Goal: Share content: Share content

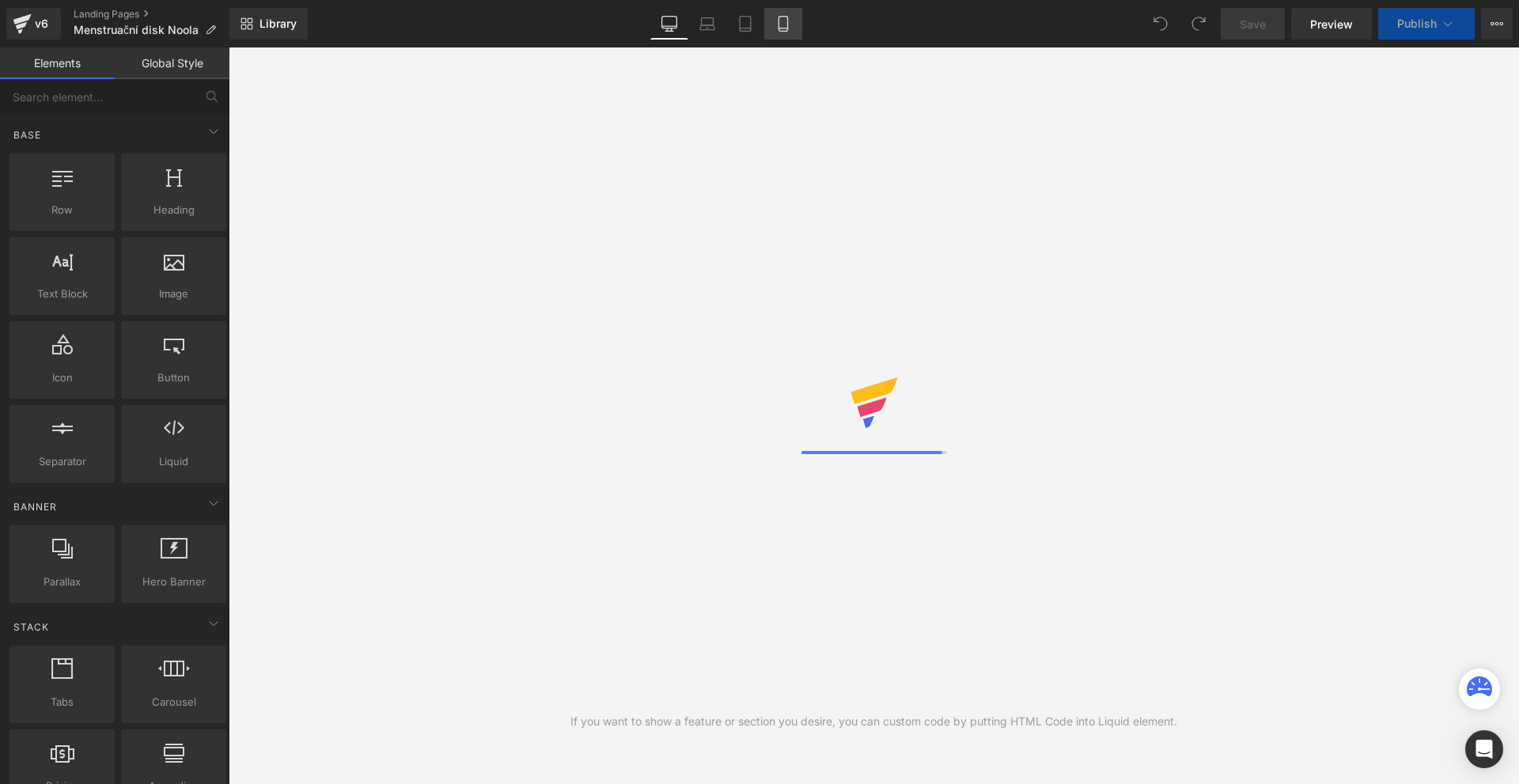
click at [784, 26] on icon at bounding box center [783, 24] width 16 height 16
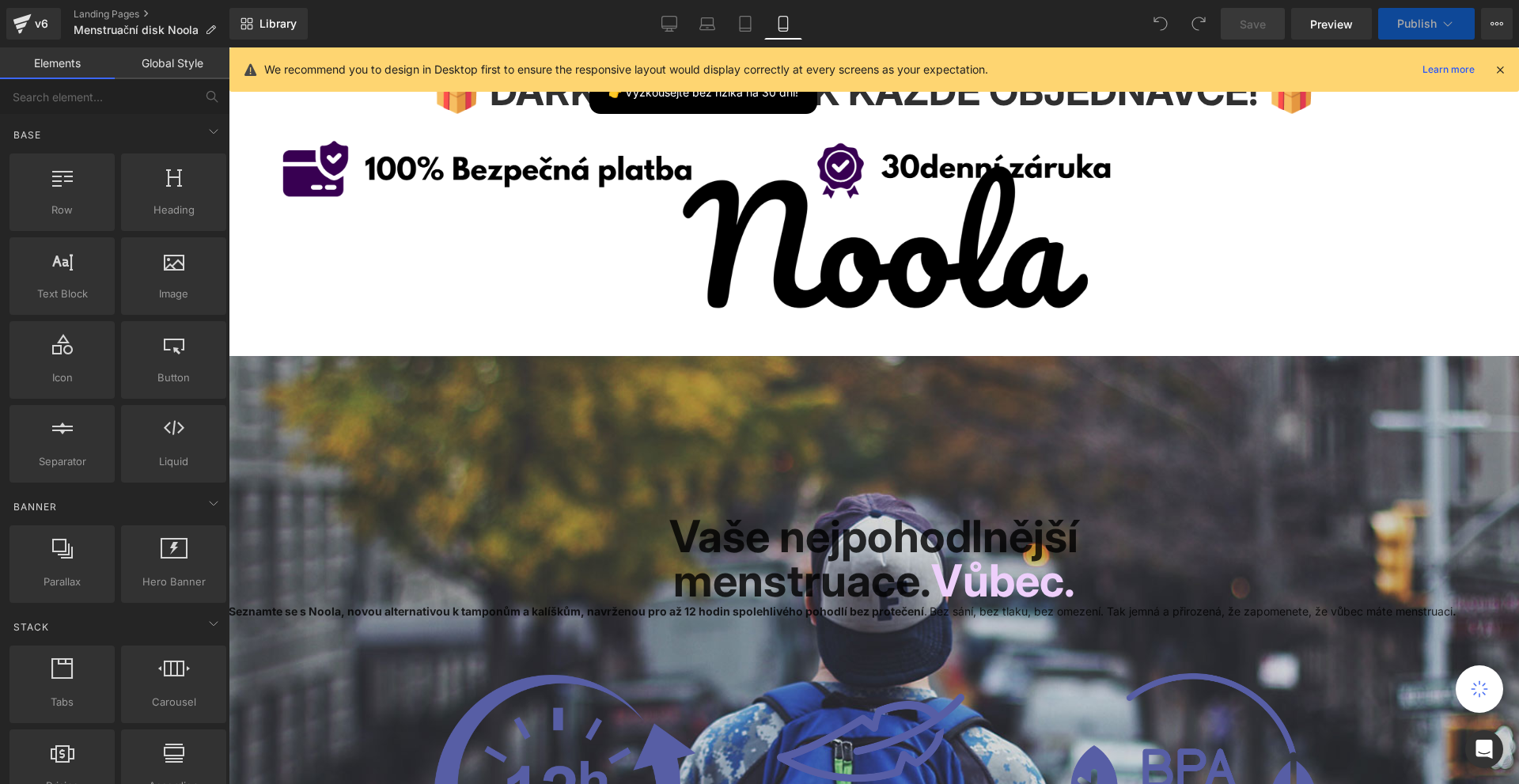
click at [785, 26] on icon at bounding box center [783, 24] width 16 height 16
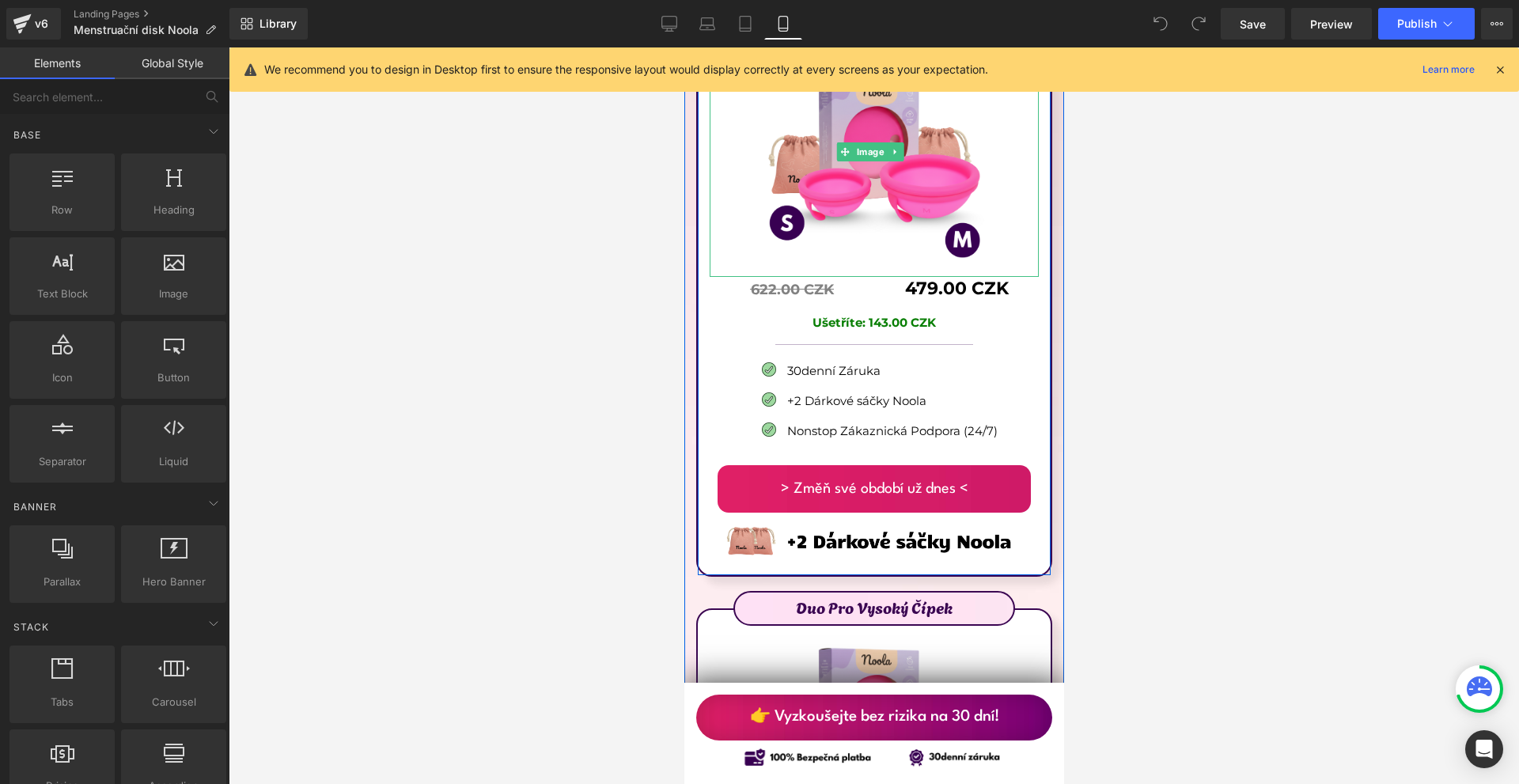
scroll to position [9099, 0]
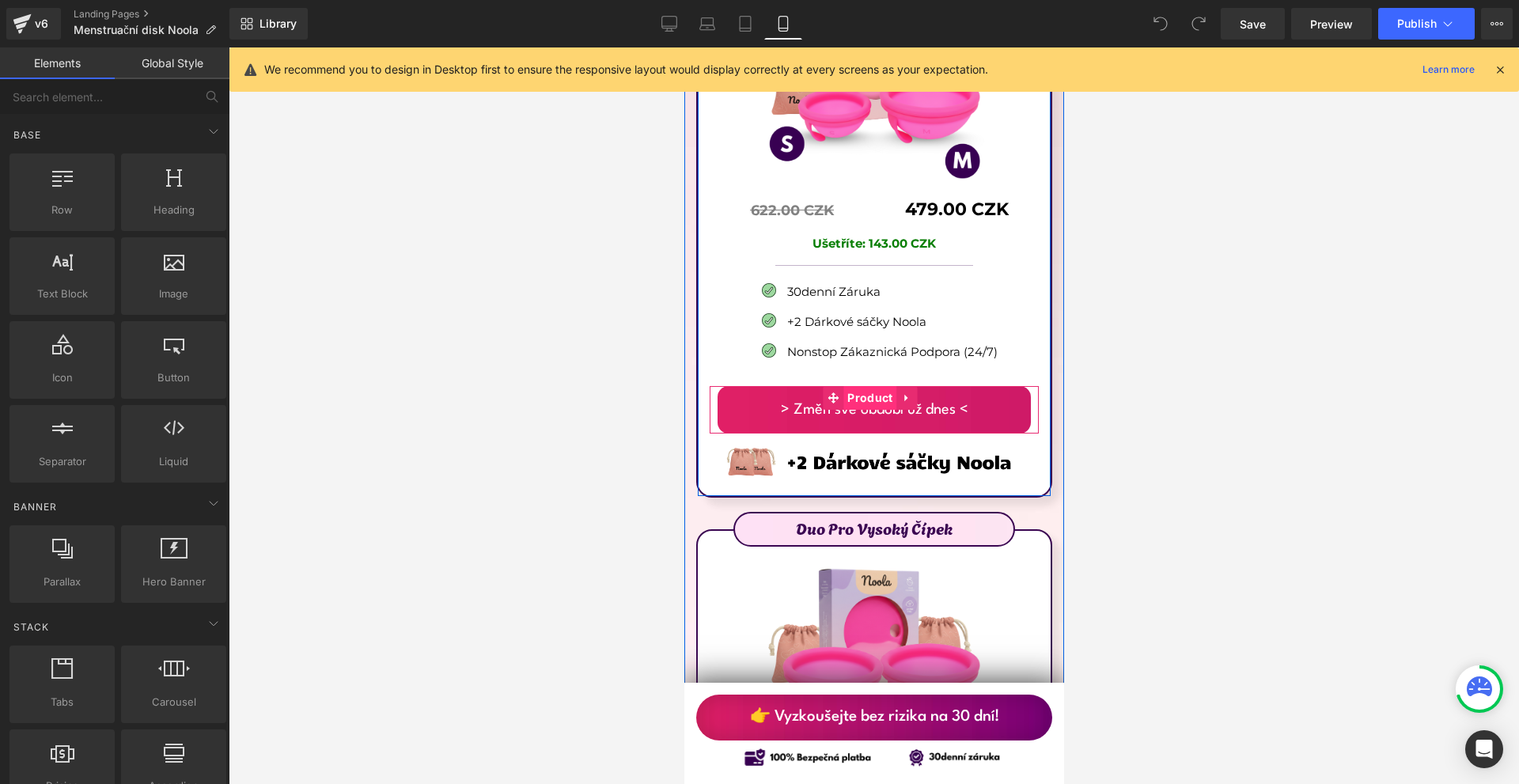
click at [874, 386] on span "Product" at bounding box center [869, 398] width 53 height 24
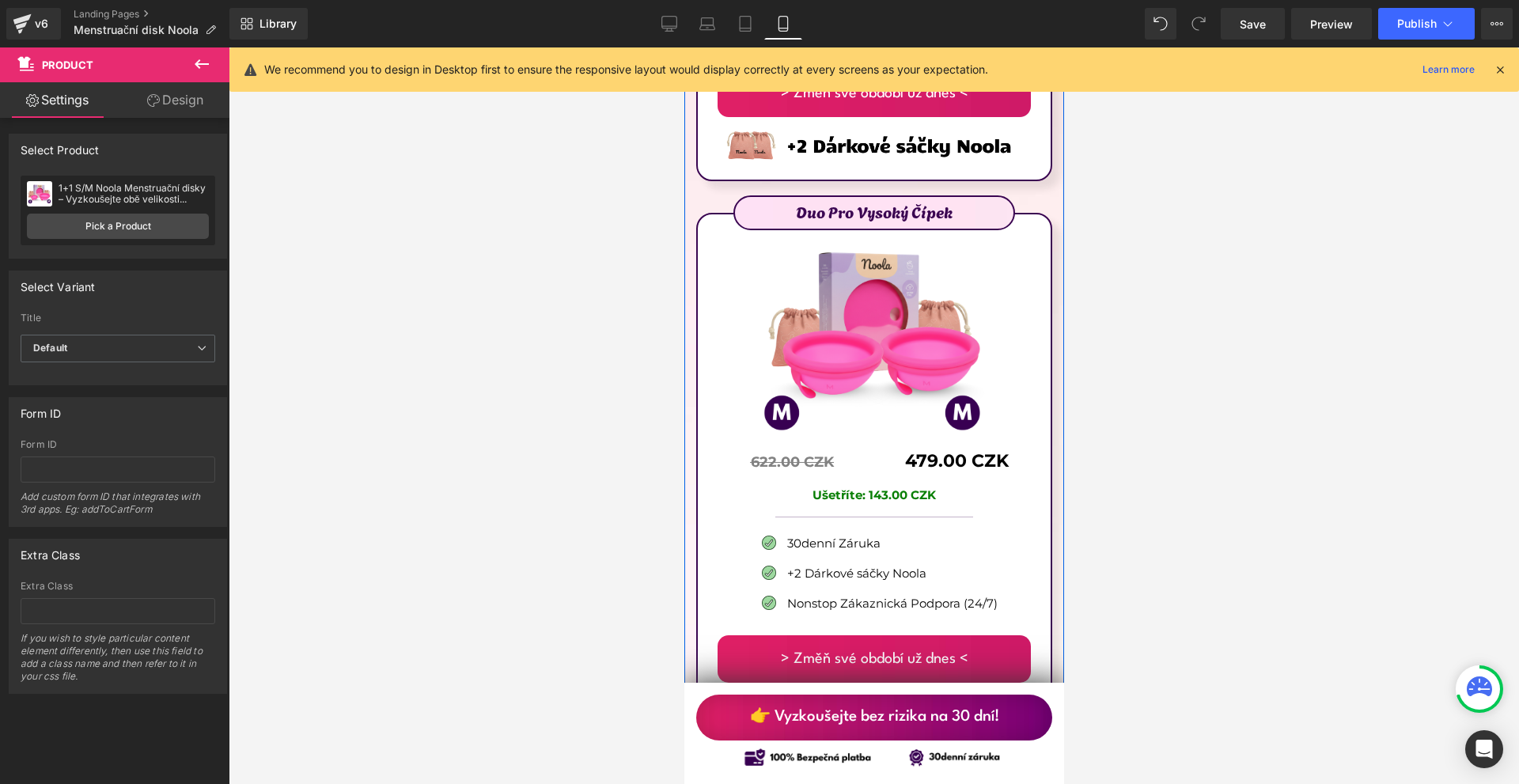
scroll to position [9494, 0]
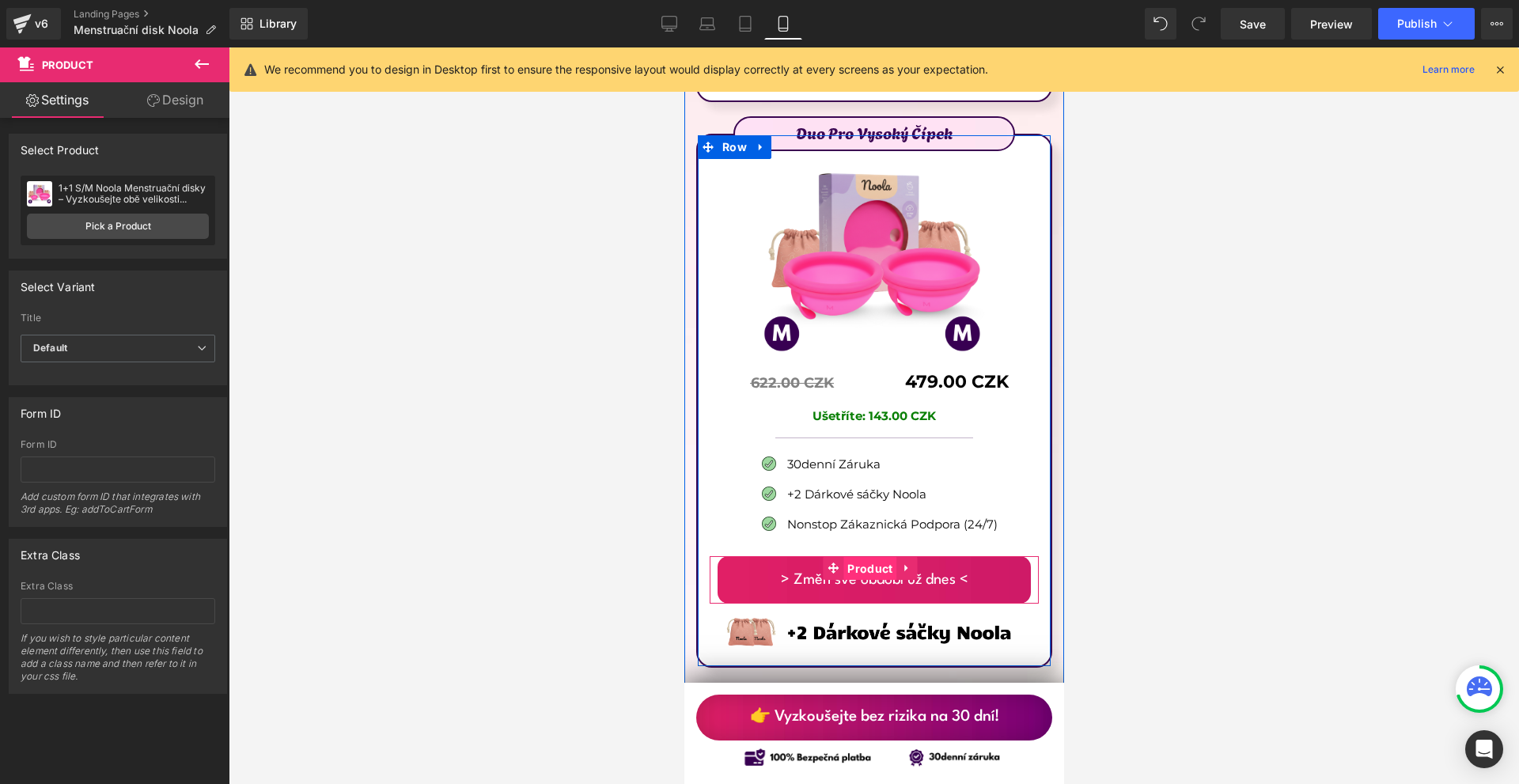
click at [866, 557] on span "Product" at bounding box center [869, 568] width 53 height 24
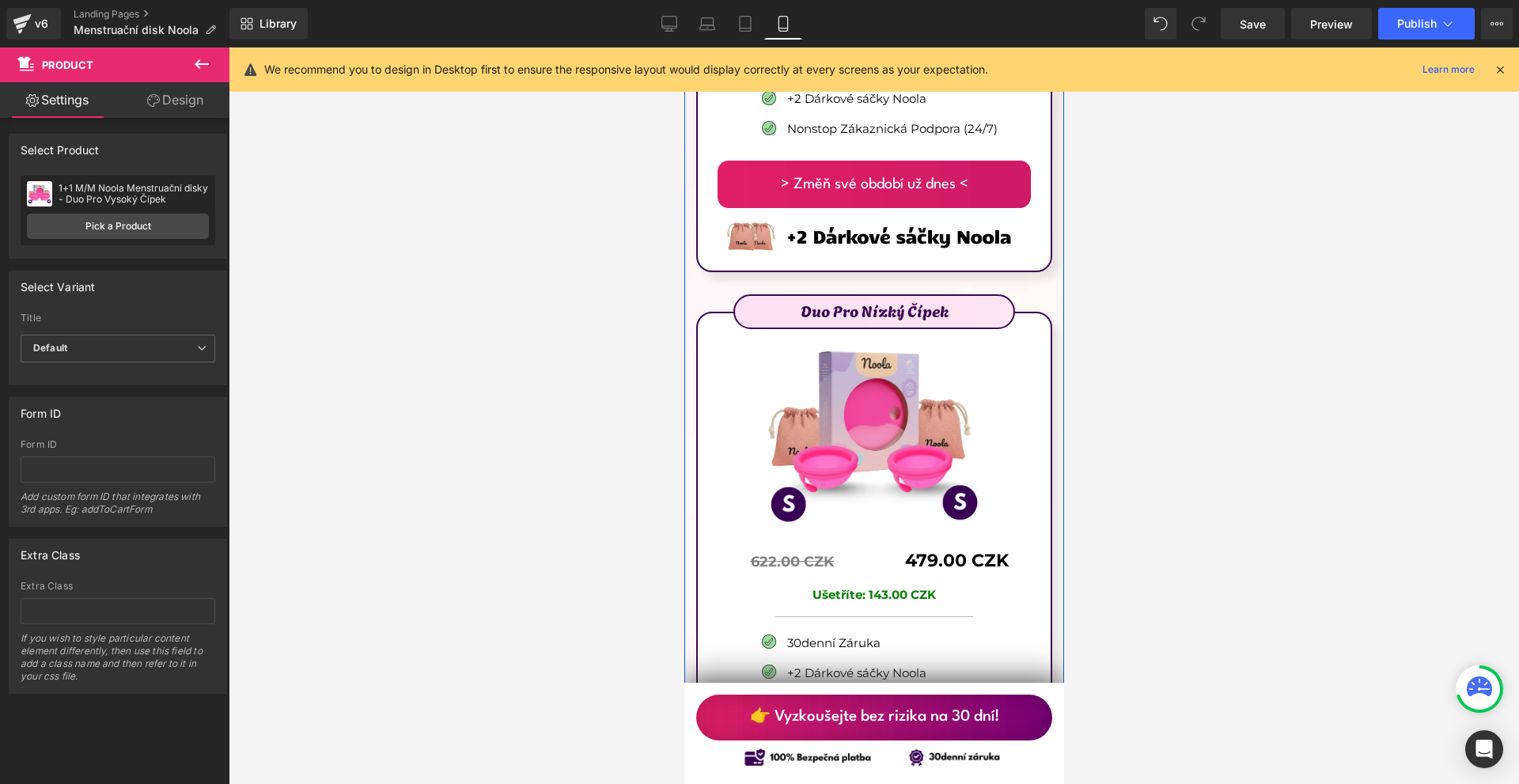
scroll to position [10127, 0]
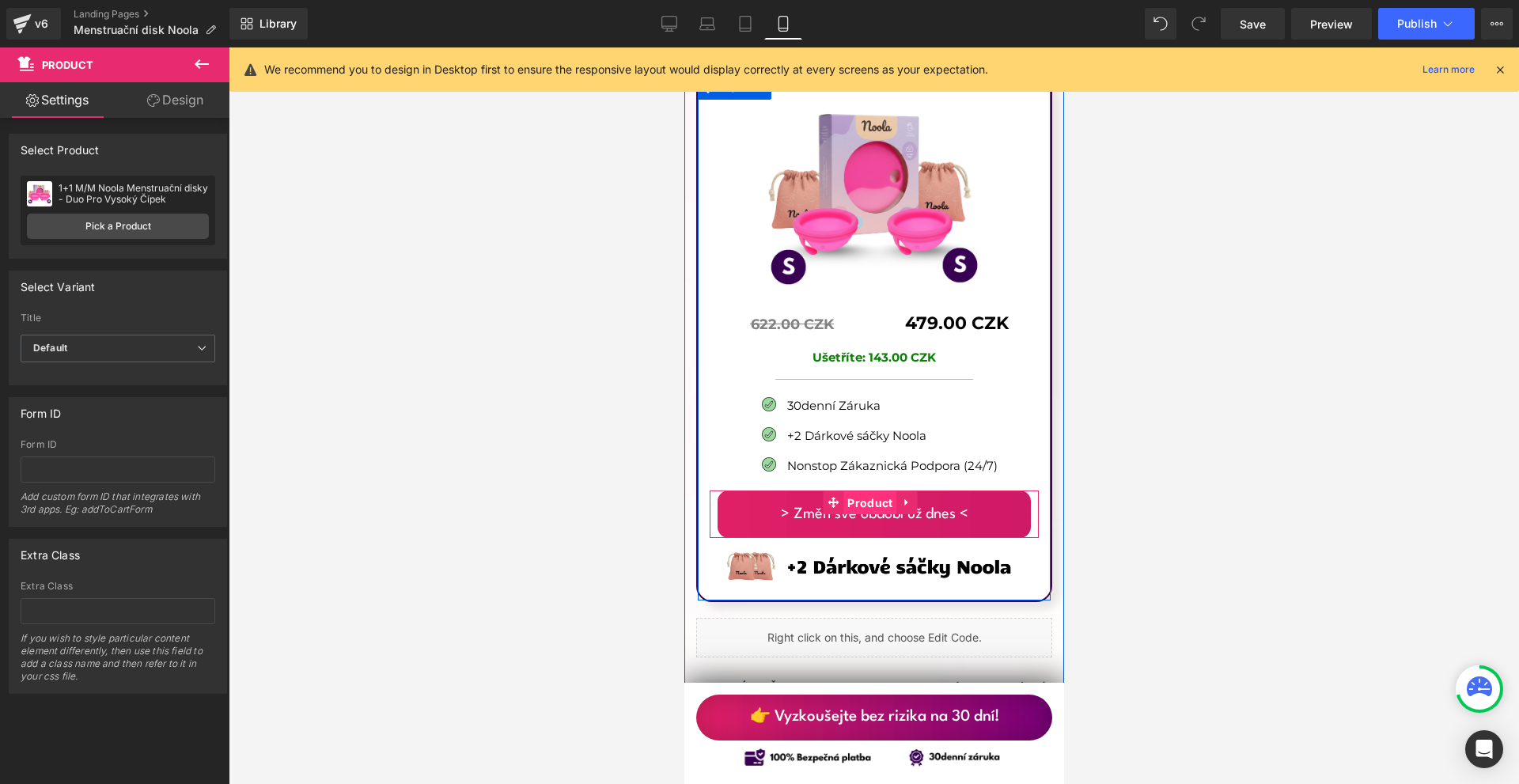
click at [869, 491] on span "Product" at bounding box center [869, 503] width 53 height 24
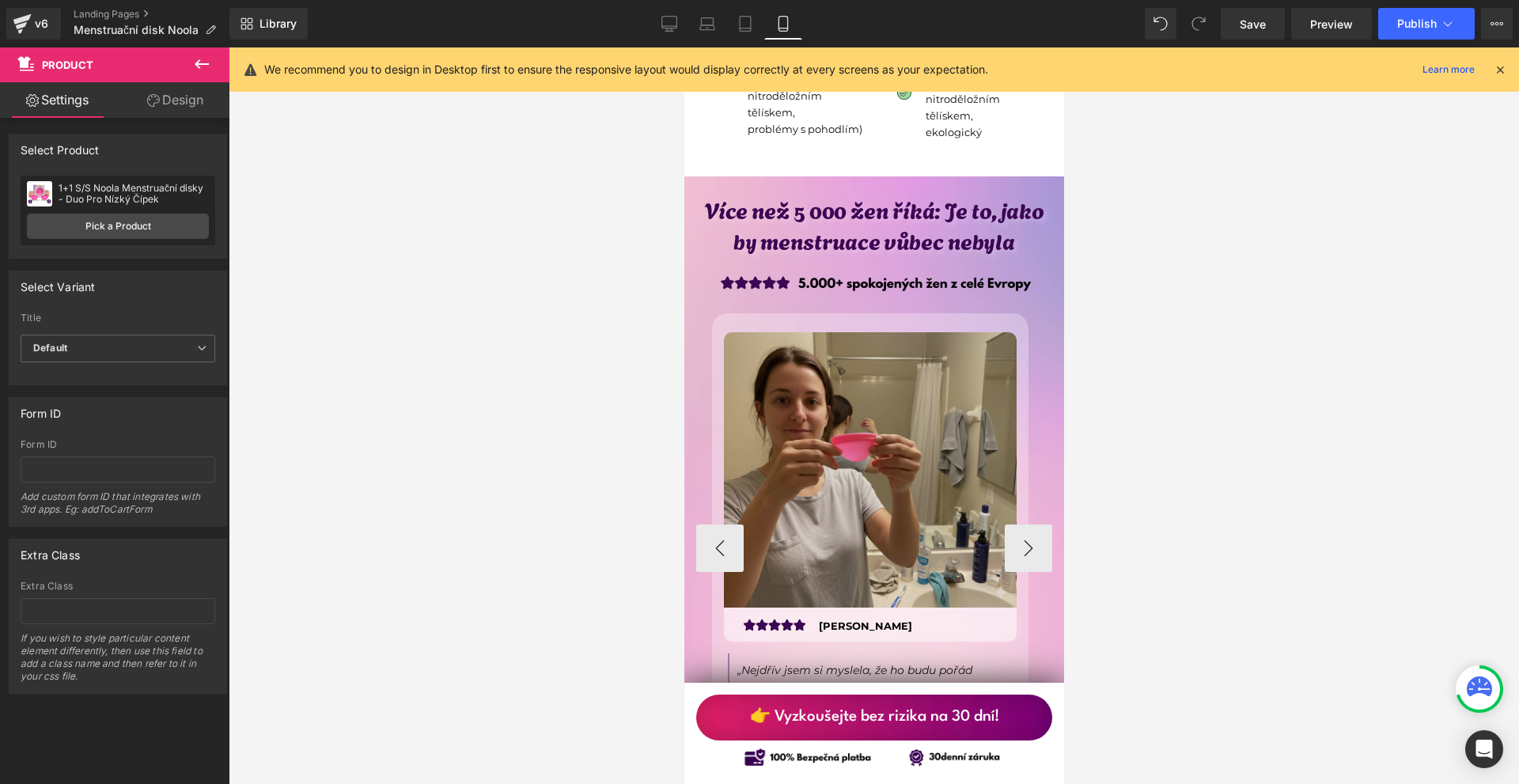
scroll to position [5143, 0]
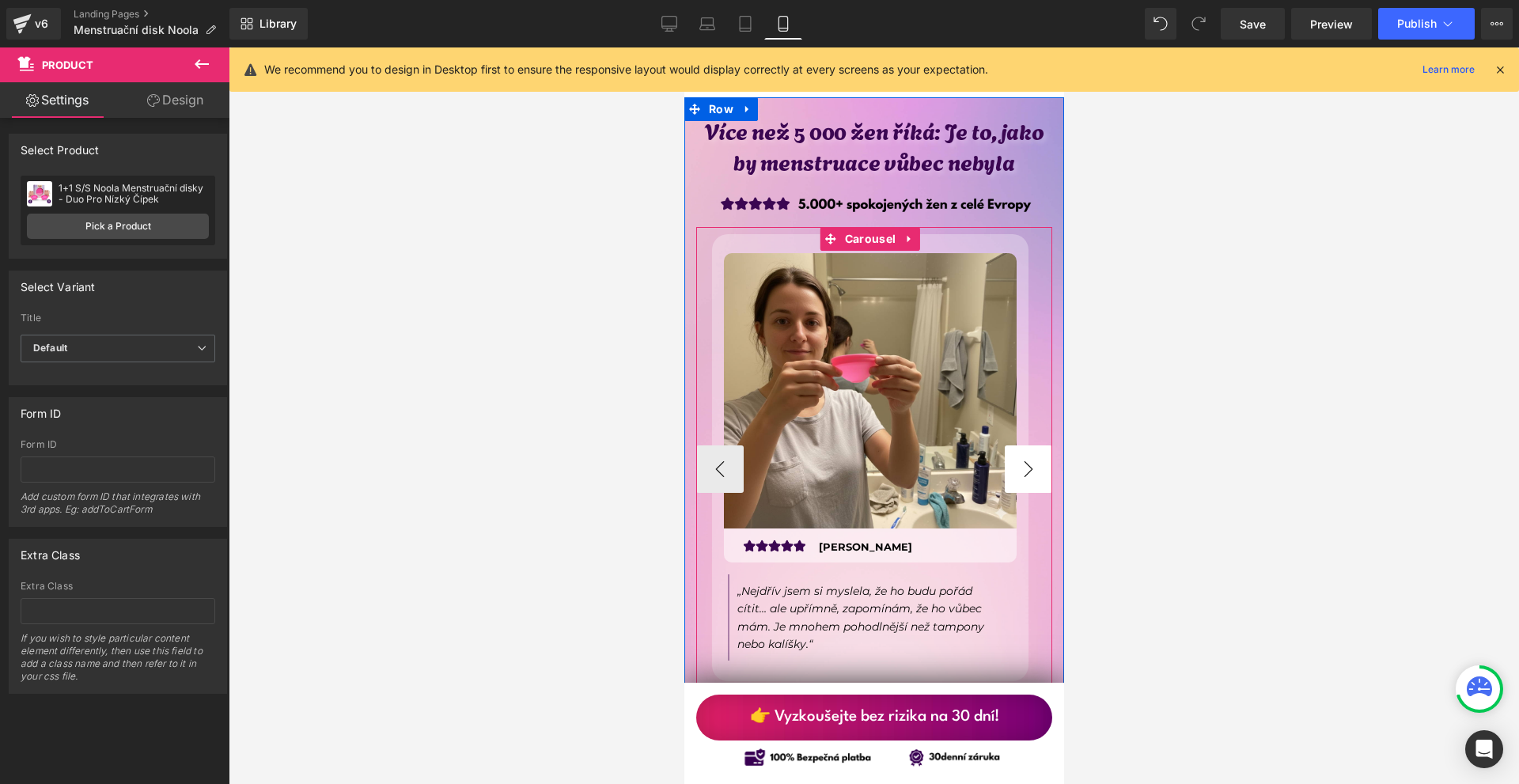
click at [1015, 445] on button "›" at bounding box center [1028, 468] width 47 height 47
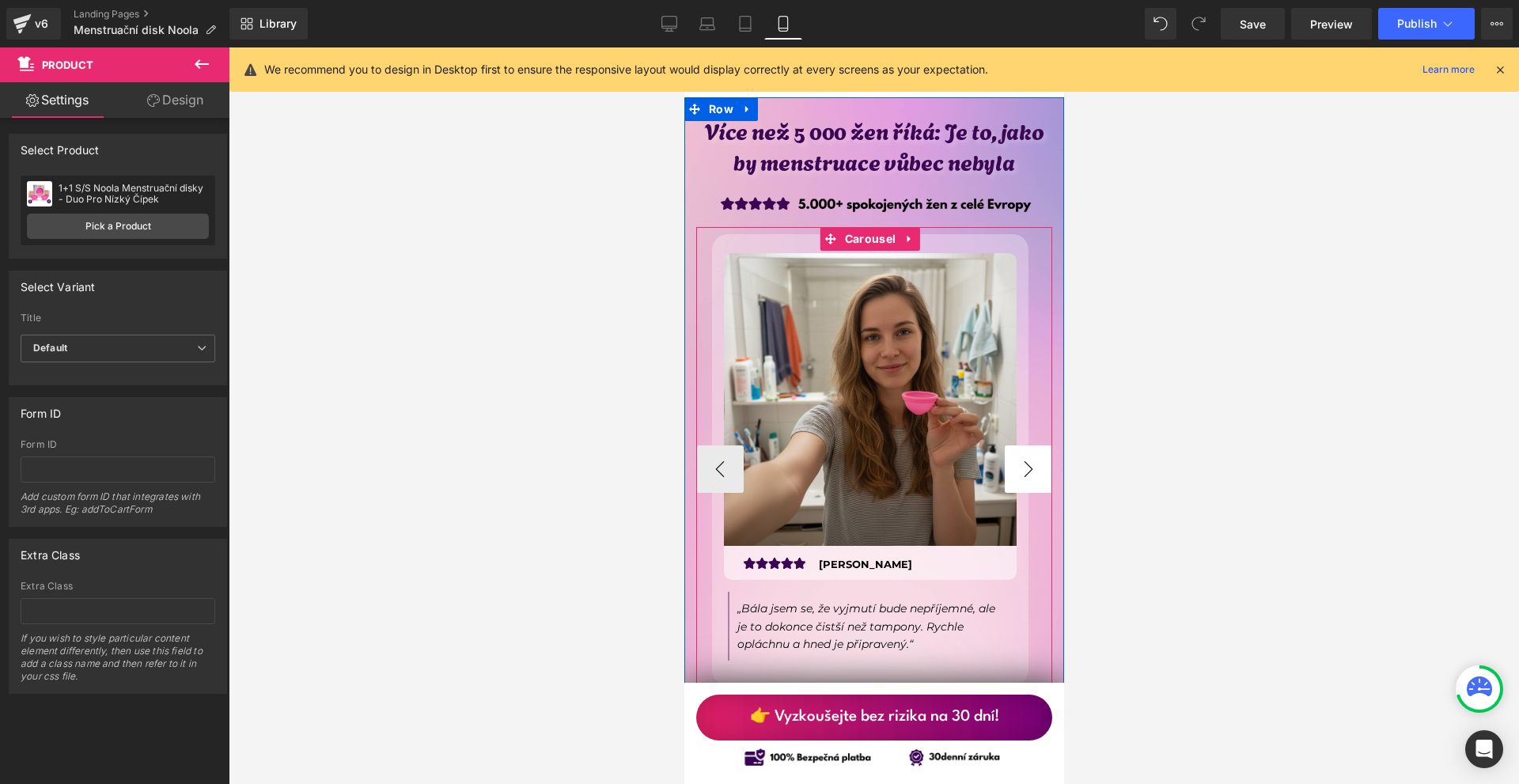
click at [1037, 445] on button "›" at bounding box center [1028, 468] width 47 height 47
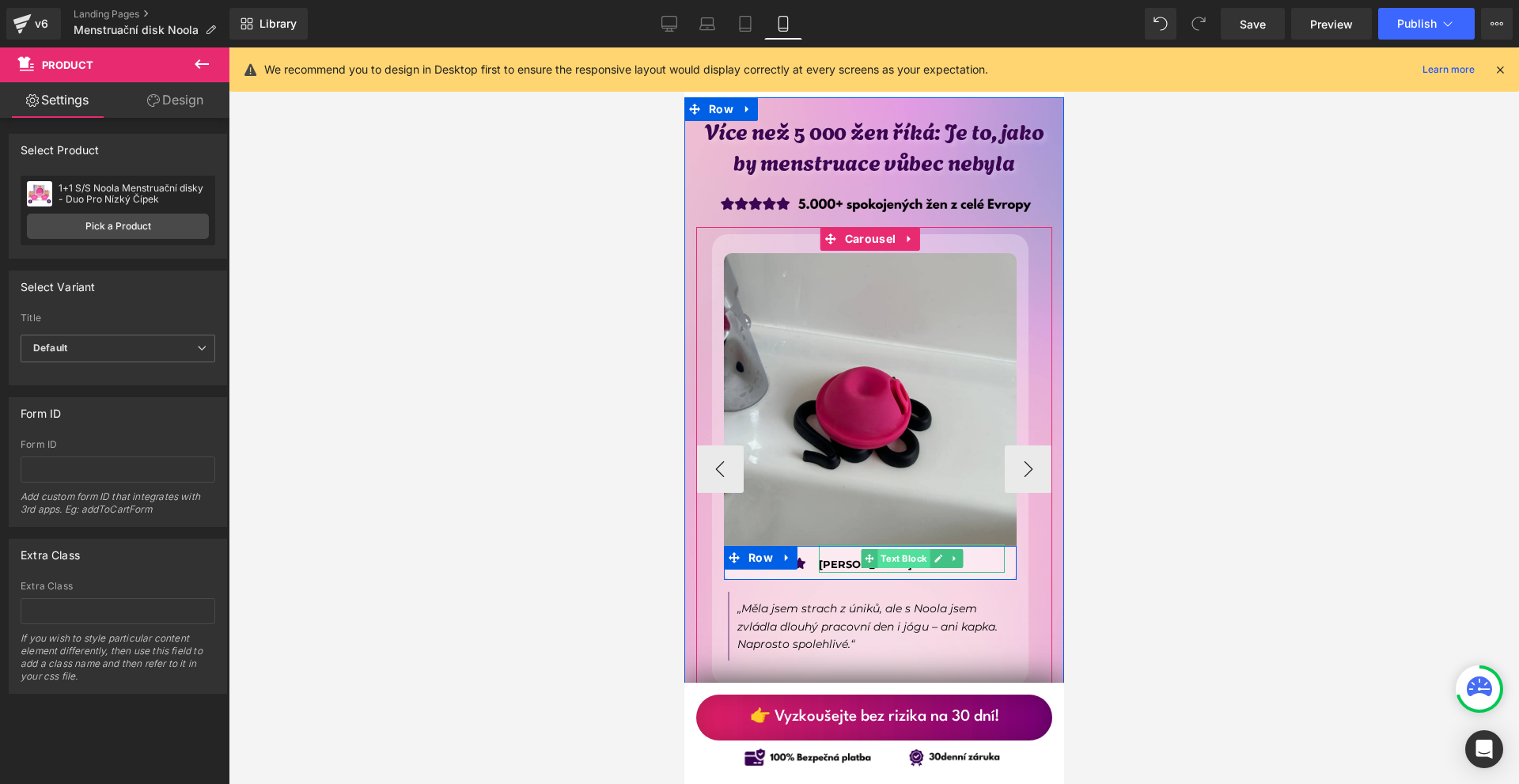
click at [955, 549] on ul "Text Block" at bounding box center [911, 558] width 102 height 19
click at [940, 554] on icon at bounding box center [937, 558] width 9 height 10
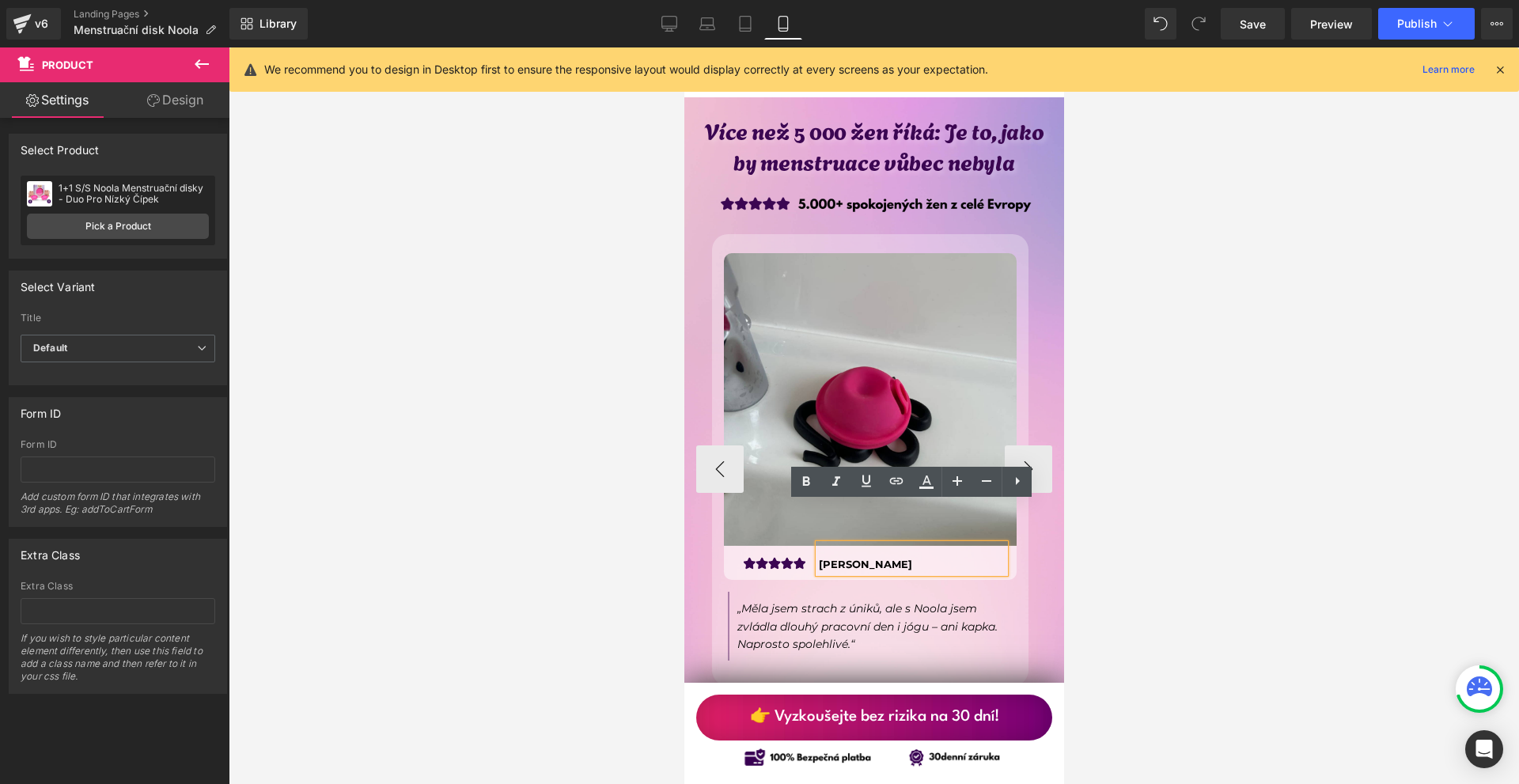
click at [940, 557] on p "[PERSON_NAME]" at bounding box center [911, 565] width 186 height 17
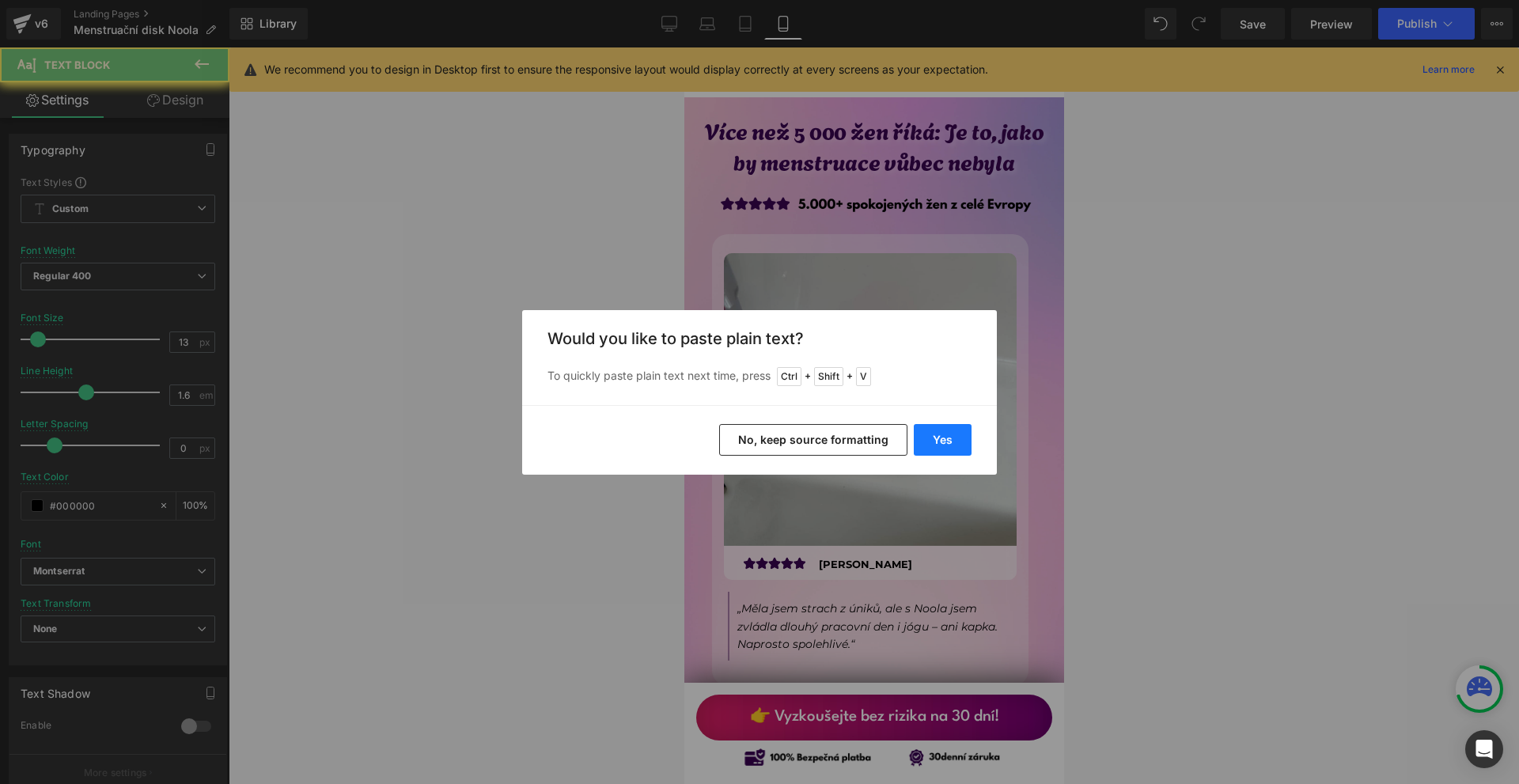
click at [949, 441] on button "Yes" at bounding box center [943, 439] width 58 height 31
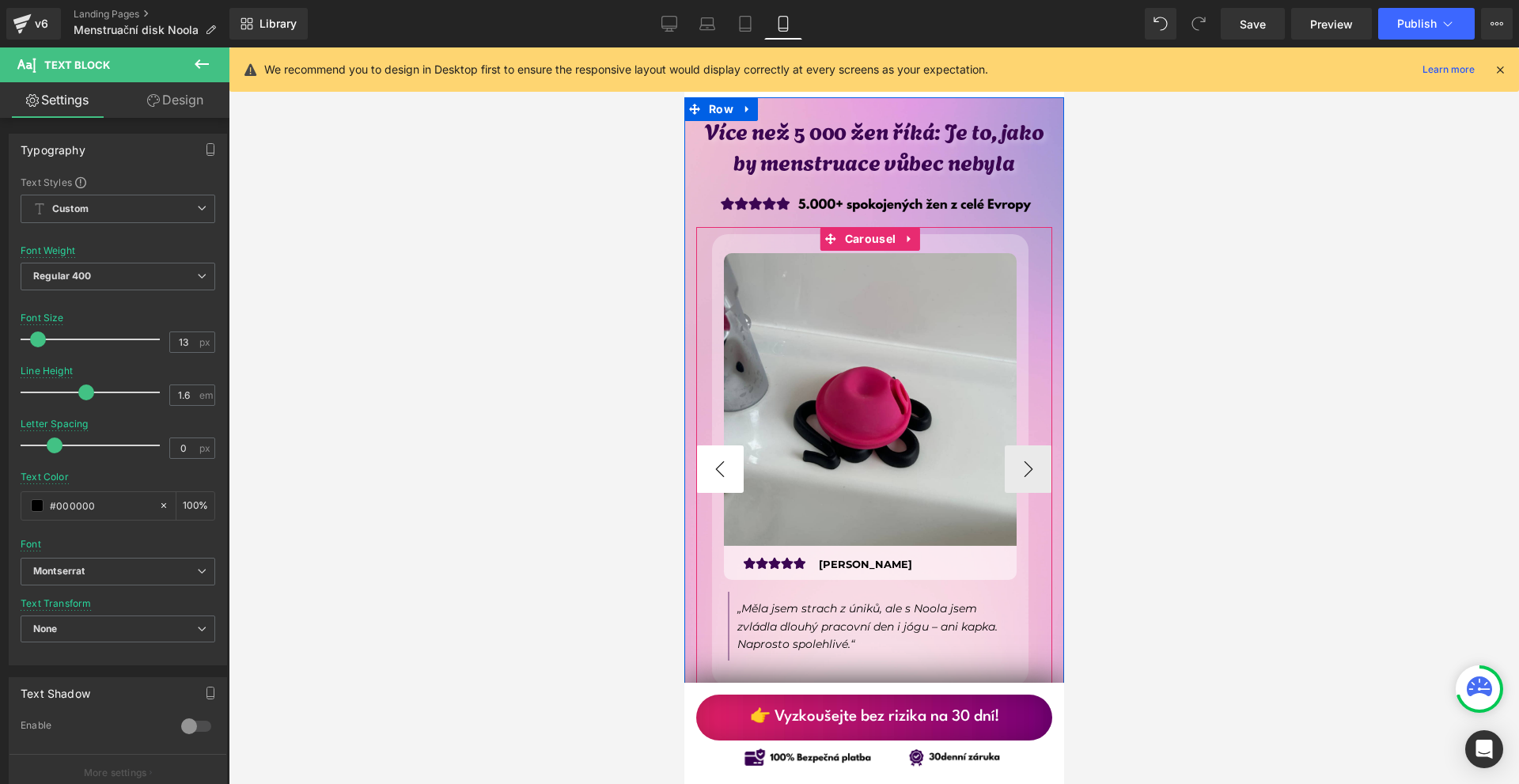
click at [724, 445] on button "‹" at bounding box center [719, 468] width 47 height 47
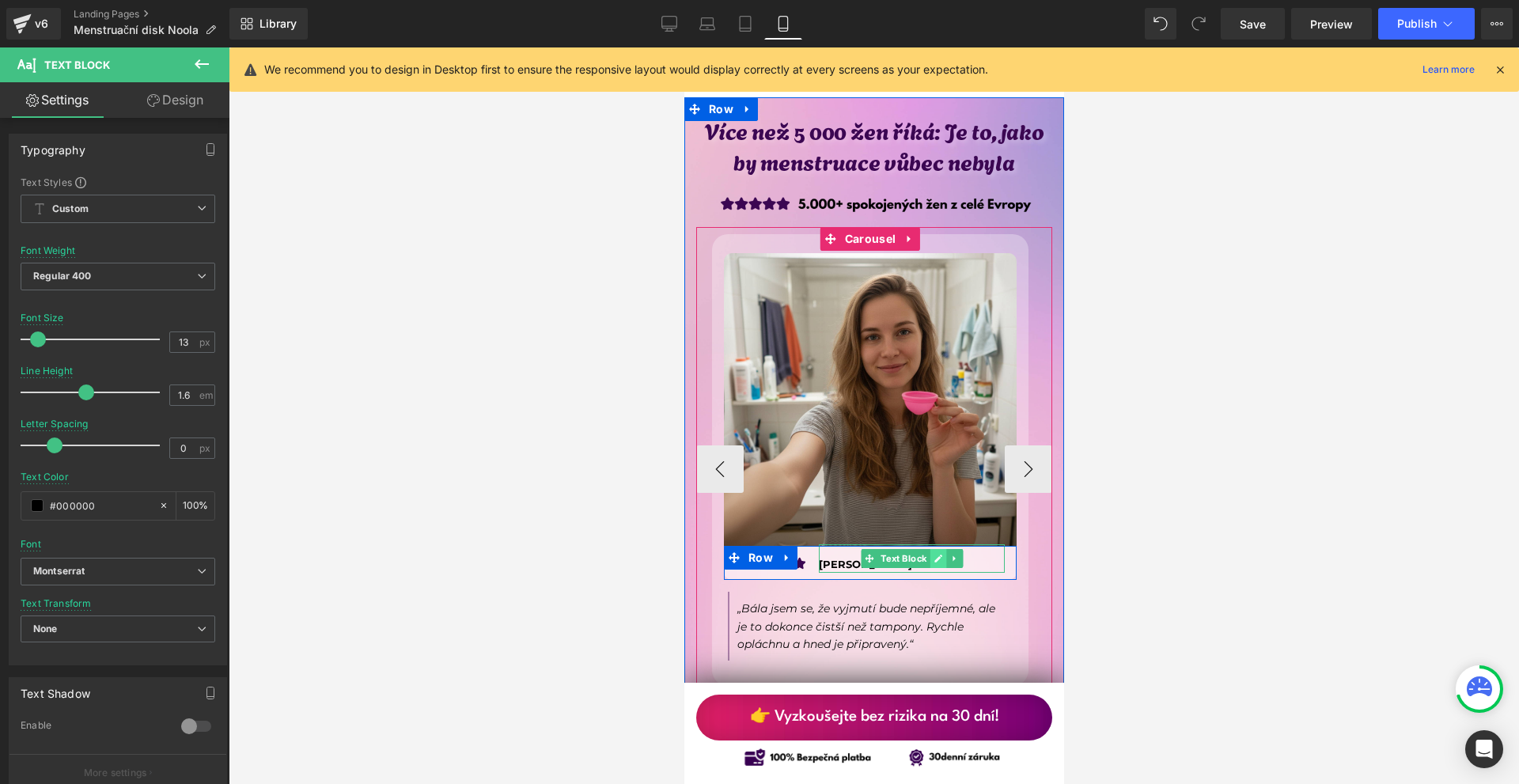
click at [934, 554] on icon at bounding box center [937, 558] width 9 height 10
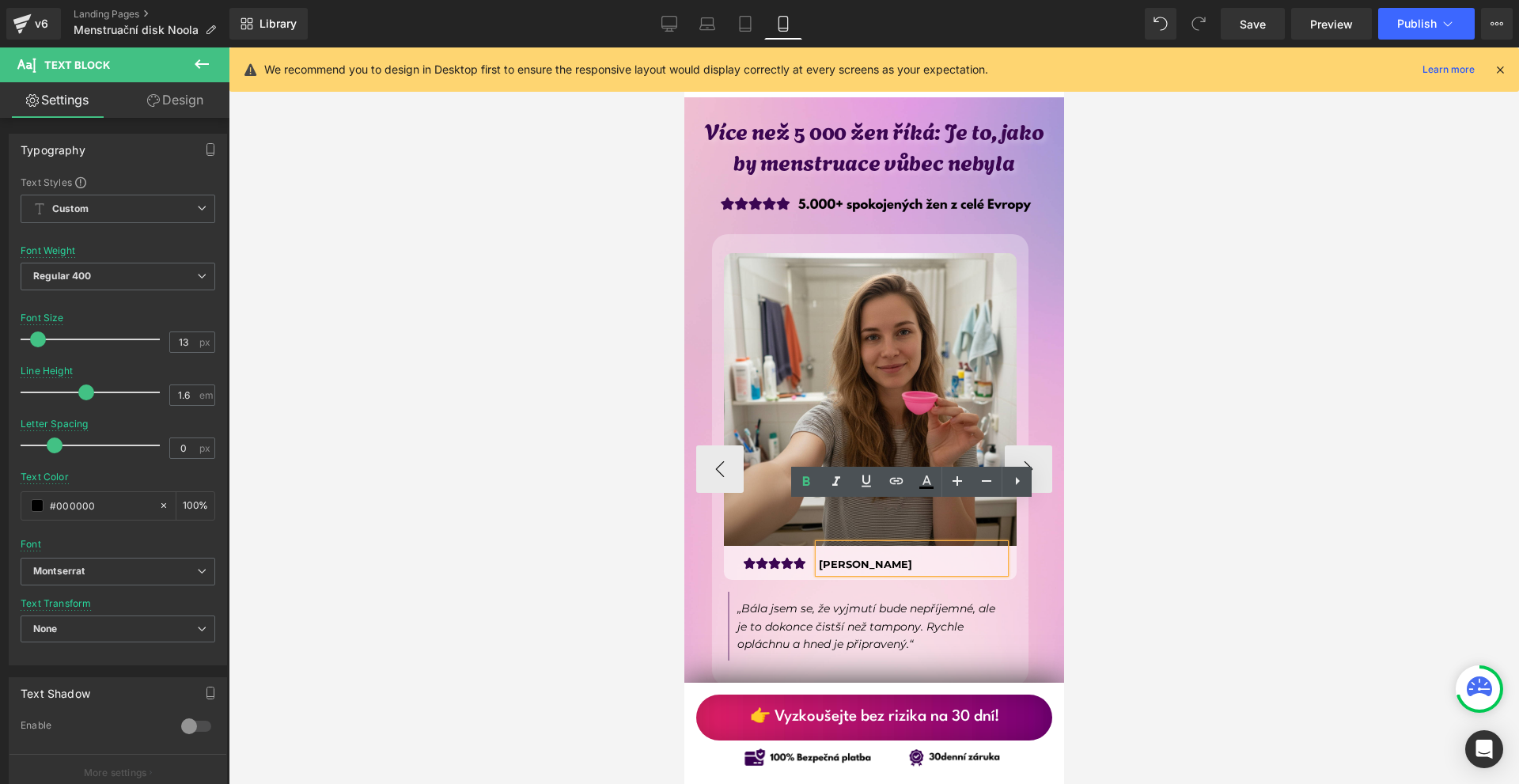
click at [928, 557] on p "[PERSON_NAME]" at bounding box center [911, 565] width 186 height 17
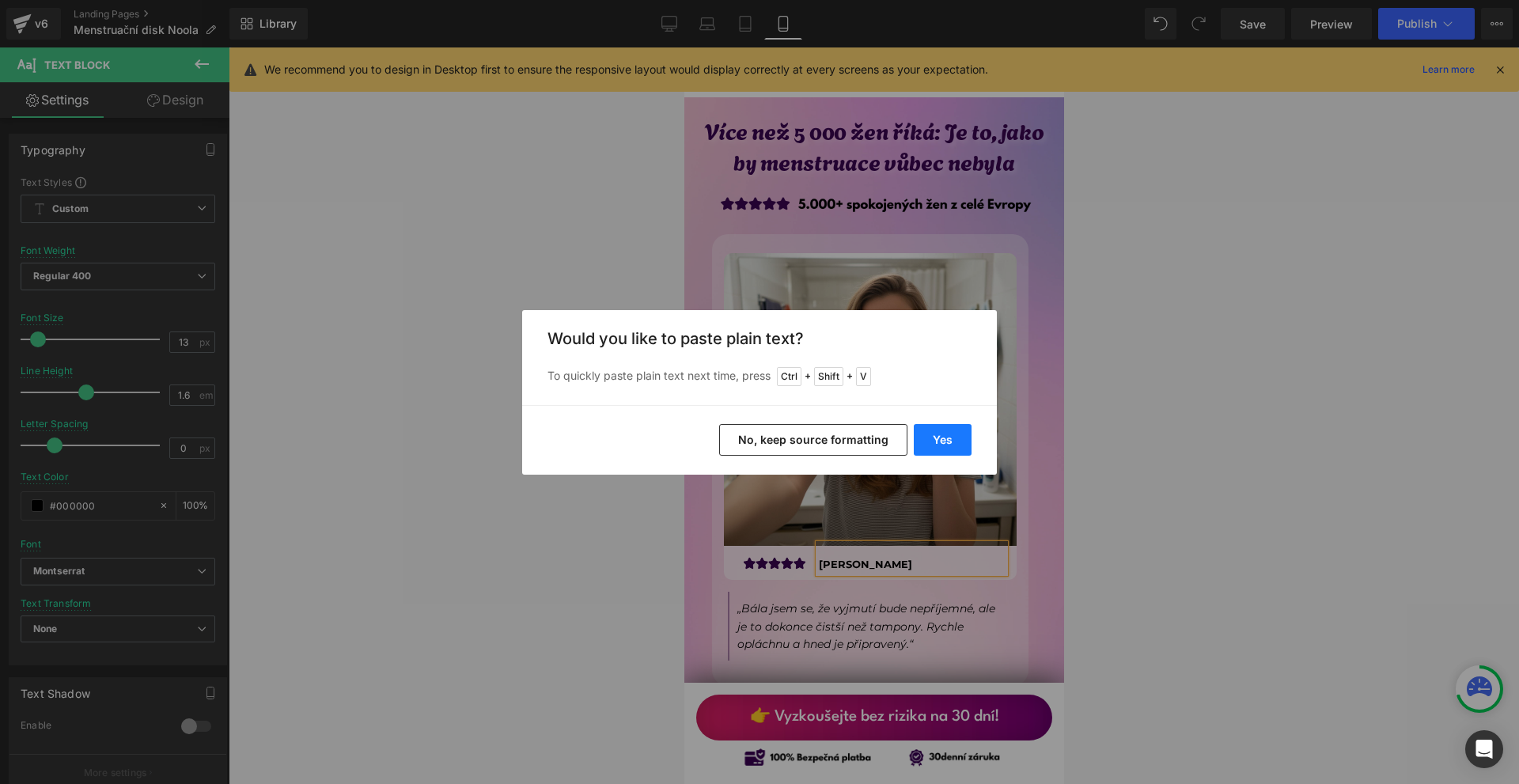
click at [938, 448] on button "Yes" at bounding box center [943, 439] width 58 height 31
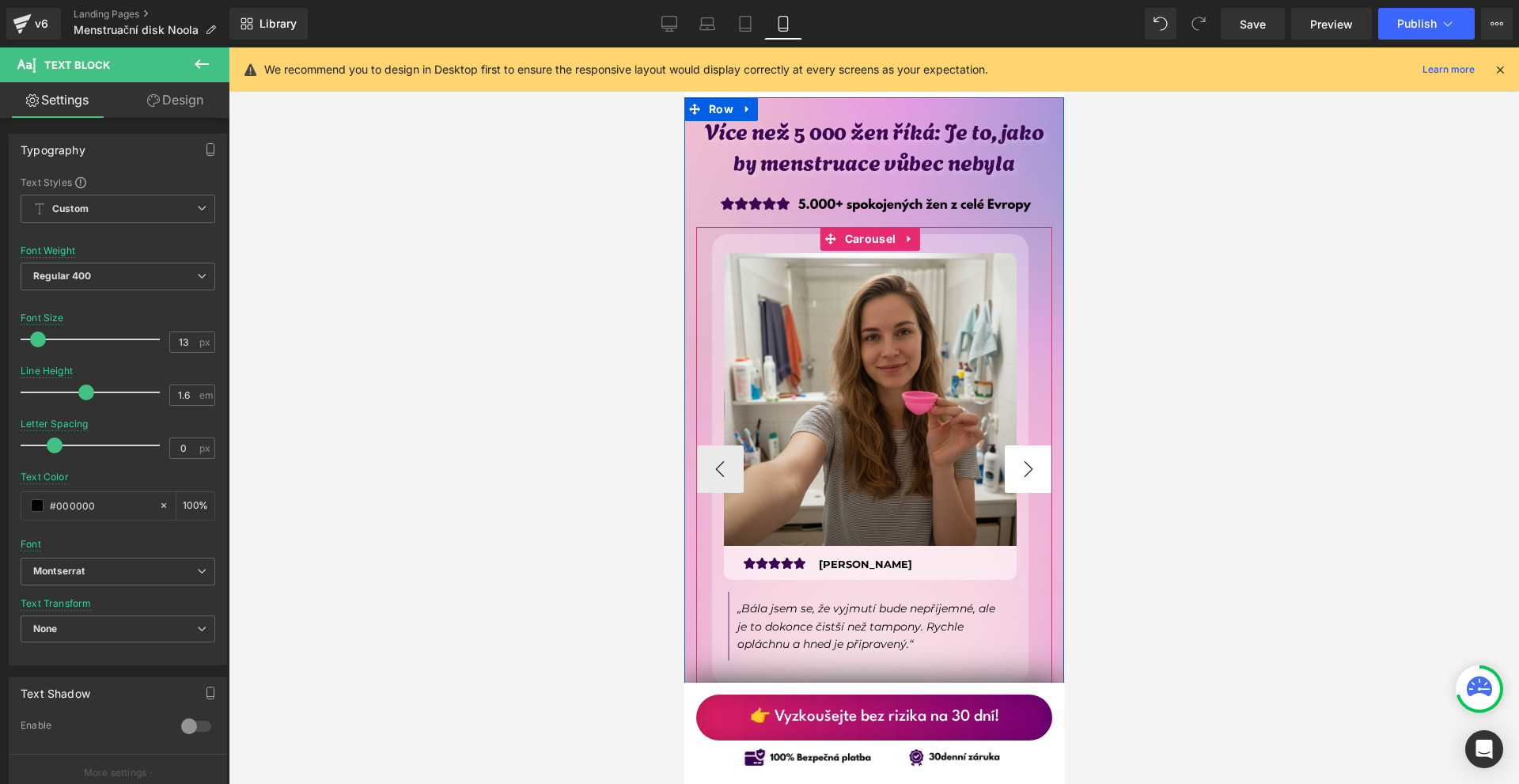
click at [1014, 445] on button "›" at bounding box center [1028, 468] width 47 height 47
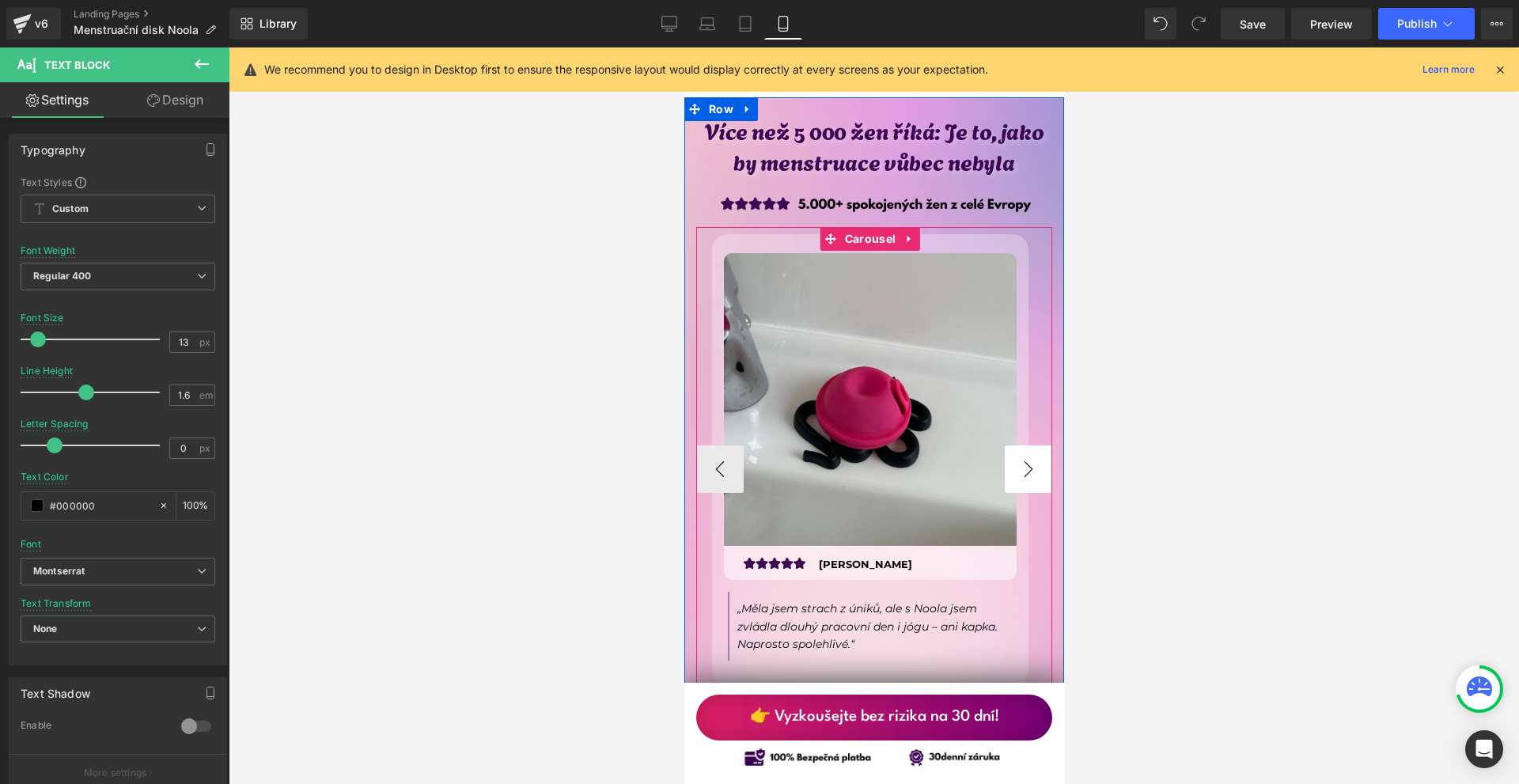
click at [1014, 445] on button "›" at bounding box center [1028, 468] width 47 height 47
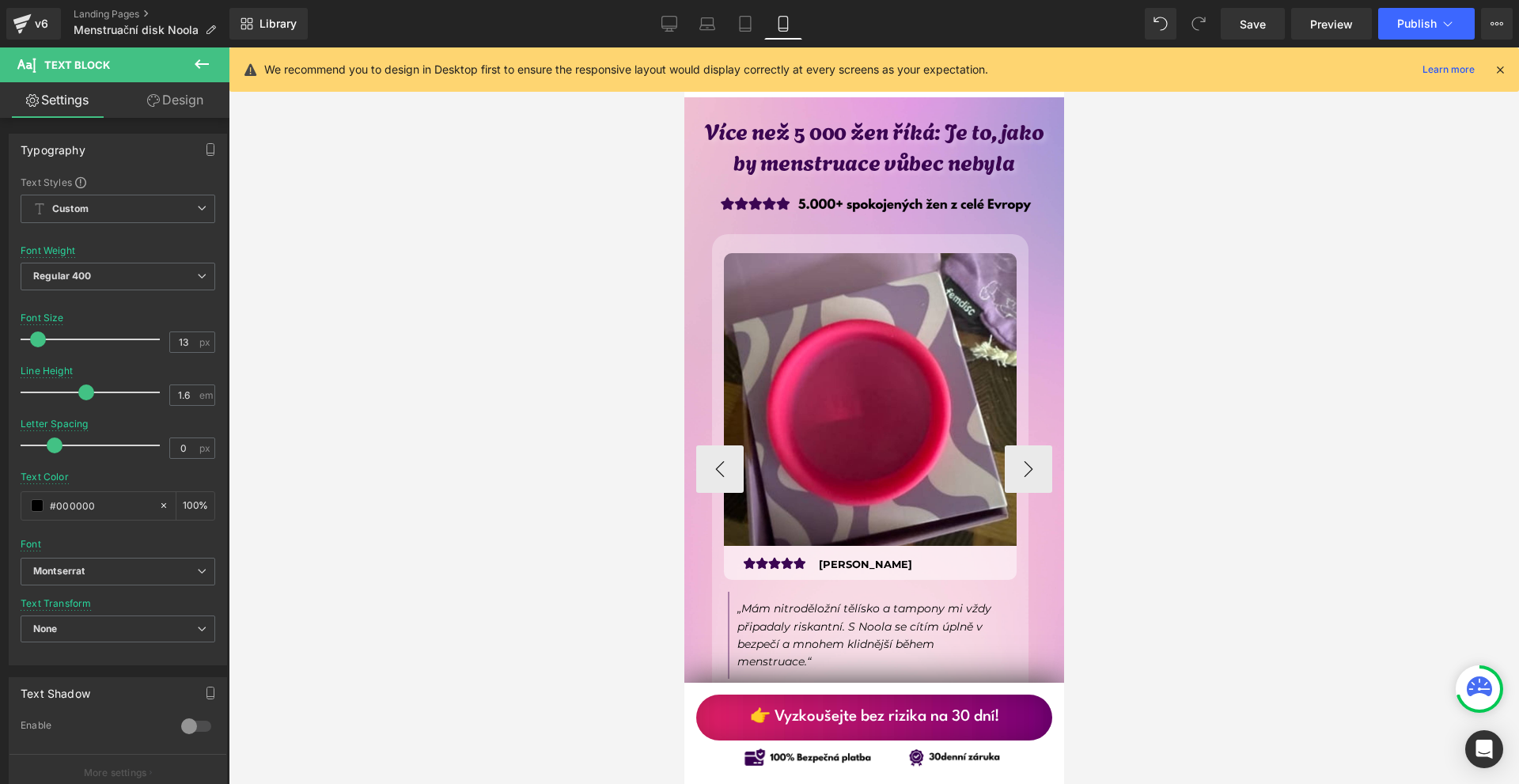
click at [828, 557] on b "[PERSON_NAME]" at bounding box center [864, 564] width 94 height 12
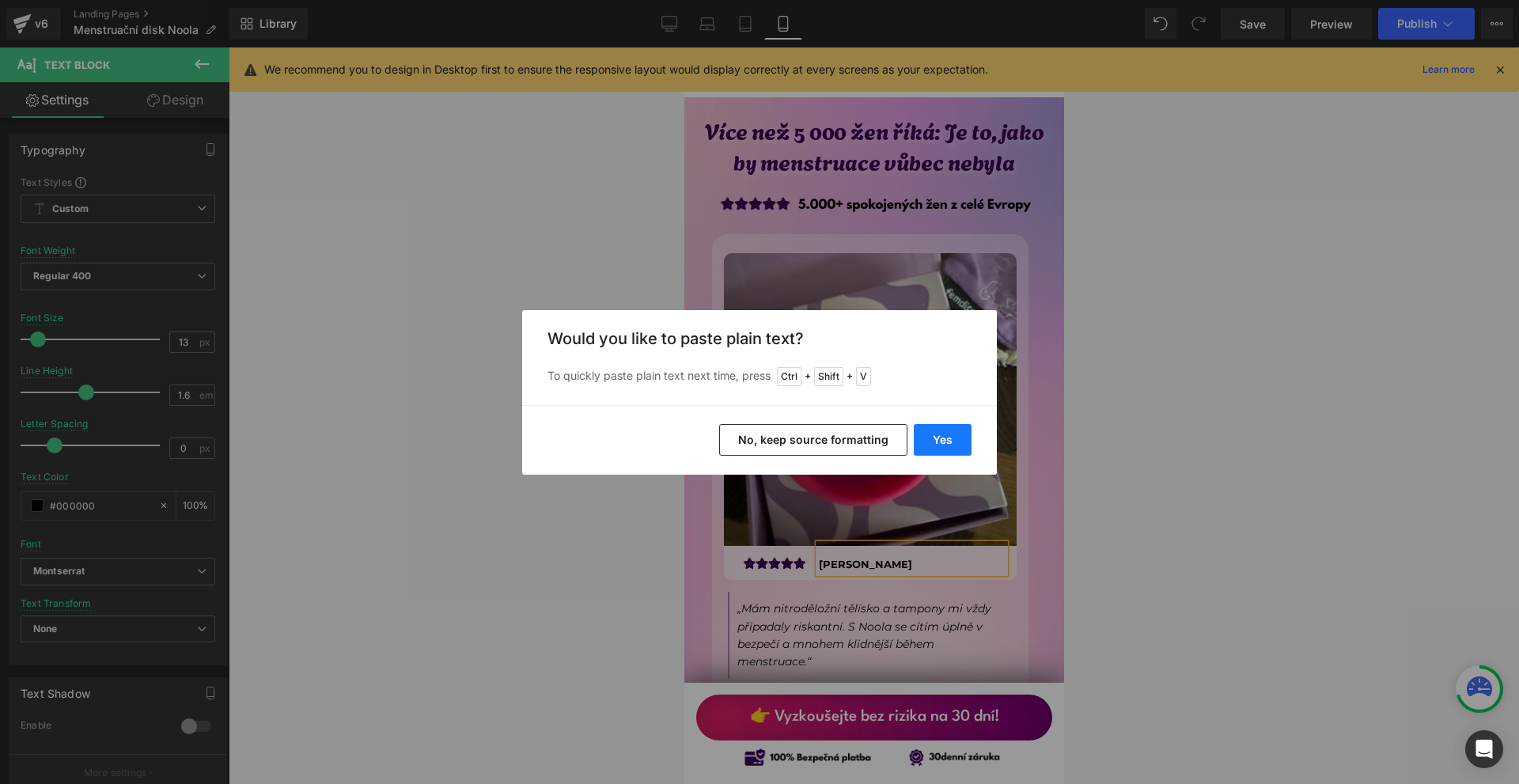
drag, startPoint x: 954, startPoint y: 449, endPoint x: 316, endPoint y: 386, distance: 641.1
click at [954, 449] on button "Yes" at bounding box center [943, 439] width 58 height 31
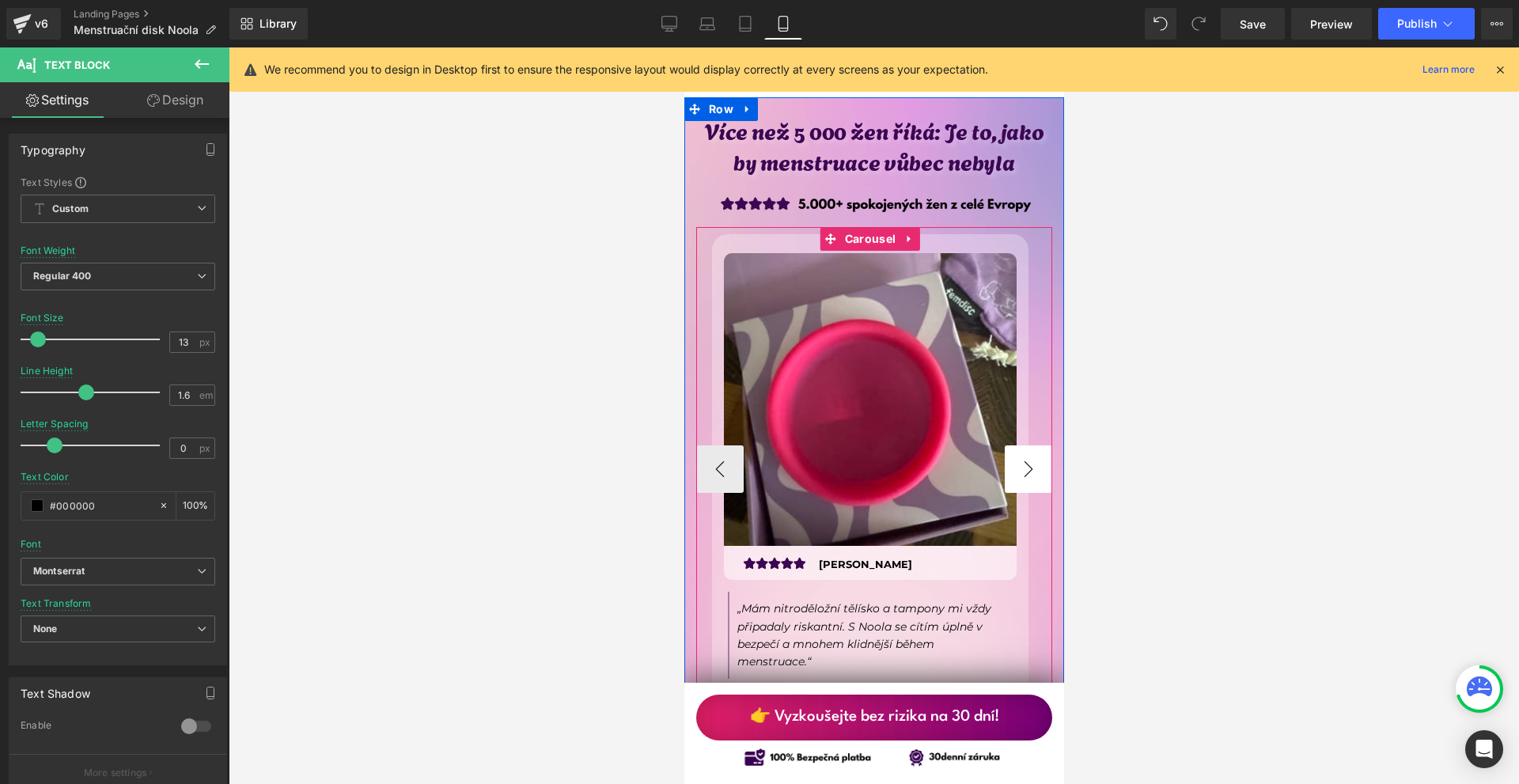
click at [1034, 401] on div "Image Image Klára Králová Text Block Row „Mám nitroděložní tělísko a tampony mi…" at bounding box center [870, 469] width 348 height 470
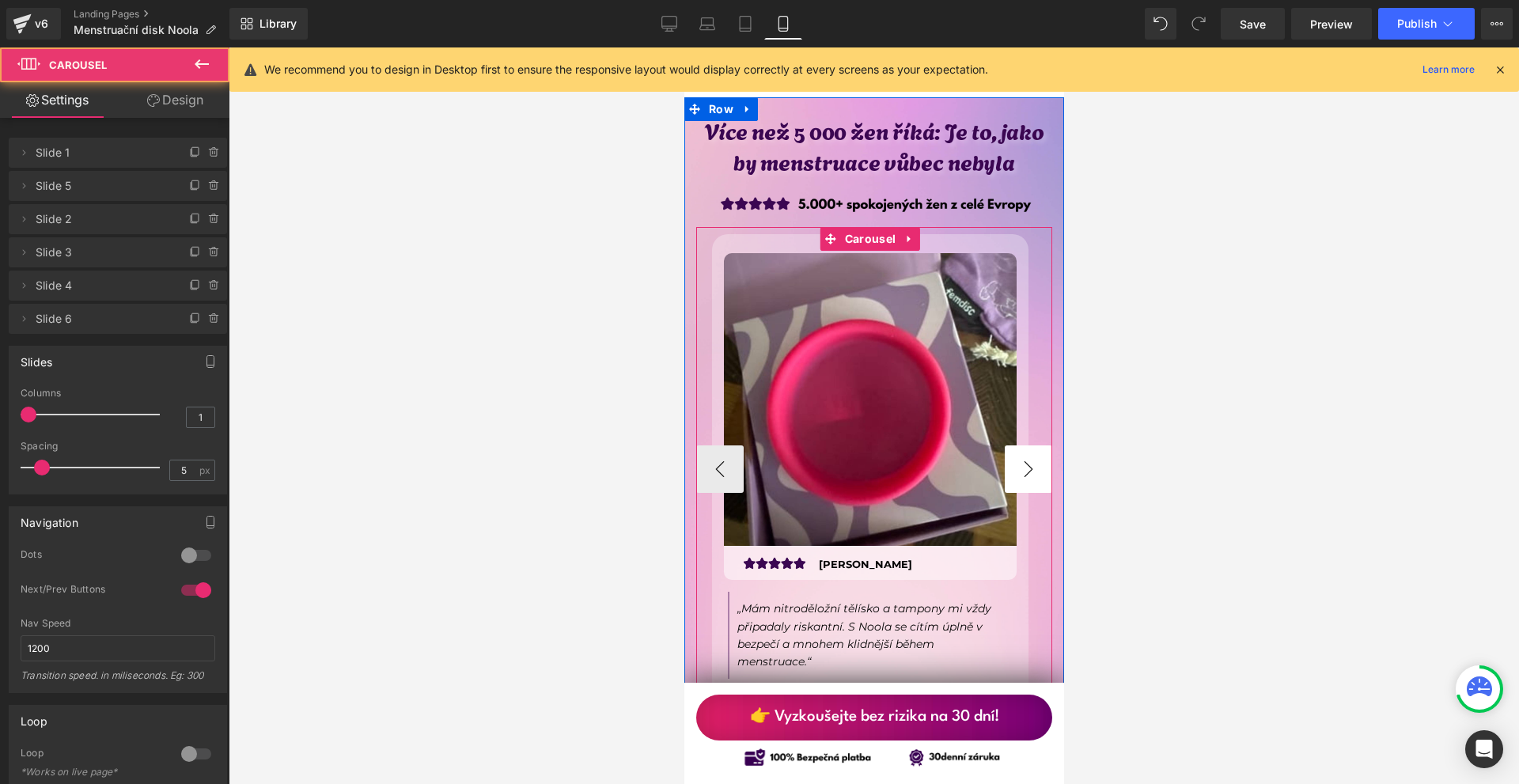
click at [1031, 445] on button "›" at bounding box center [1028, 468] width 47 height 47
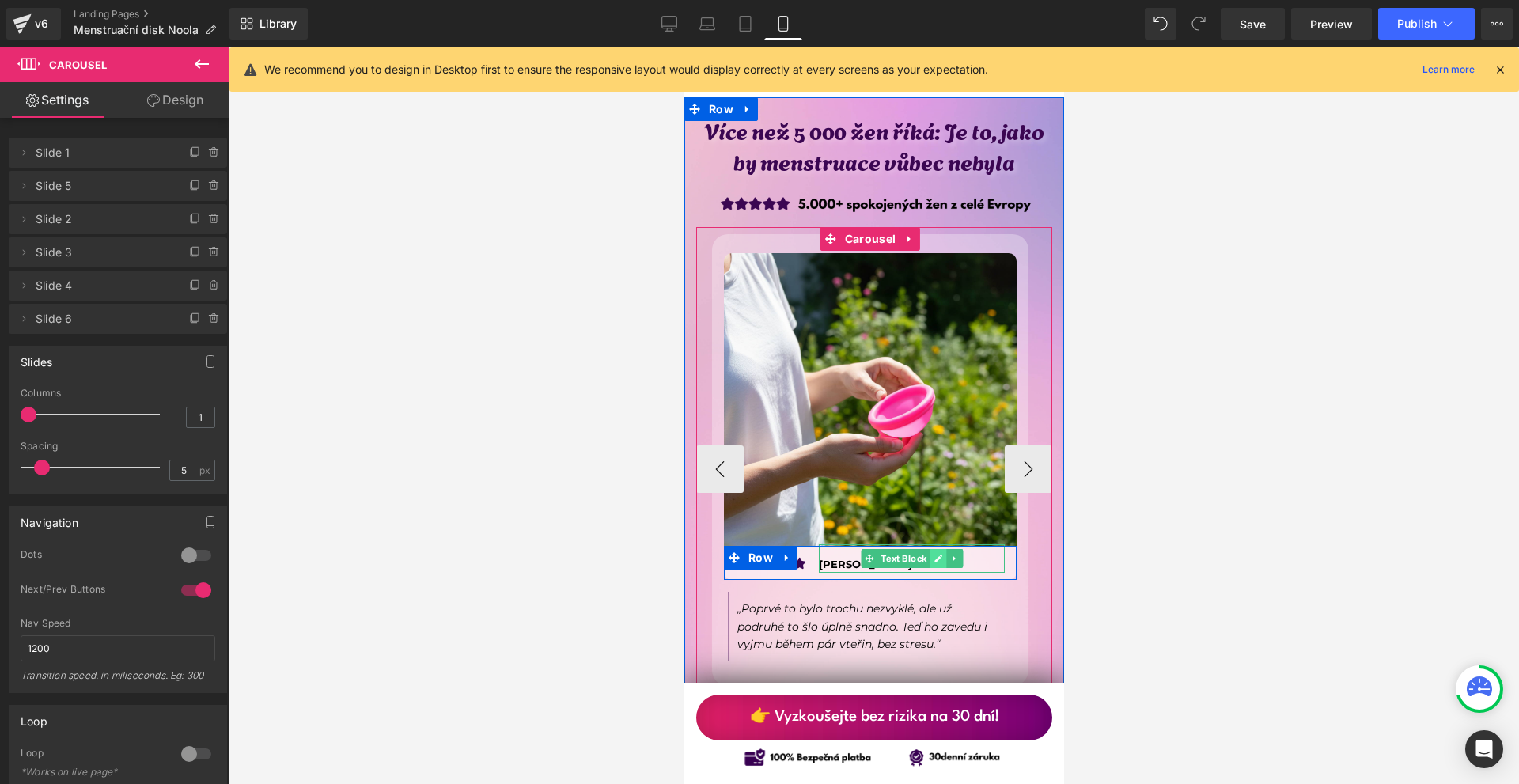
click at [935, 554] on icon at bounding box center [937, 558] width 9 height 10
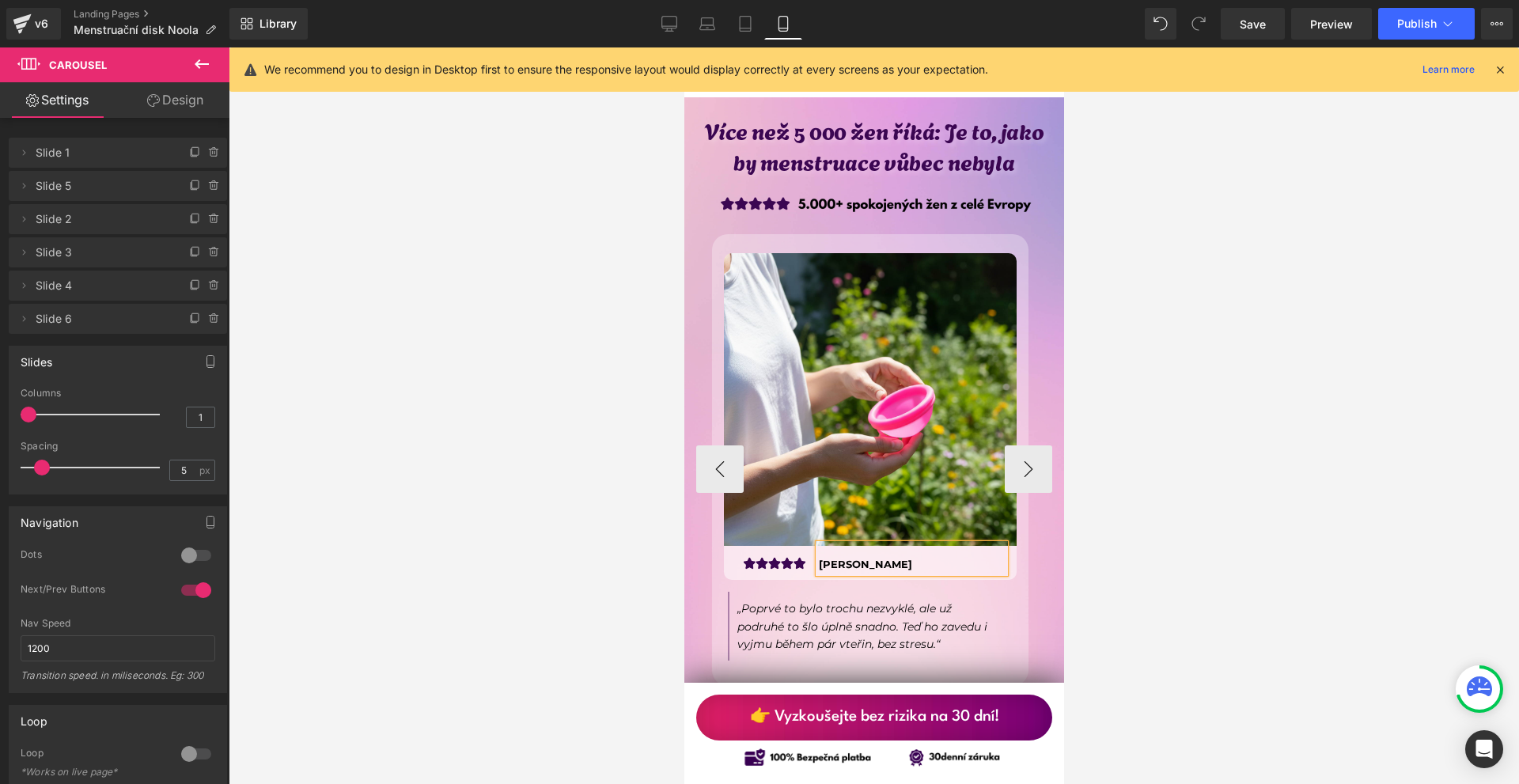
click at [935, 557] on p "[PERSON_NAME]" at bounding box center [911, 565] width 186 height 17
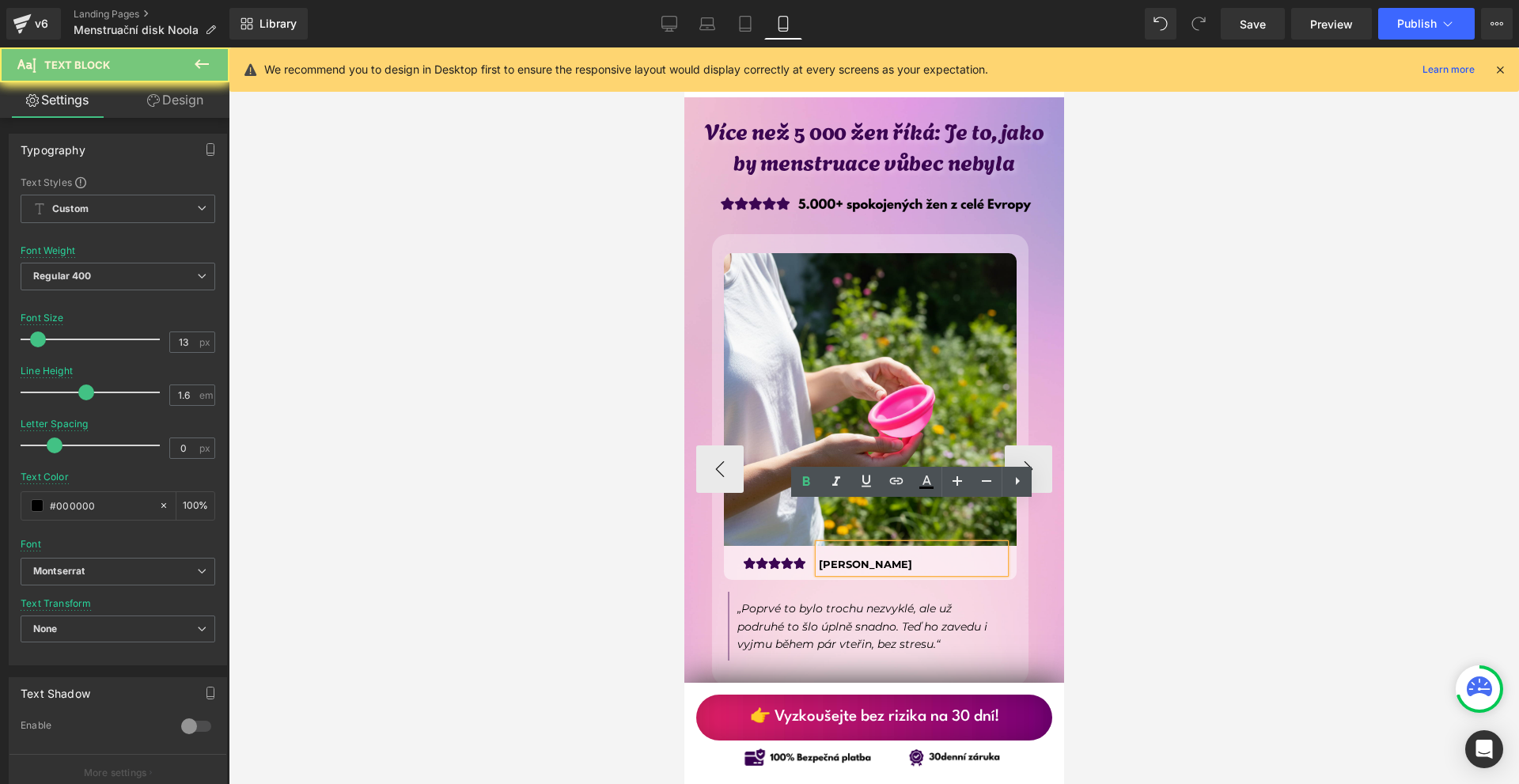
click at [935, 557] on p "[PERSON_NAME]" at bounding box center [911, 565] width 186 height 17
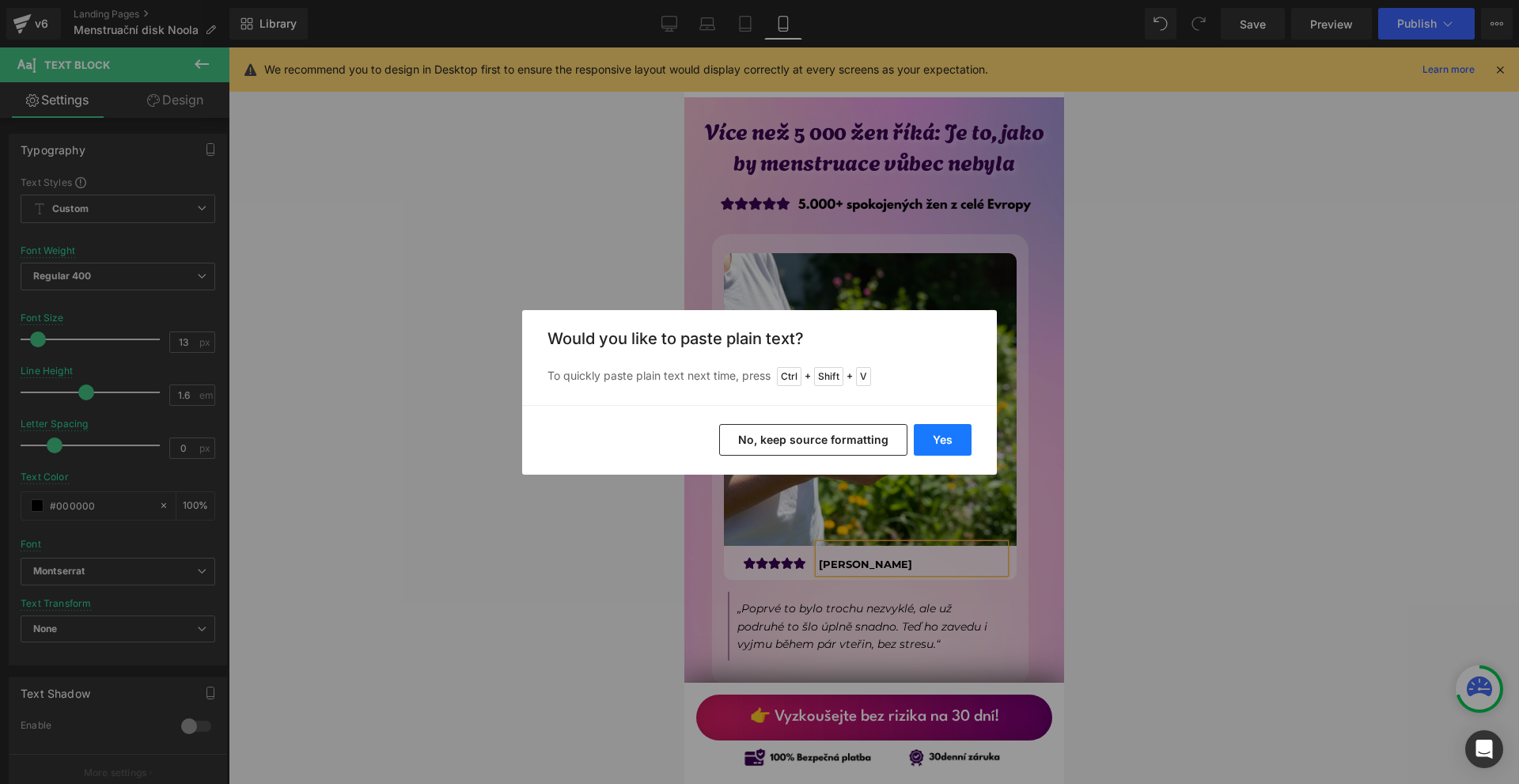
drag, startPoint x: 927, startPoint y: 436, endPoint x: 253, endPoint y: 404, distance: 674.8
click at [927, 436] on button "Yes" at bounding box center [943, 439] width 58 height 31
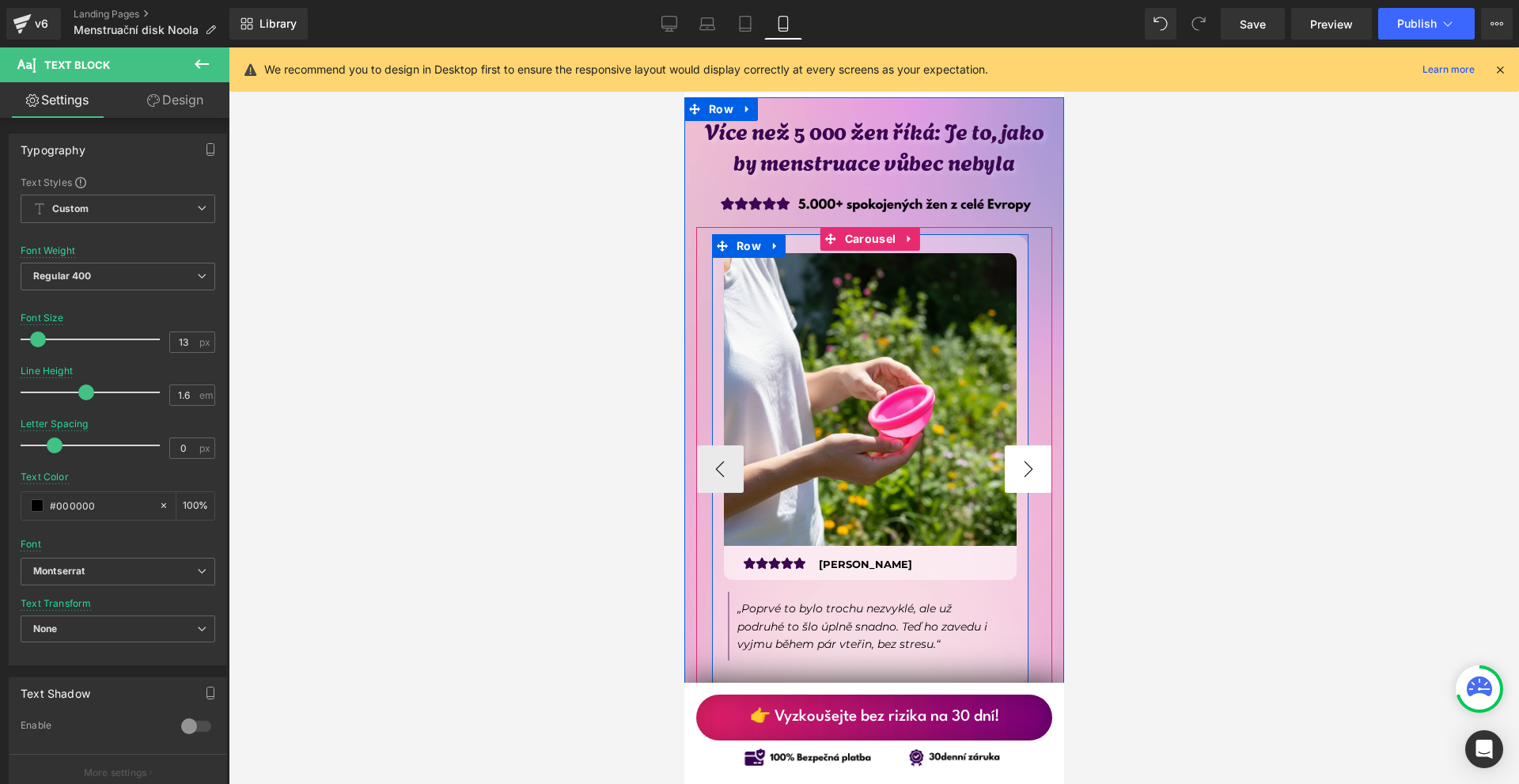
click at [1012, 449] on button "›" at bounding box center [1028, 468] width 47 height 47
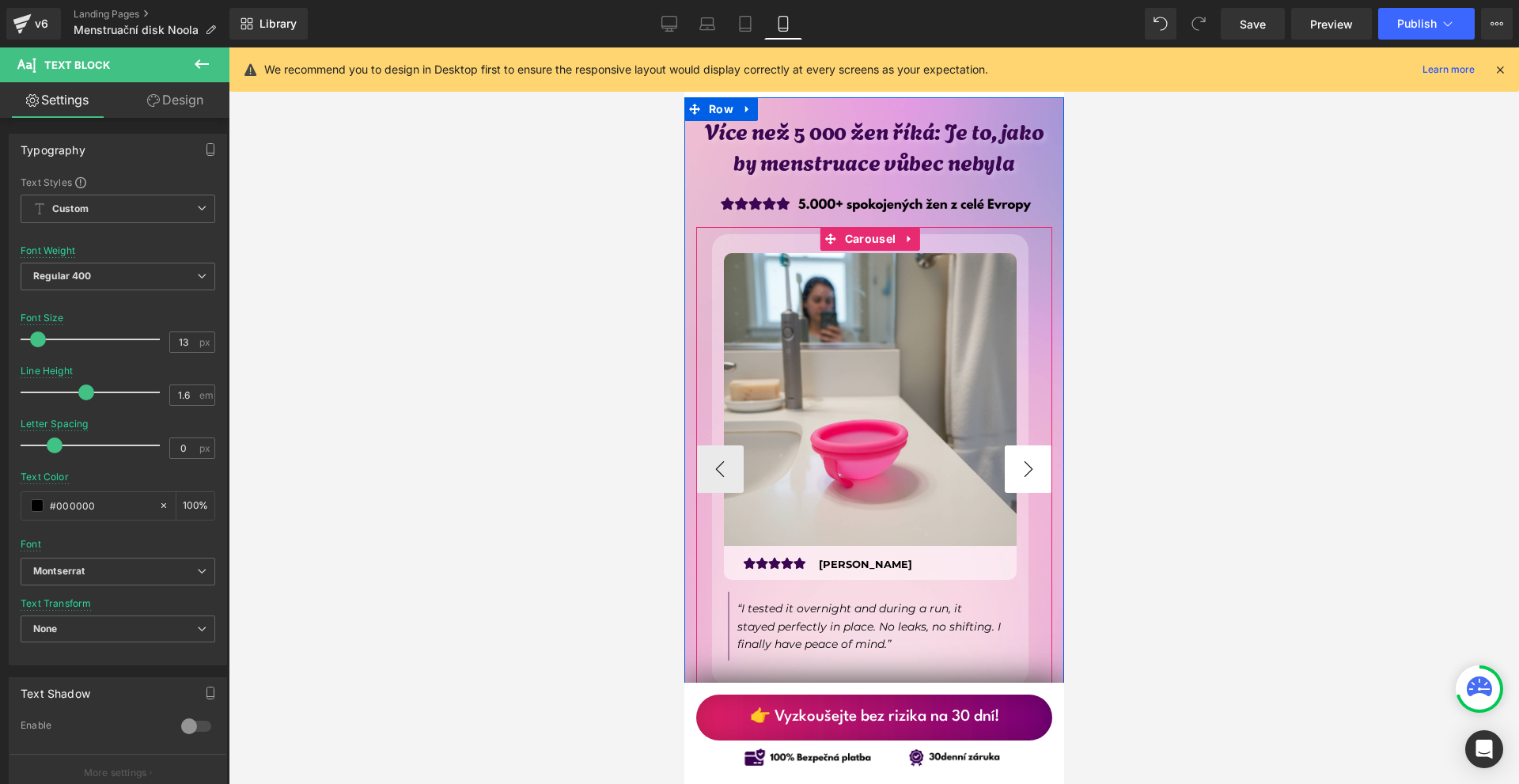
click at [1012, 449] on button "›" at bounding box center [1028, 468] width 47 height 47
click at [935, 554] on icon at bounding box center [937, 558] width 9 height 10
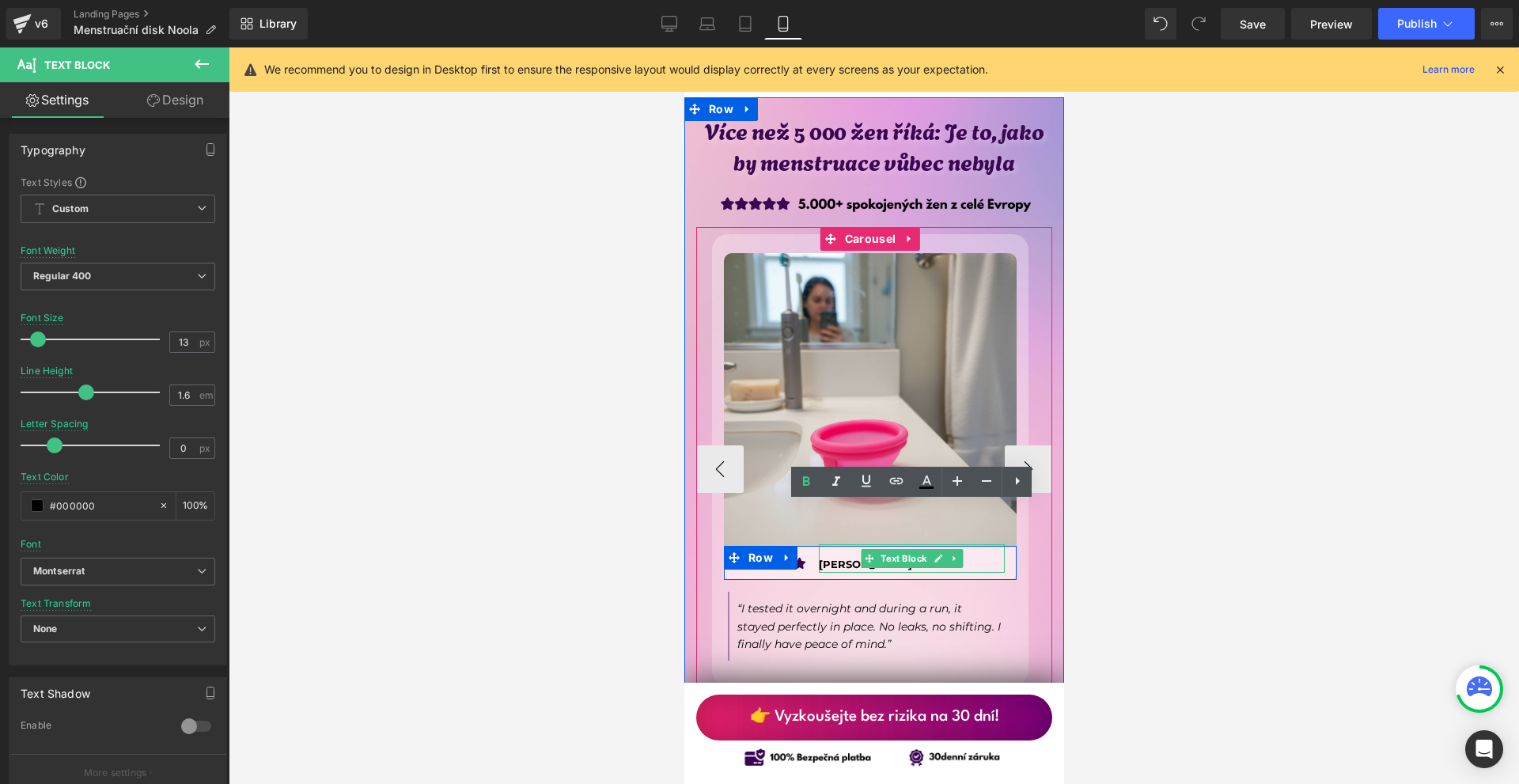
click at [932, 557] on p "[PERSON_NAME]" at bounding box center [911, 565] width 186 height 17
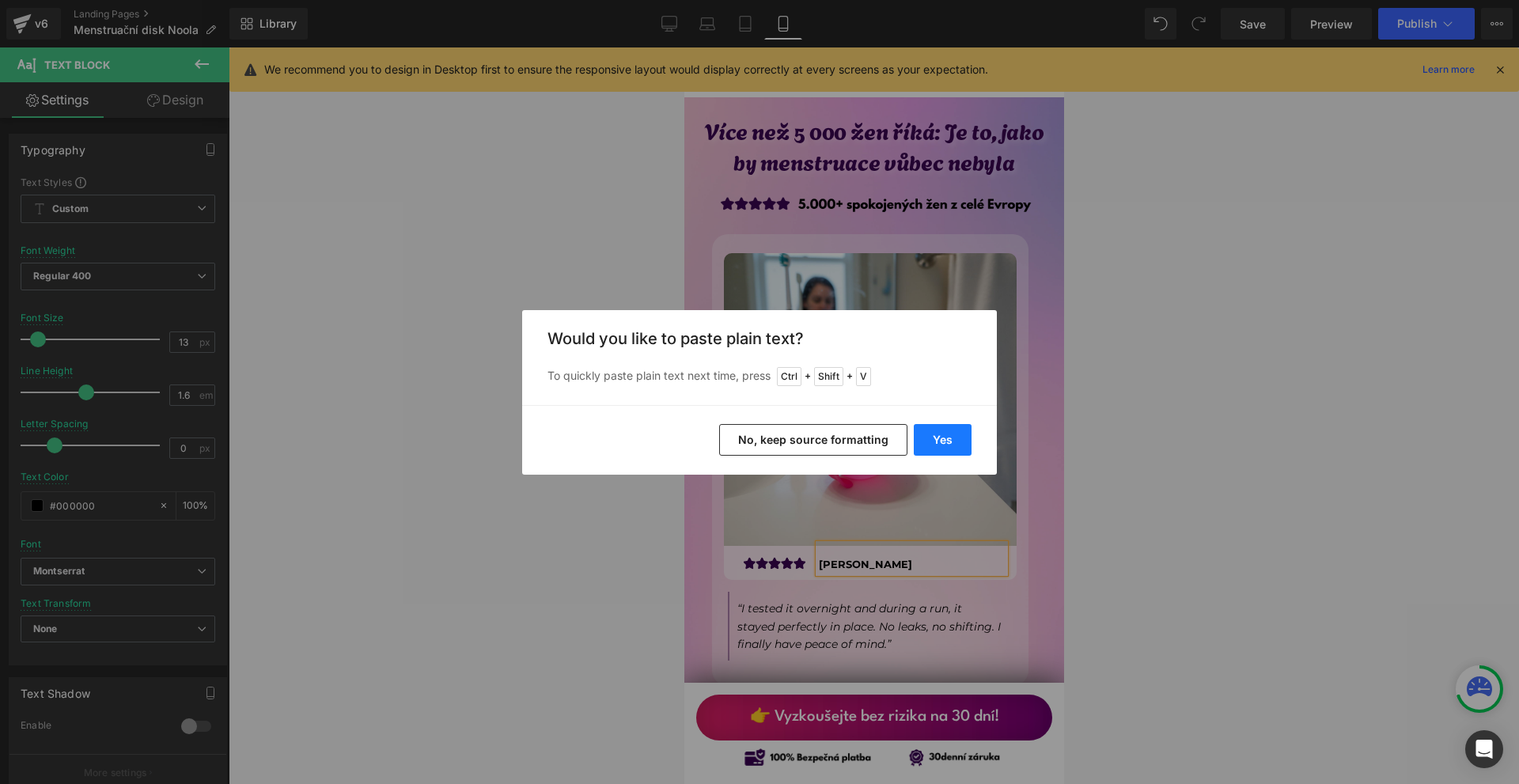
drag, startPoint x: 960, startPoint y: 429, endPoint x: 262, endPoint y: 400, distance: 698.6
click at [960, 429] on button "Yes" at bounding box center [943, 439] width 58 height 31
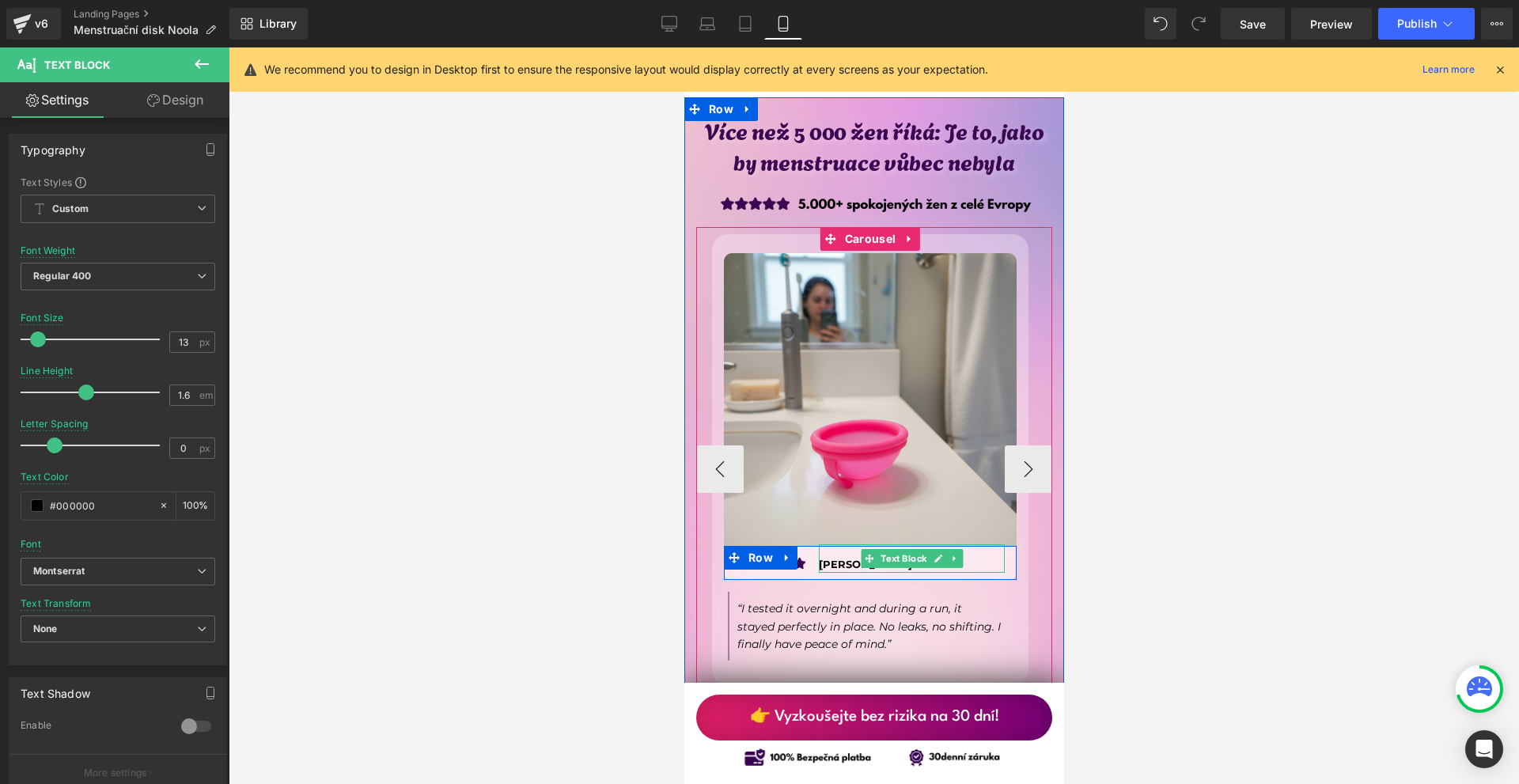
click at [822, 557] on b "Veronika Jelínková" at bounding box center [864, 564] width 94 height 12
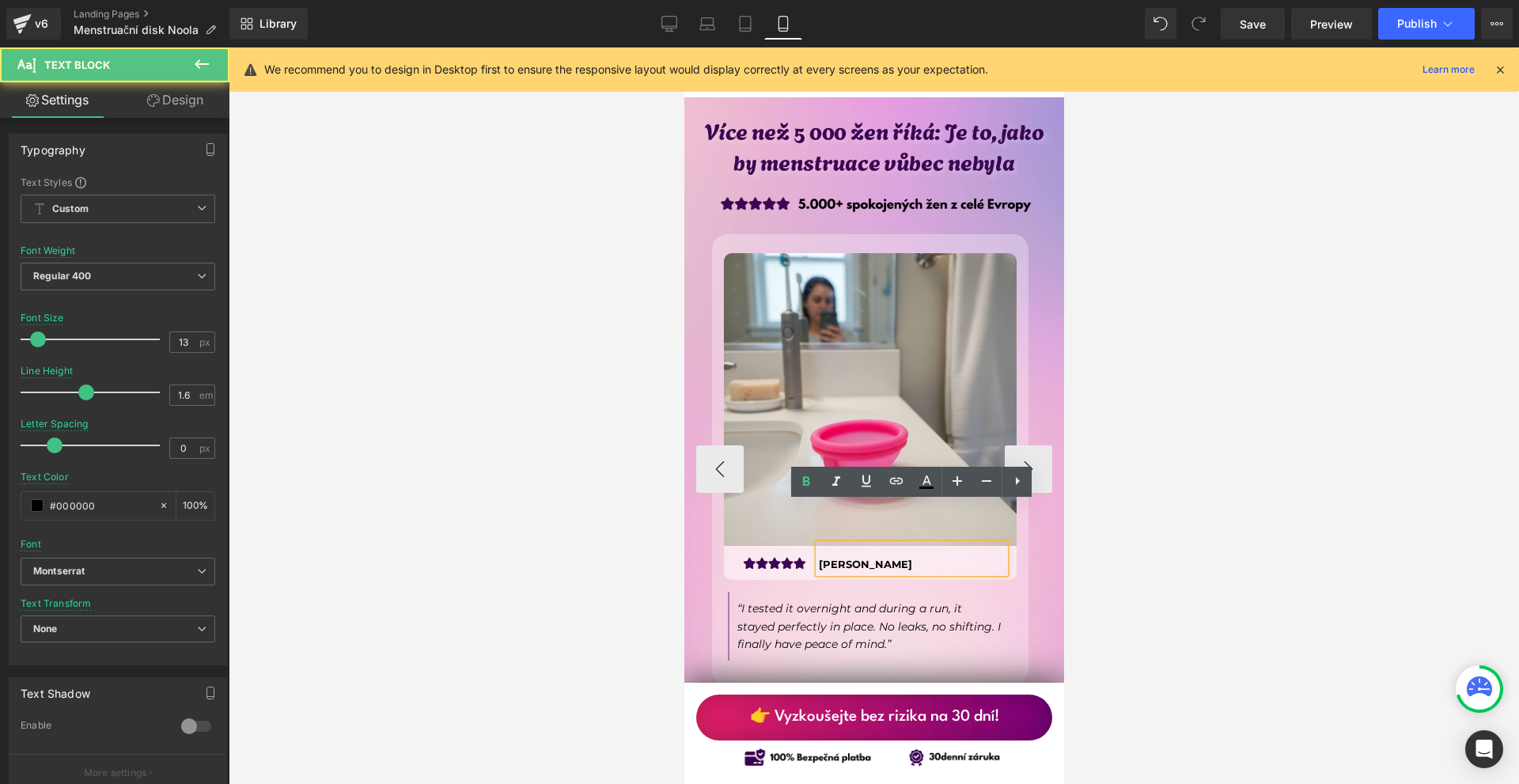
drag, startPoint x: 873, startPoint y: 522, endPoint x: 975, endPoint y: 524, distance: 102.0
click at [975, 557] on p "Veronika Jelínková" at bounding box center [911, 565] width 186 height 17
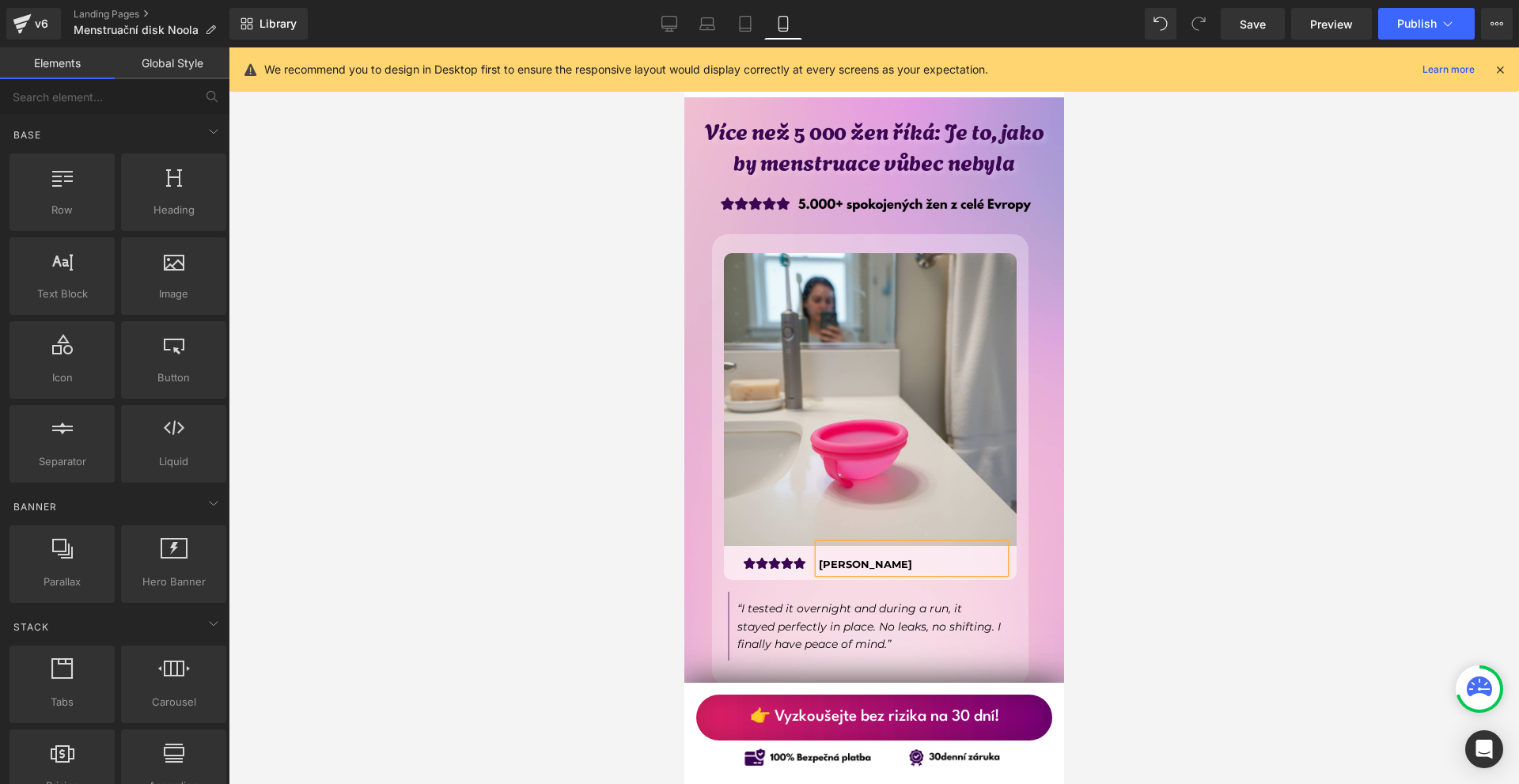
click at [1173, 519] on div at bounding box center [873, 416] width 1291 height 737
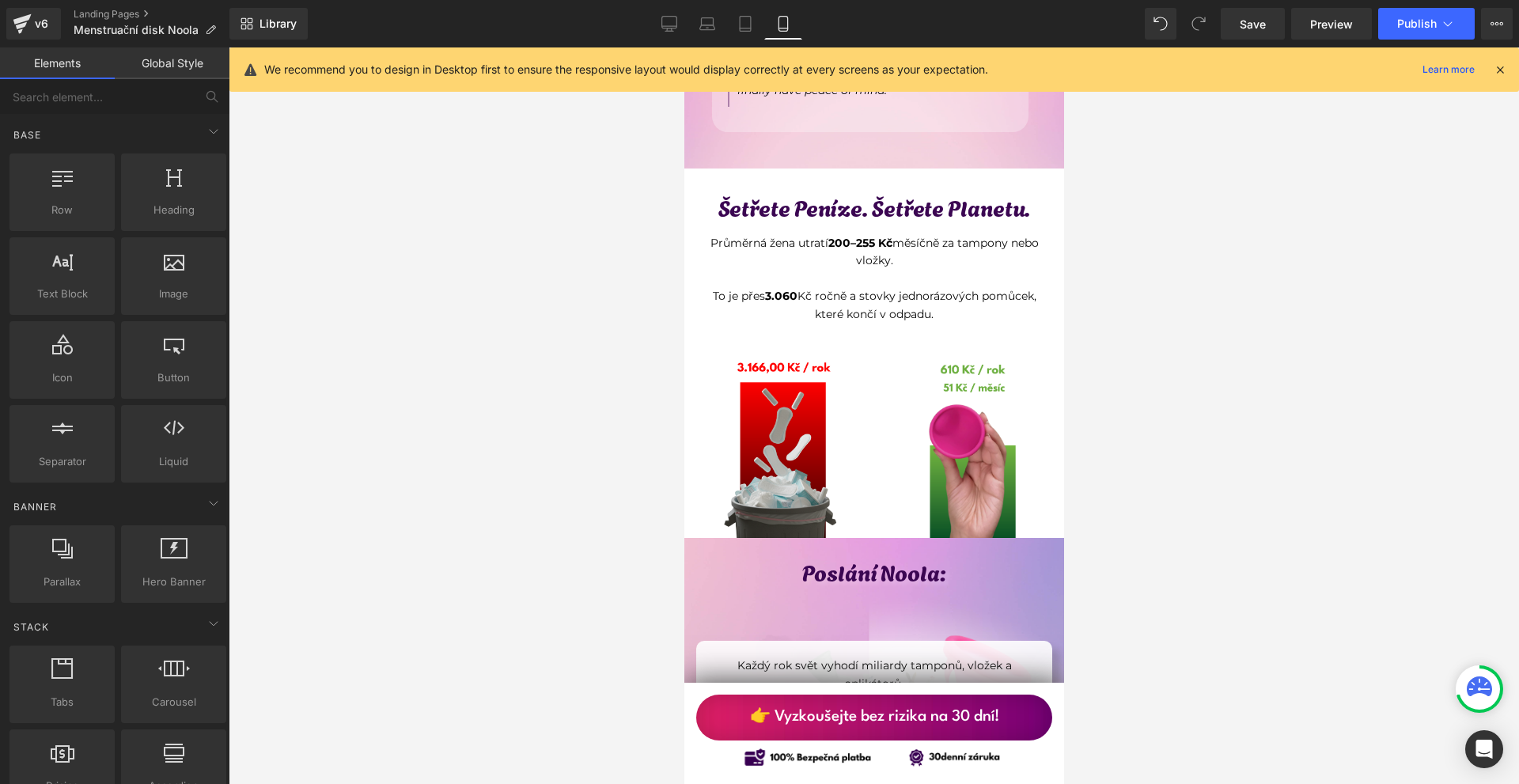
scroll to position [5775, 0]
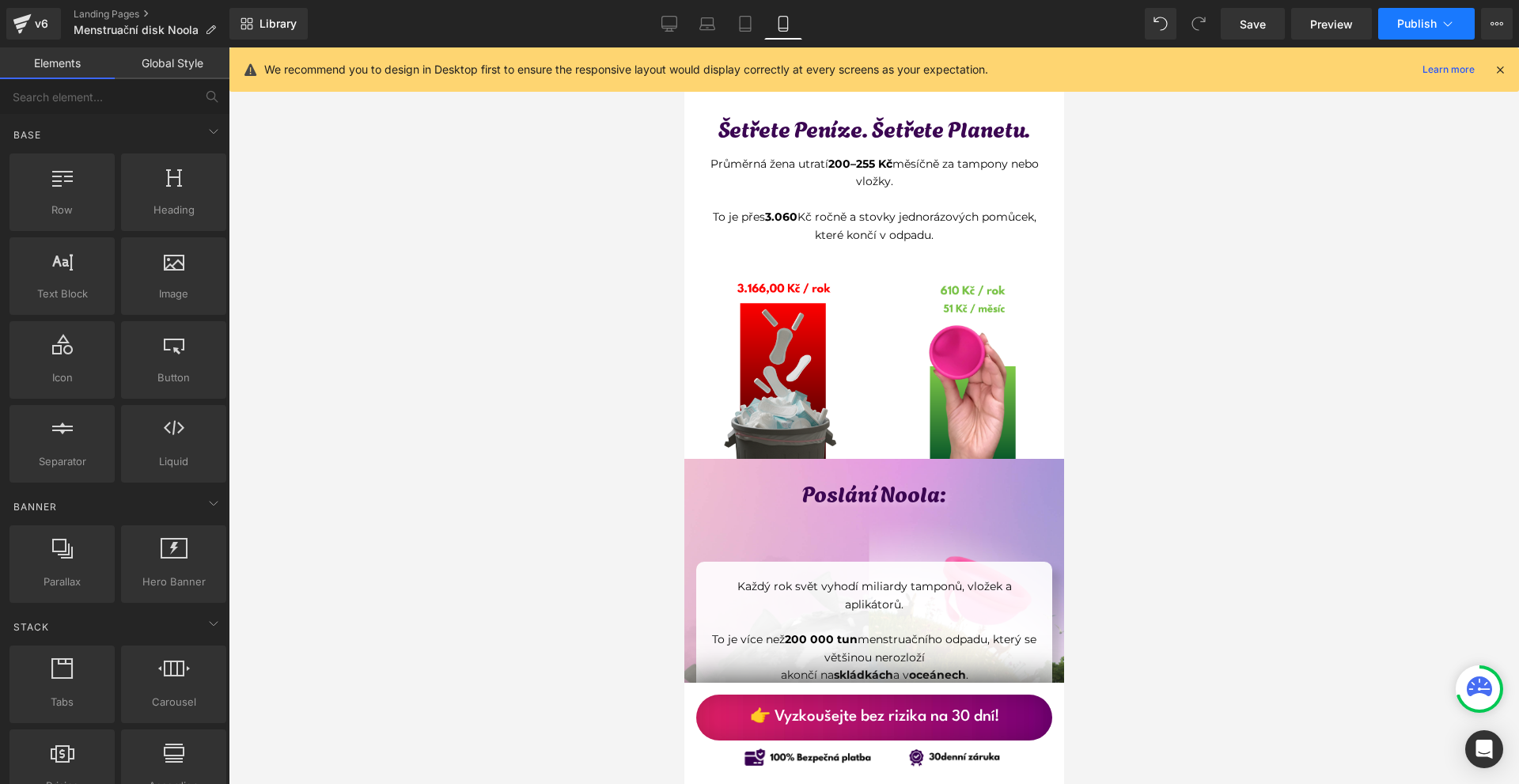
click at [1391, 19] on button "Publish" at bounding box center [1426, 23] width 96 height 31
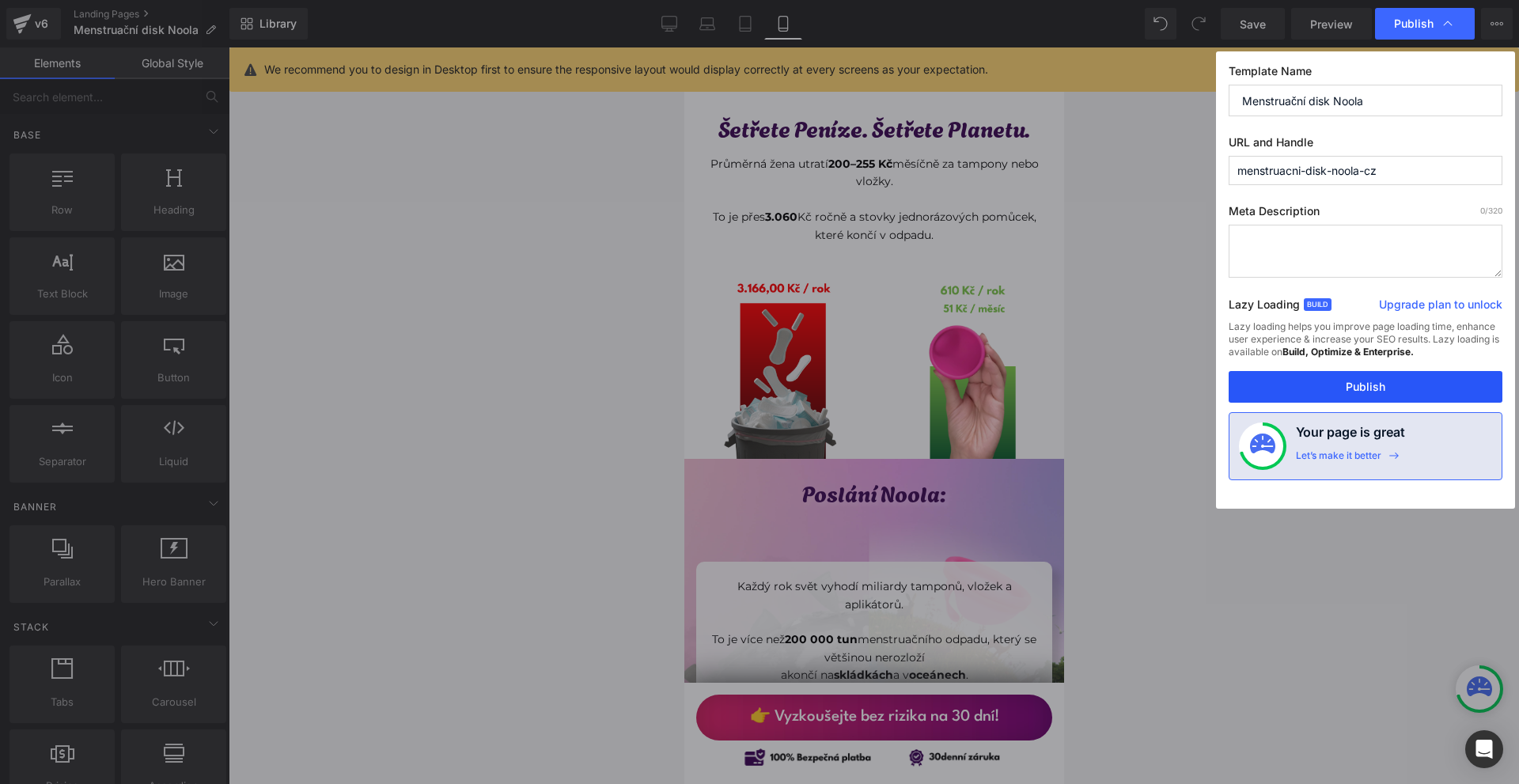
click at [1346, 382] on button "Publish" at bounding box center [1366, 386] width 274 height 31
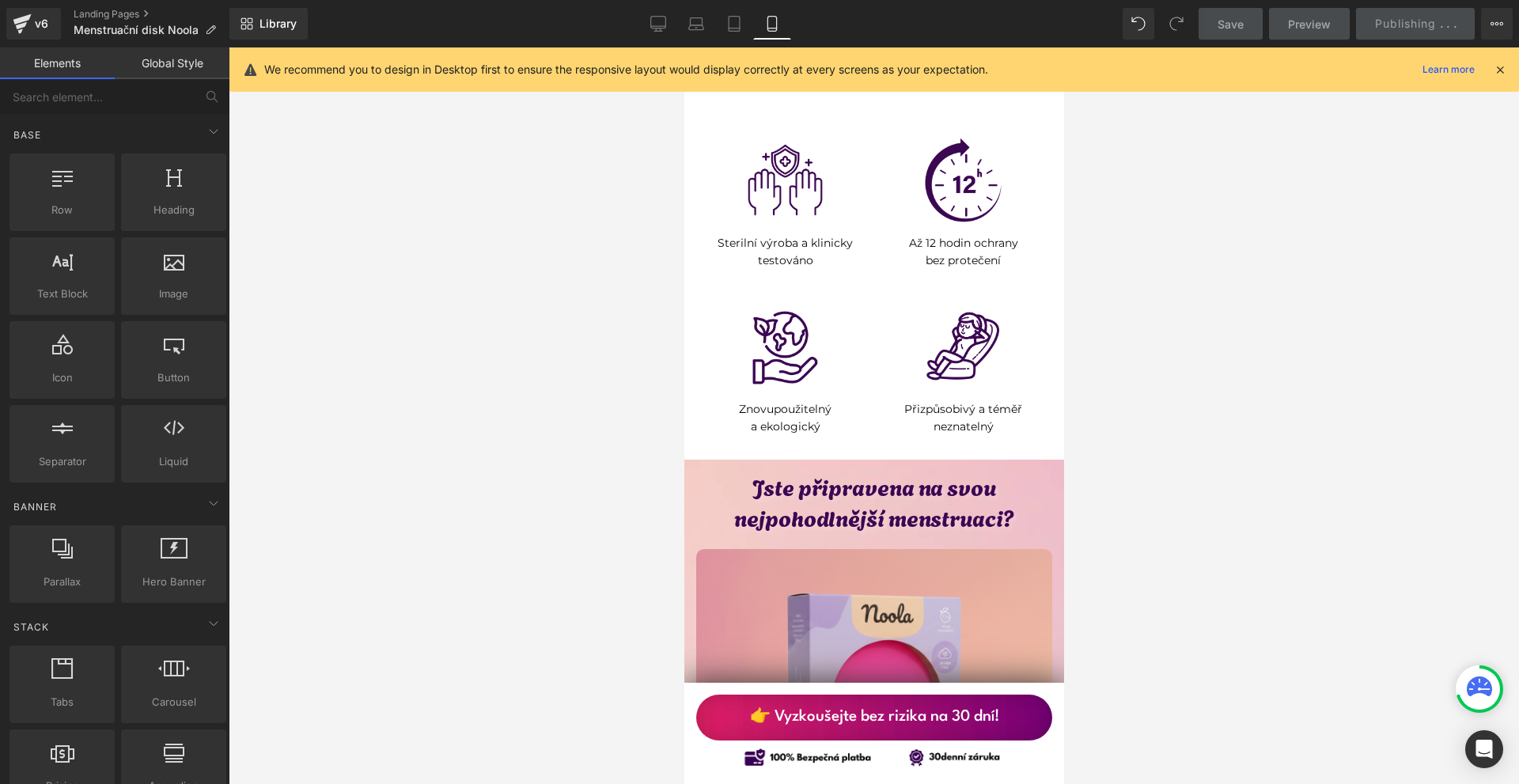
scroll to position [7833, 0]
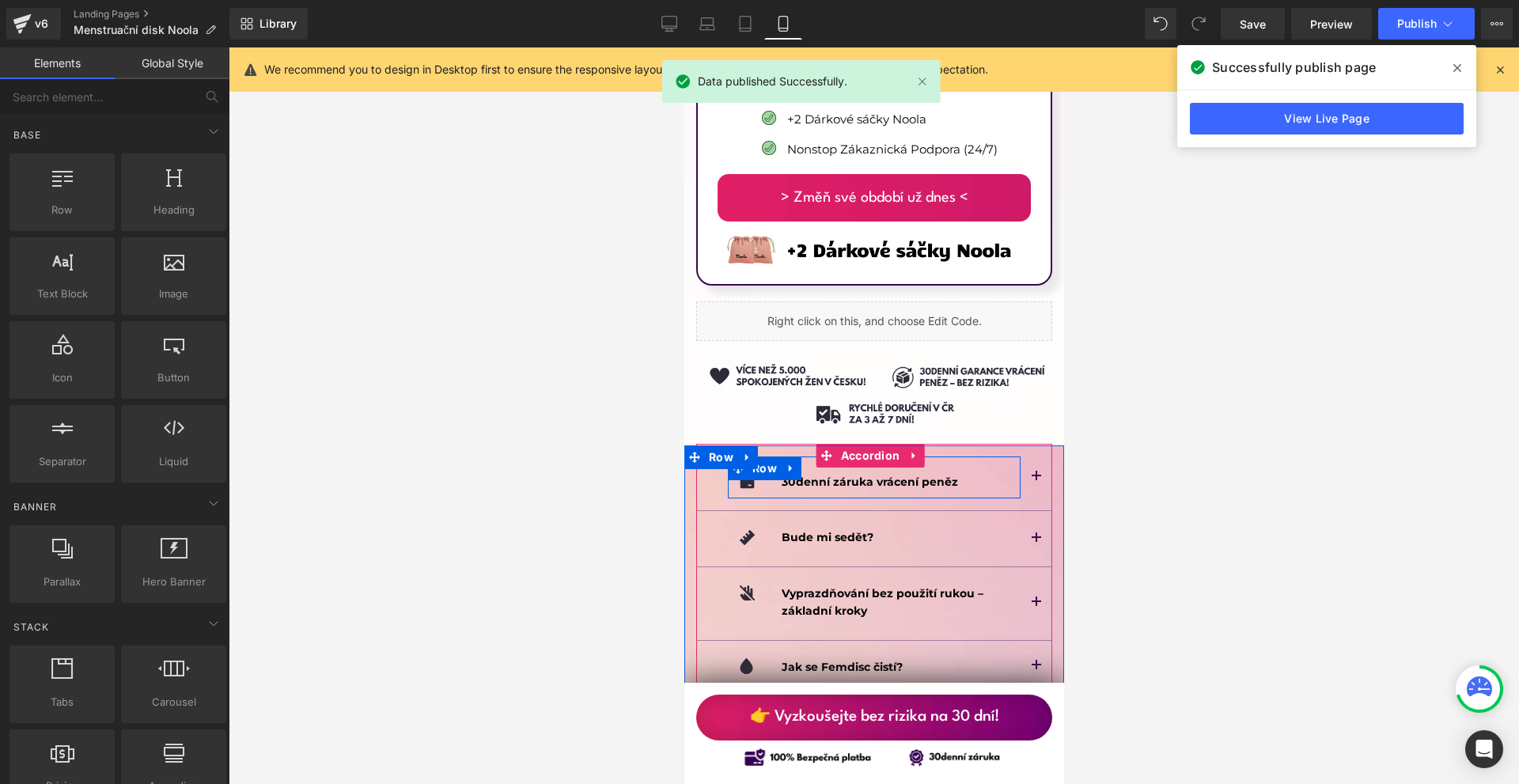
scroll to position [10681, 0]
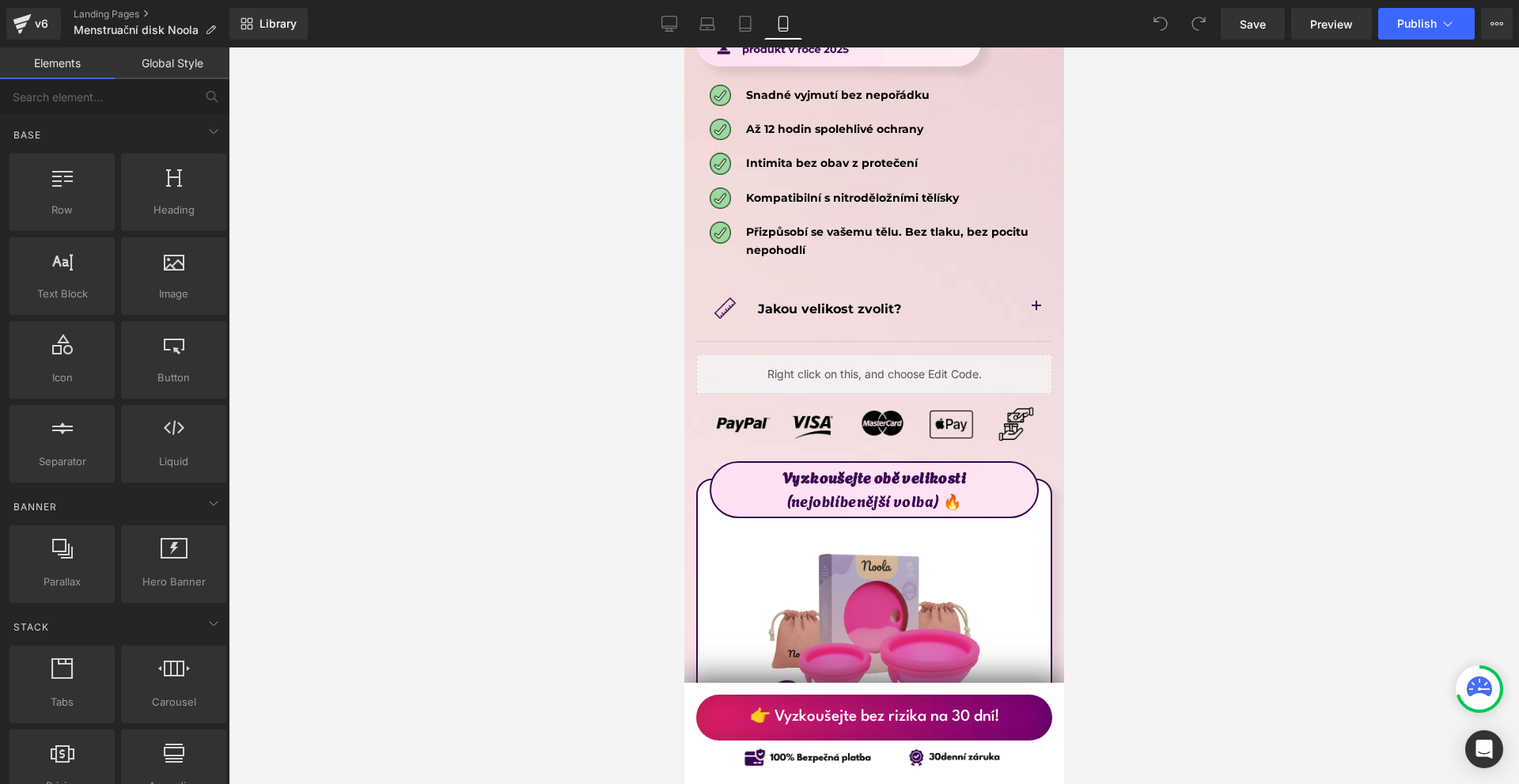
scroll to position [8782, 0]
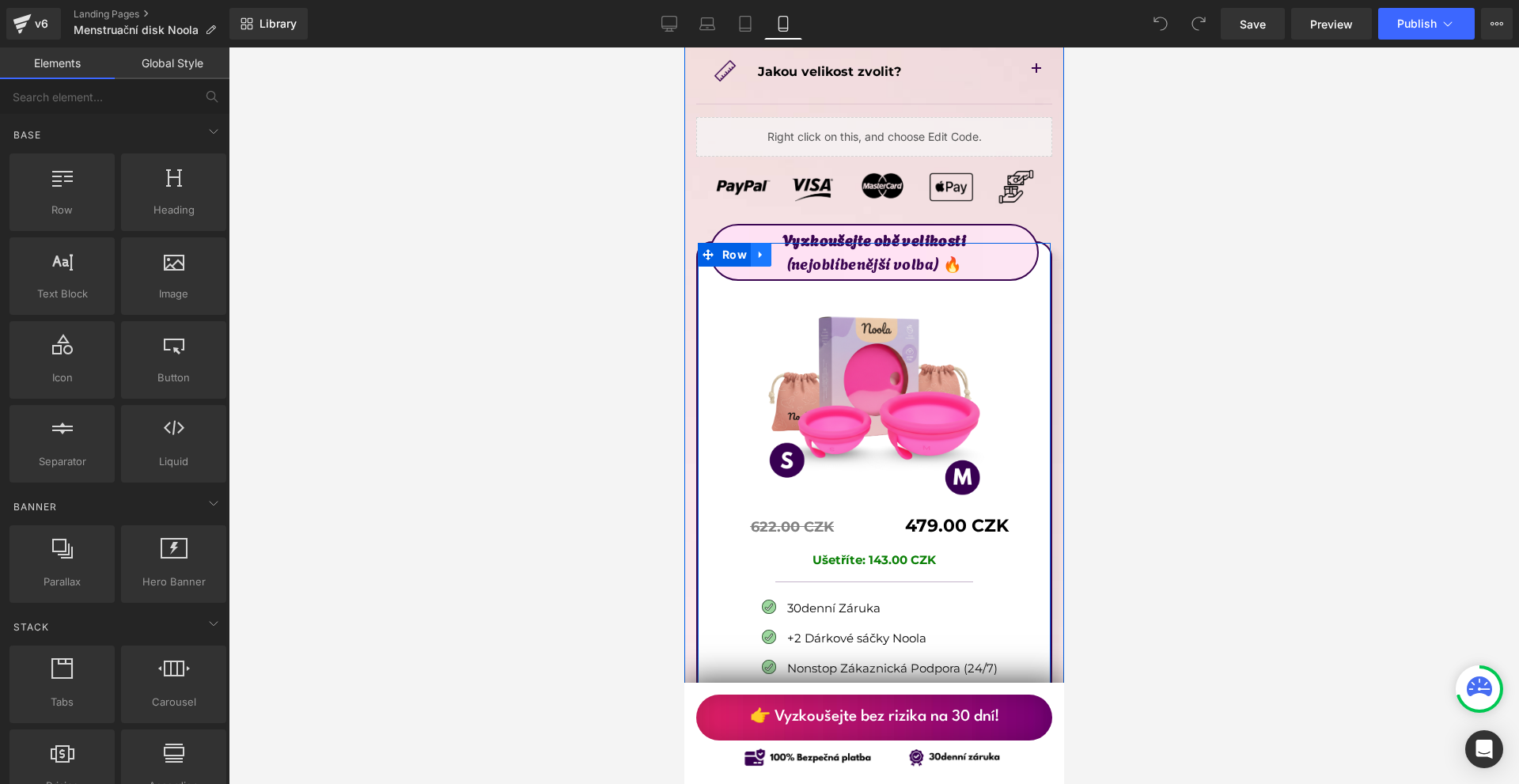
click at [758, 249] on icon at bounding box center [760, 254] width 11 height 12
click at [755, 249] on icon at bounding box center [760, 254] width 11 height 12
click at [762, 249] on icon at bounding box center [760, 254] width 11 height 11
click at [755, 249] on icon at bounding box center [760, 254] width 11 height 12
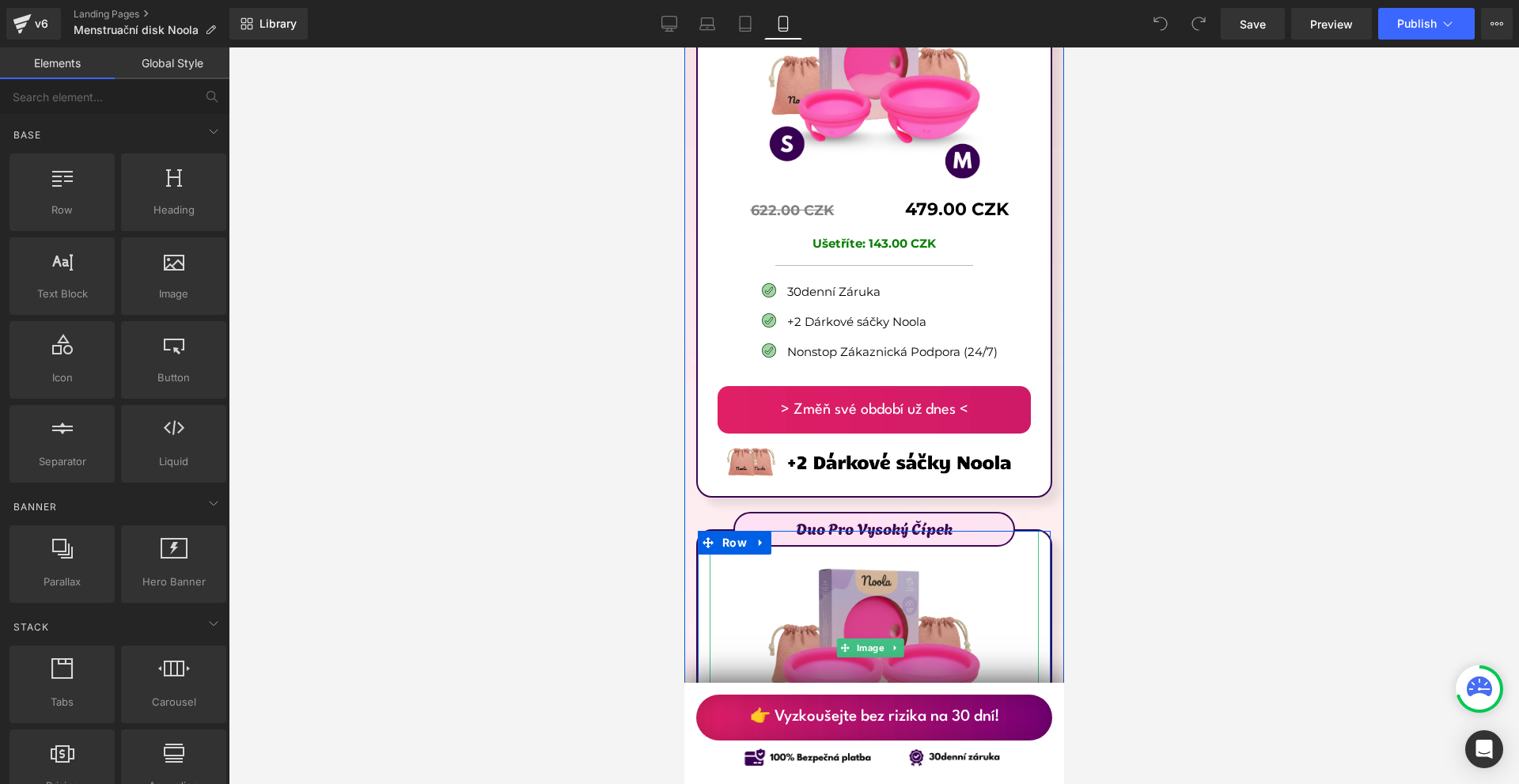
scroll to position [8624, 0]
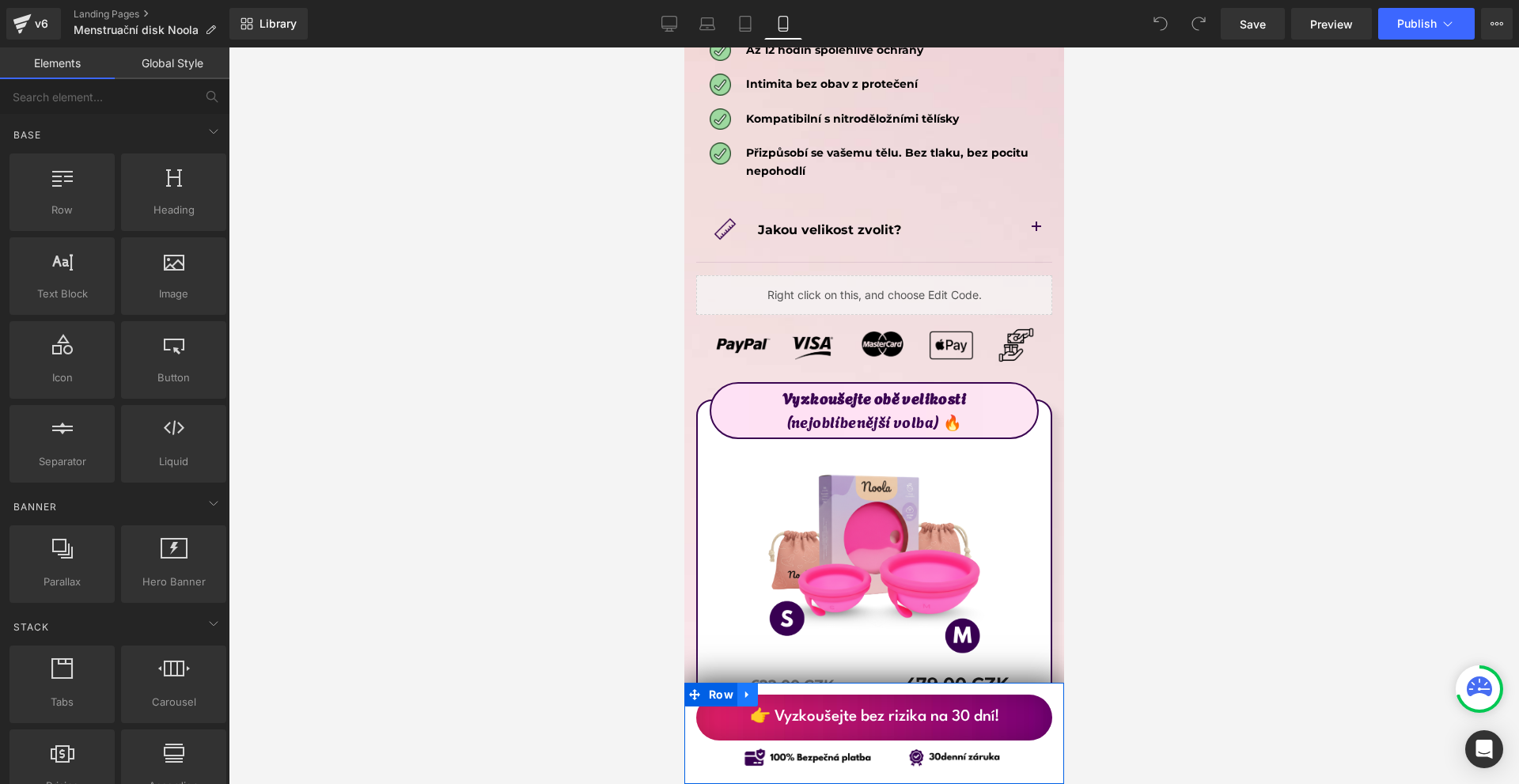
click at [746, 695] on icon at bounding box center [747, 695] width 4 height 7
click at [747, 695] on icon at bounding box center [747, 695] width 11 height 11
click at [747, 700] on icon at bounding box center [747, 695] width 11 height 11
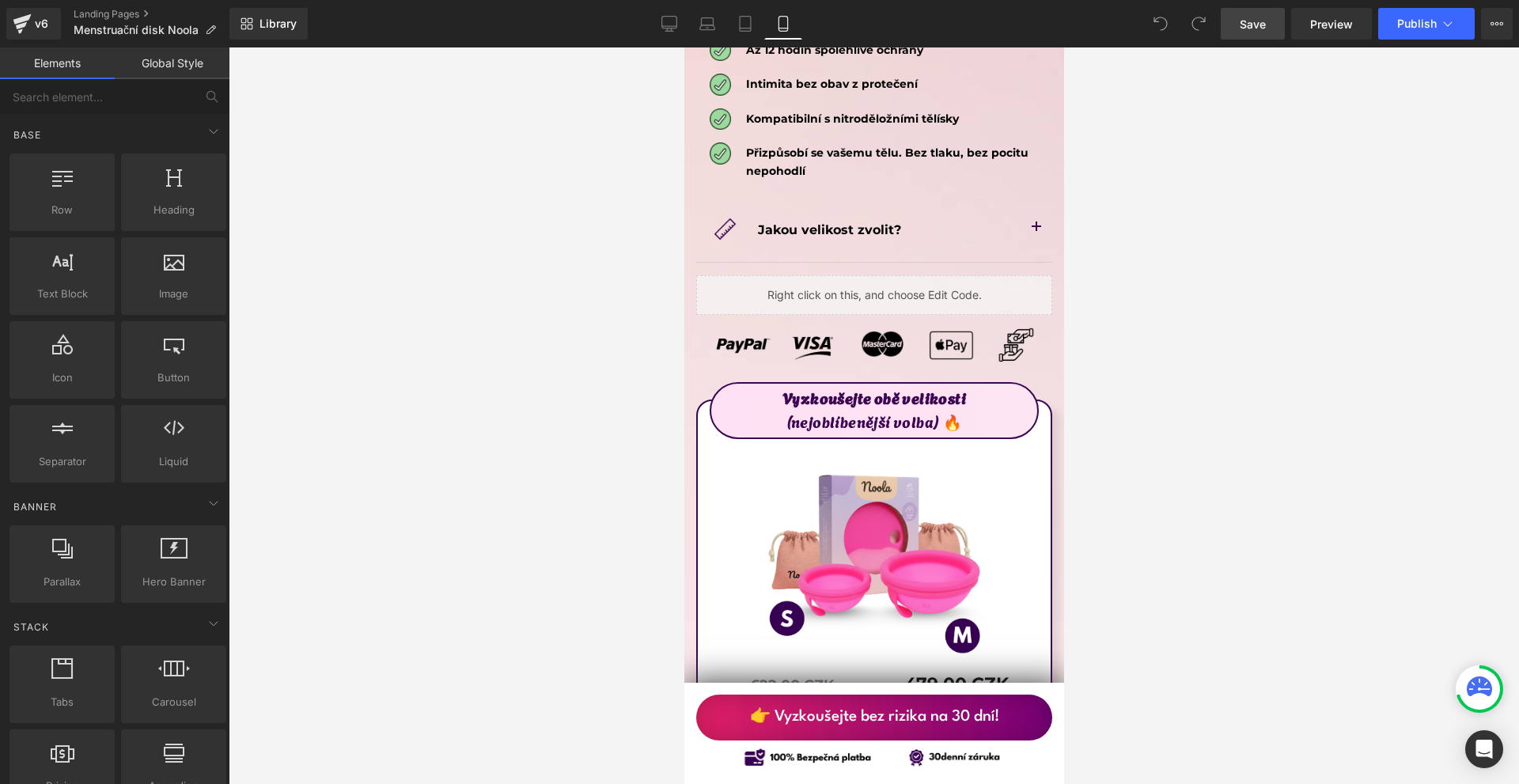
click at [1238, 20] on link "Save" at bounding box center [1253, 23] width 64 height 31
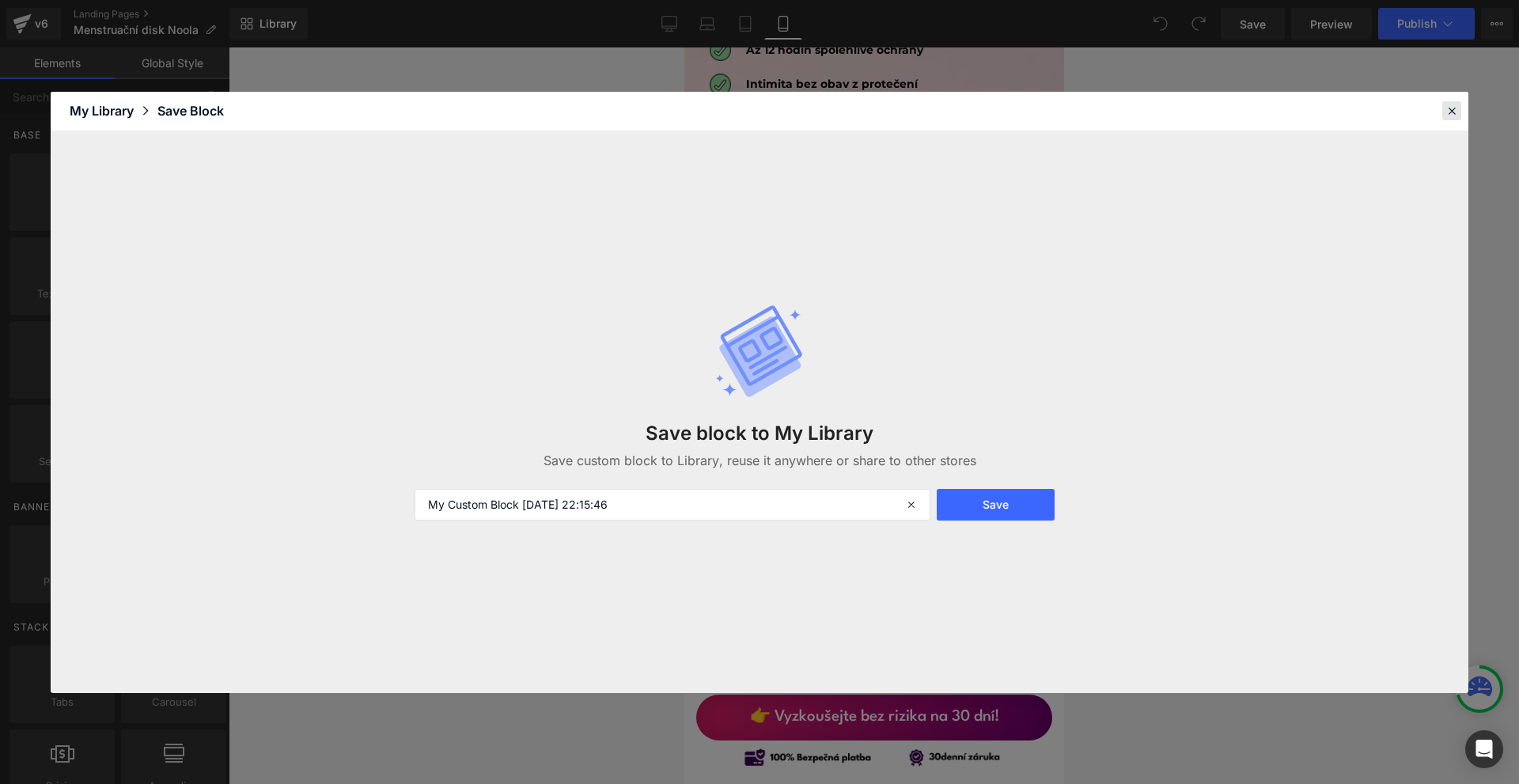
click at [1452, 111] on icon at bounding box center [1452, 111] width 14 height 14
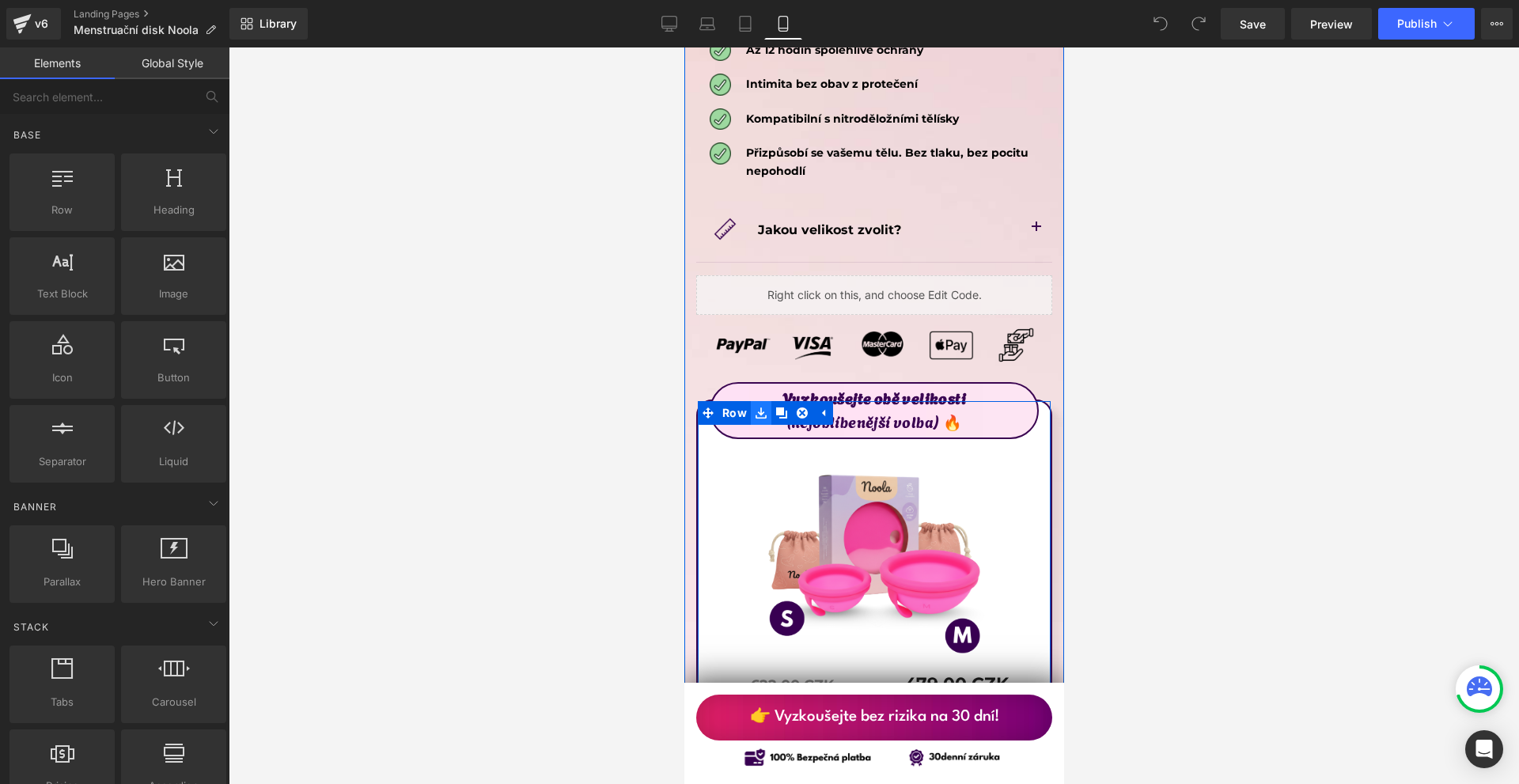
click at [755, 407] on icon at bounding box center [760, 412] width 11 height 12
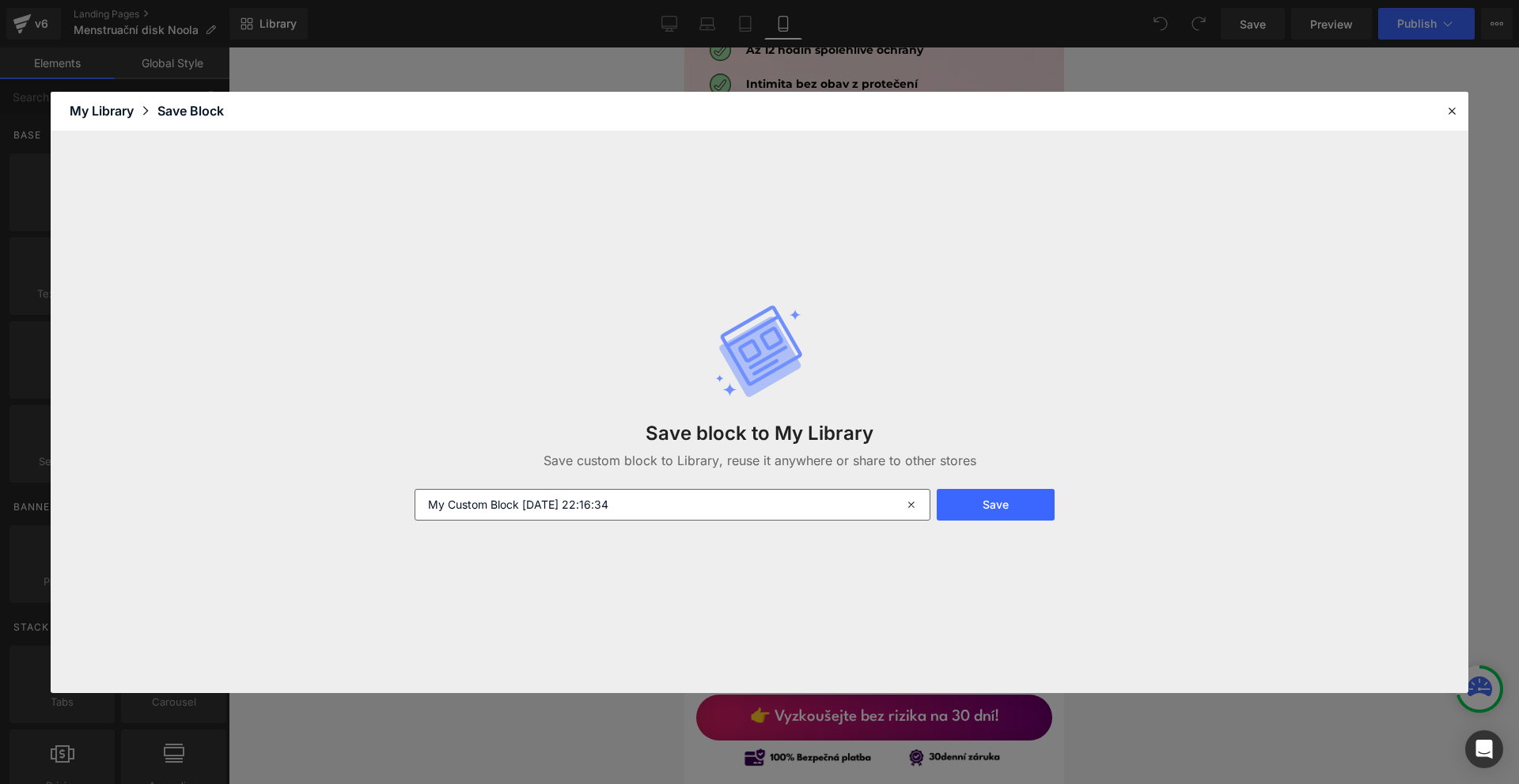
drag, startPoint x: 709, startPoint y: 530, endPoint x: 710, endPoint y: 504, distance: 26.0
click at [708, 527] on div "Save block to My Library Save custom block to Library, reuse it anywhere or sha…" at bounding box center [759, 412] width 709 height 280
click at [710, 504] on input "My Custom Block [DATE] 22:16:34" at bounding box center [673, 504] width 516 height 31
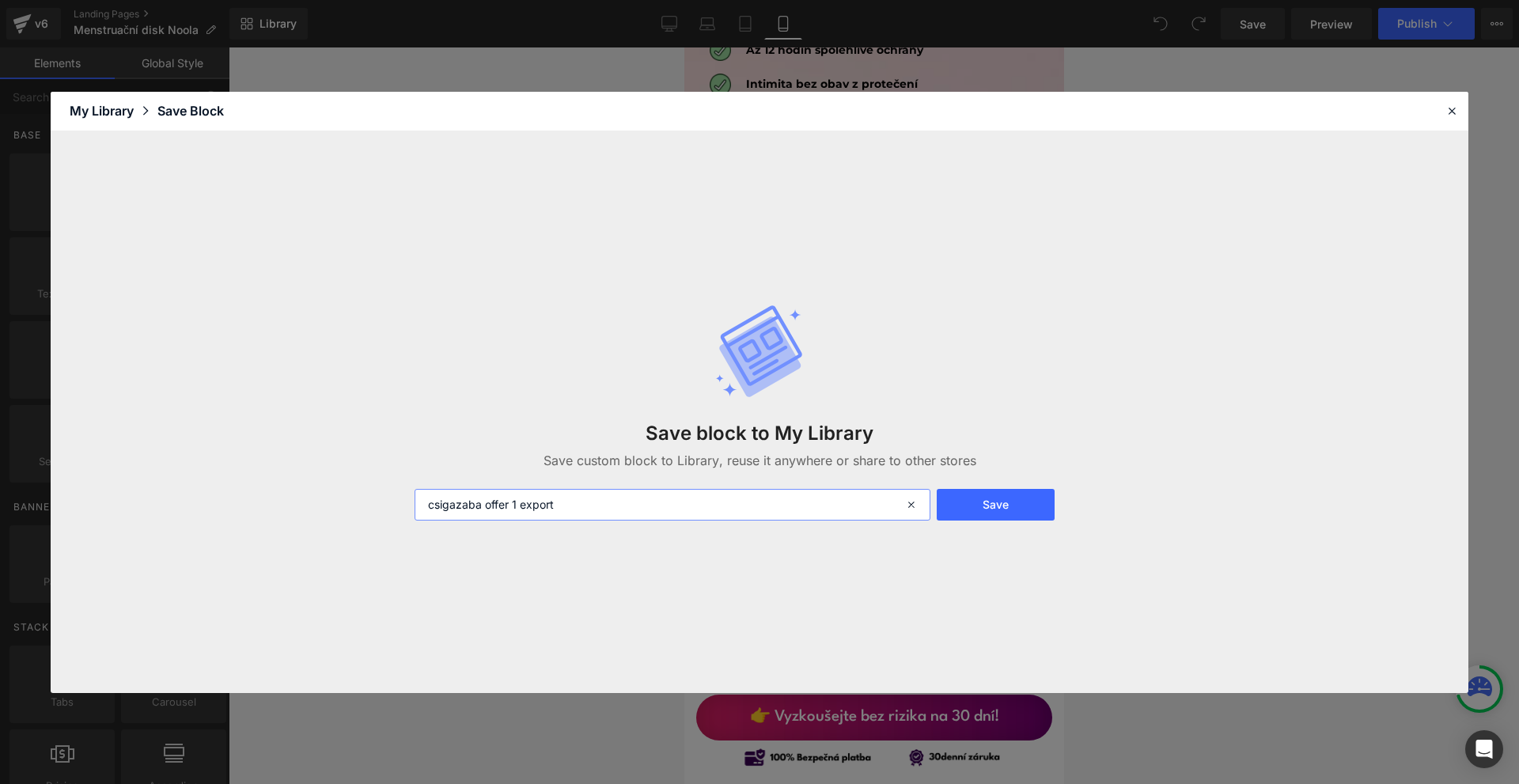
type input "csigazaba offer 1 export"
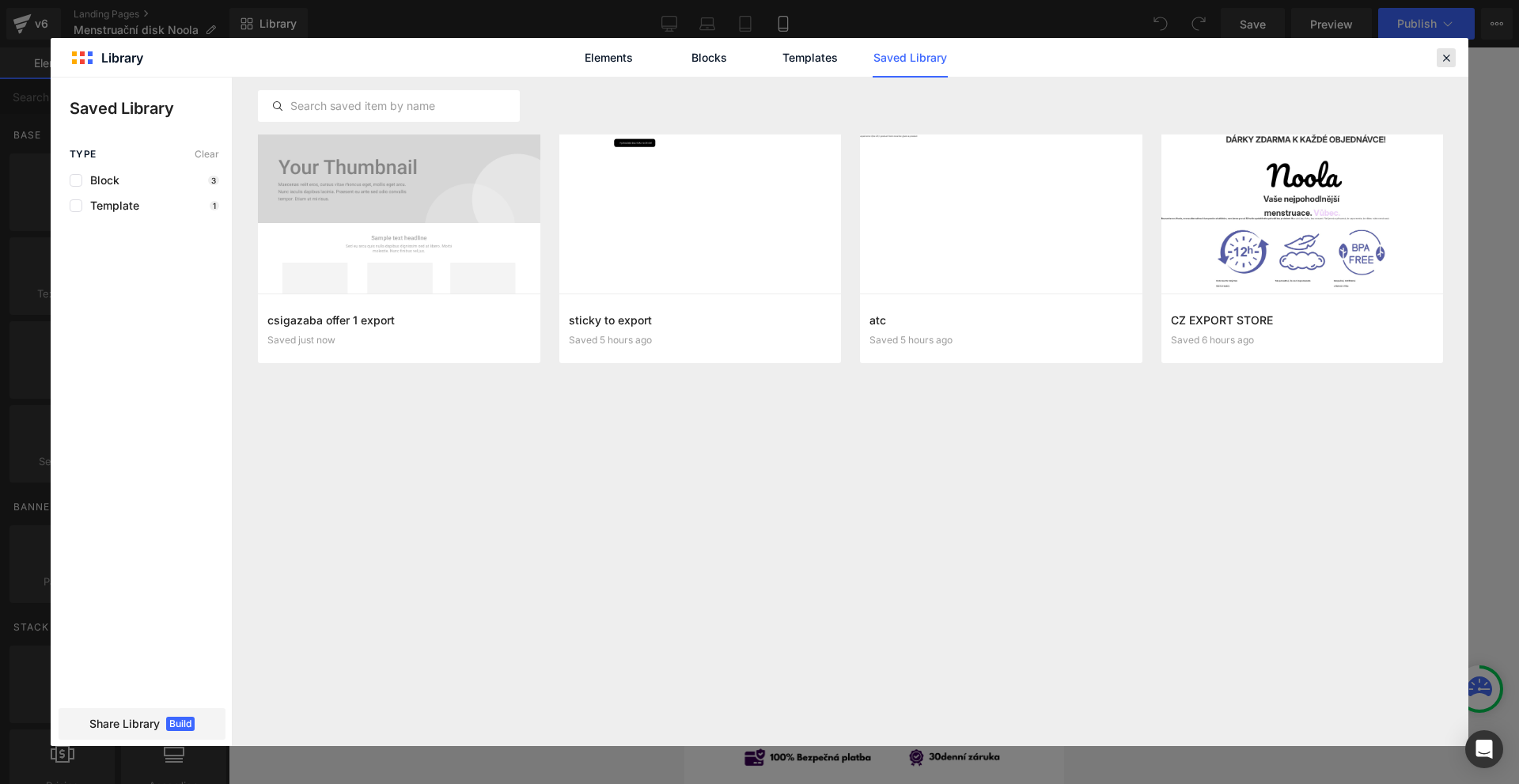
click at [1446, 57] on icon at bounding box center [1447, 58] width 14 height 14
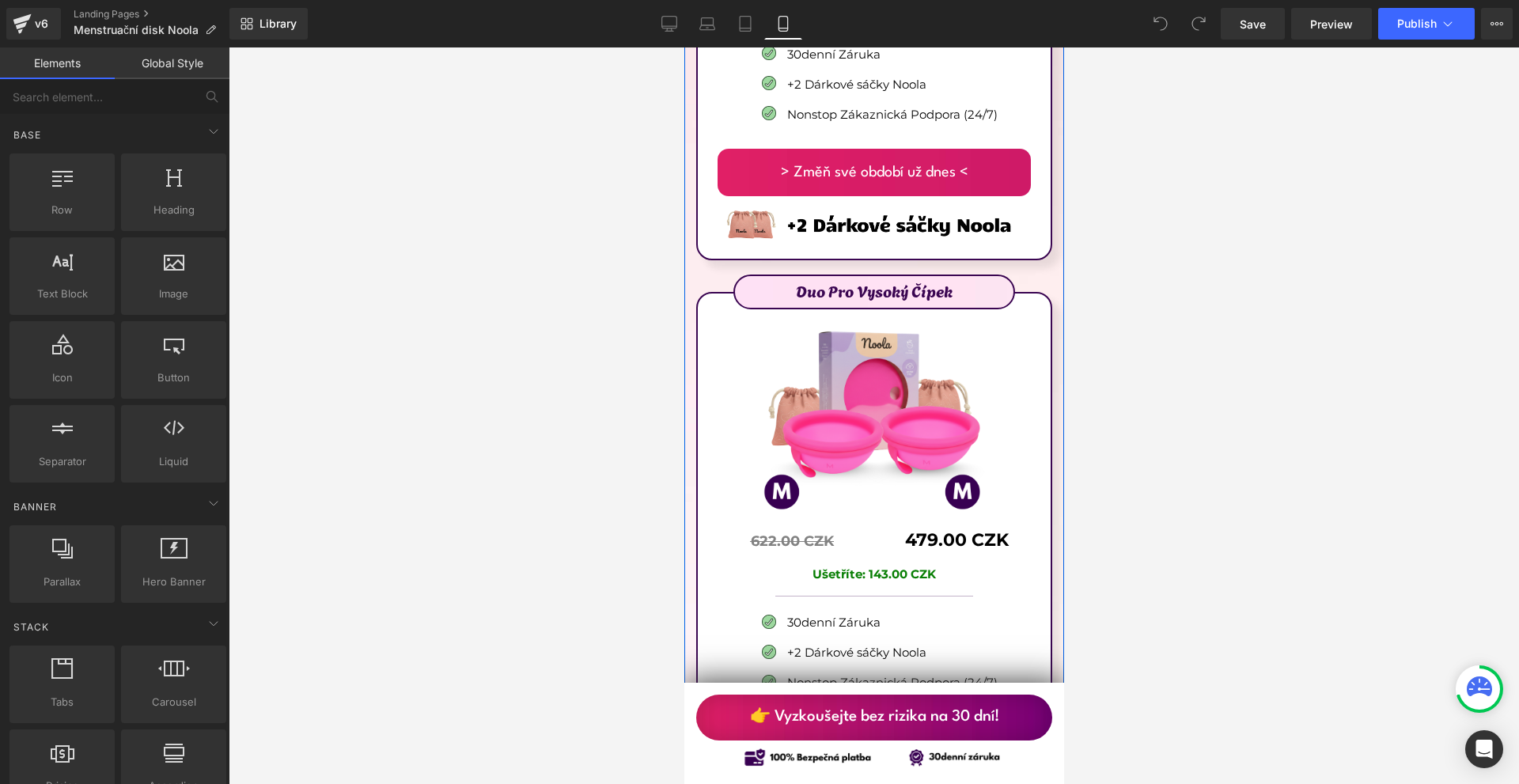
scroll to position [9415, 0]
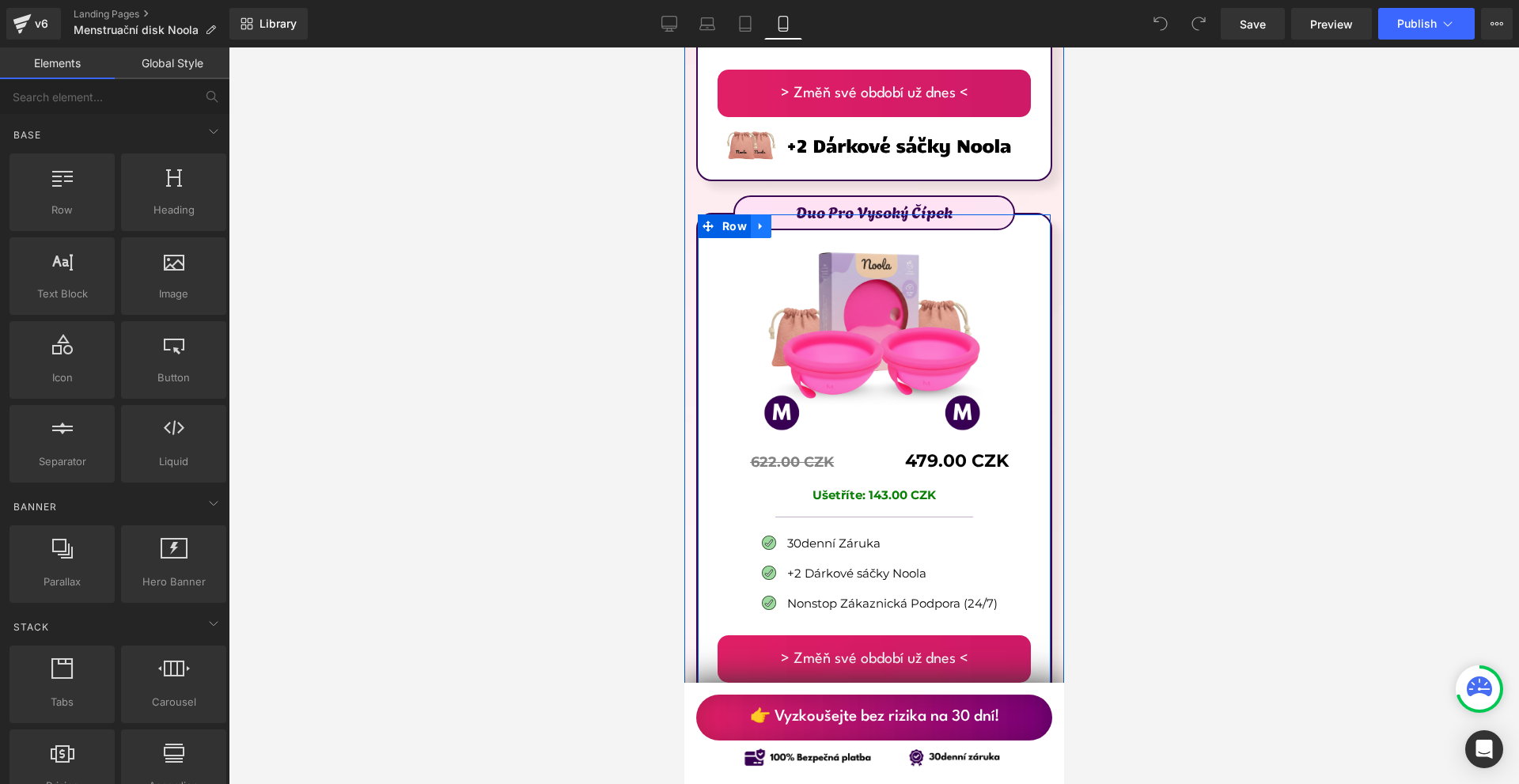
click at [759, 220] on icon at bounding box center [760, 226] width 11 height 12
click at [755, 220] on icon at bounding box center [760, 226] width 11 height 11
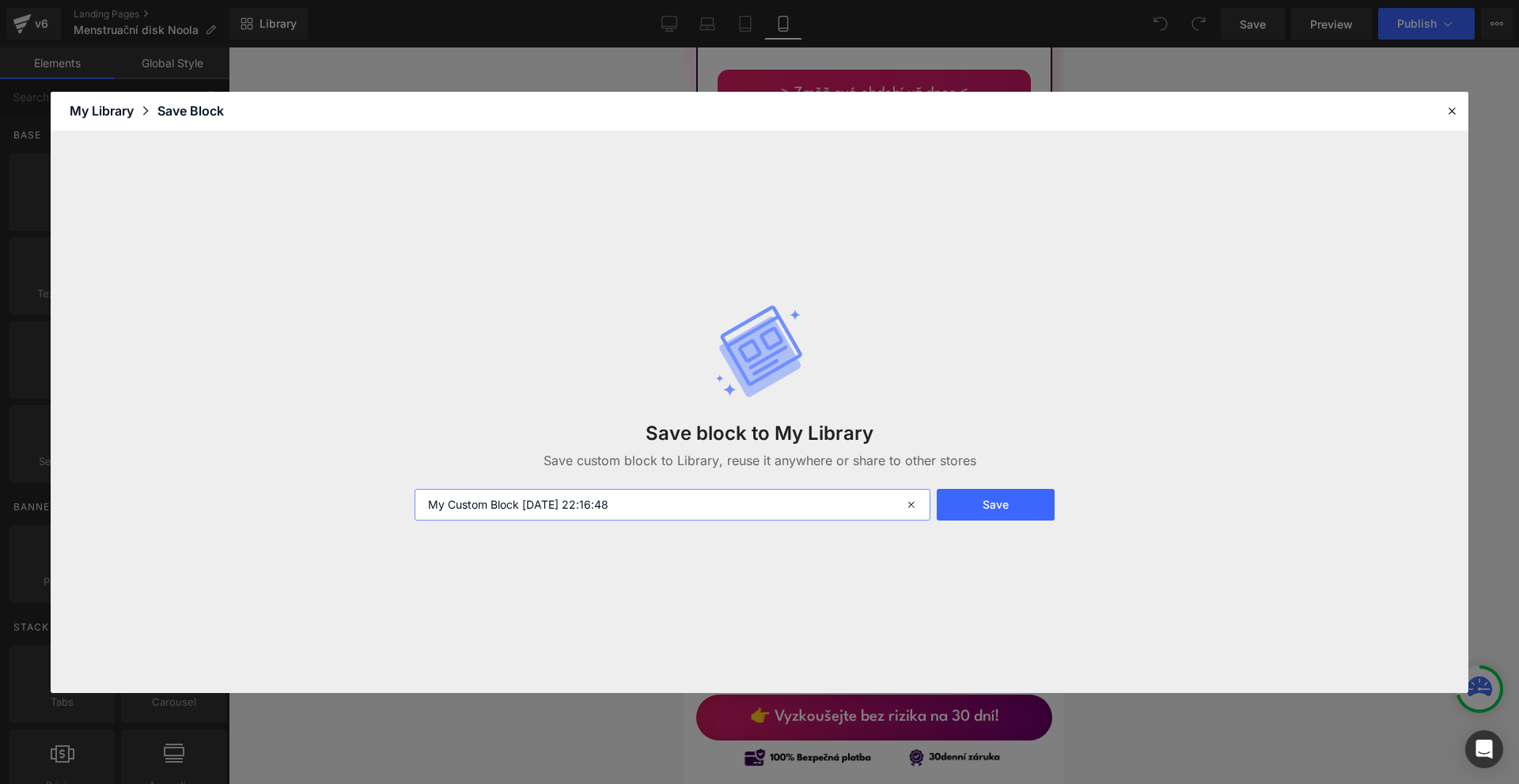
click at [679, 508] on input "My Custom Block [DATE] 22:16:48" at bounding box center [673, 504] width 516 height 31
type input "csigazaba offer 2"
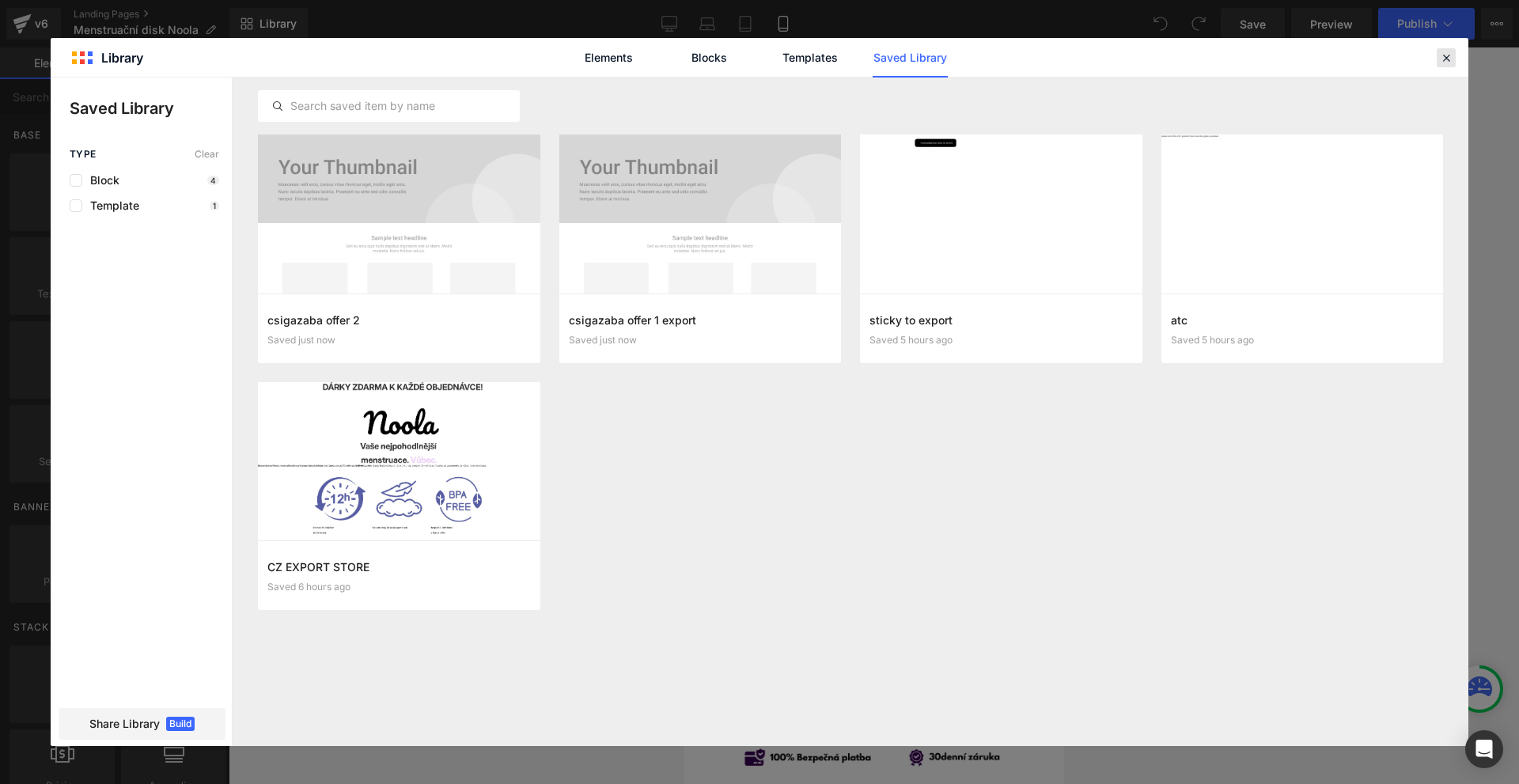
click at [1453, 59] on div at bounding box center [1446, 57] width 19 height 19
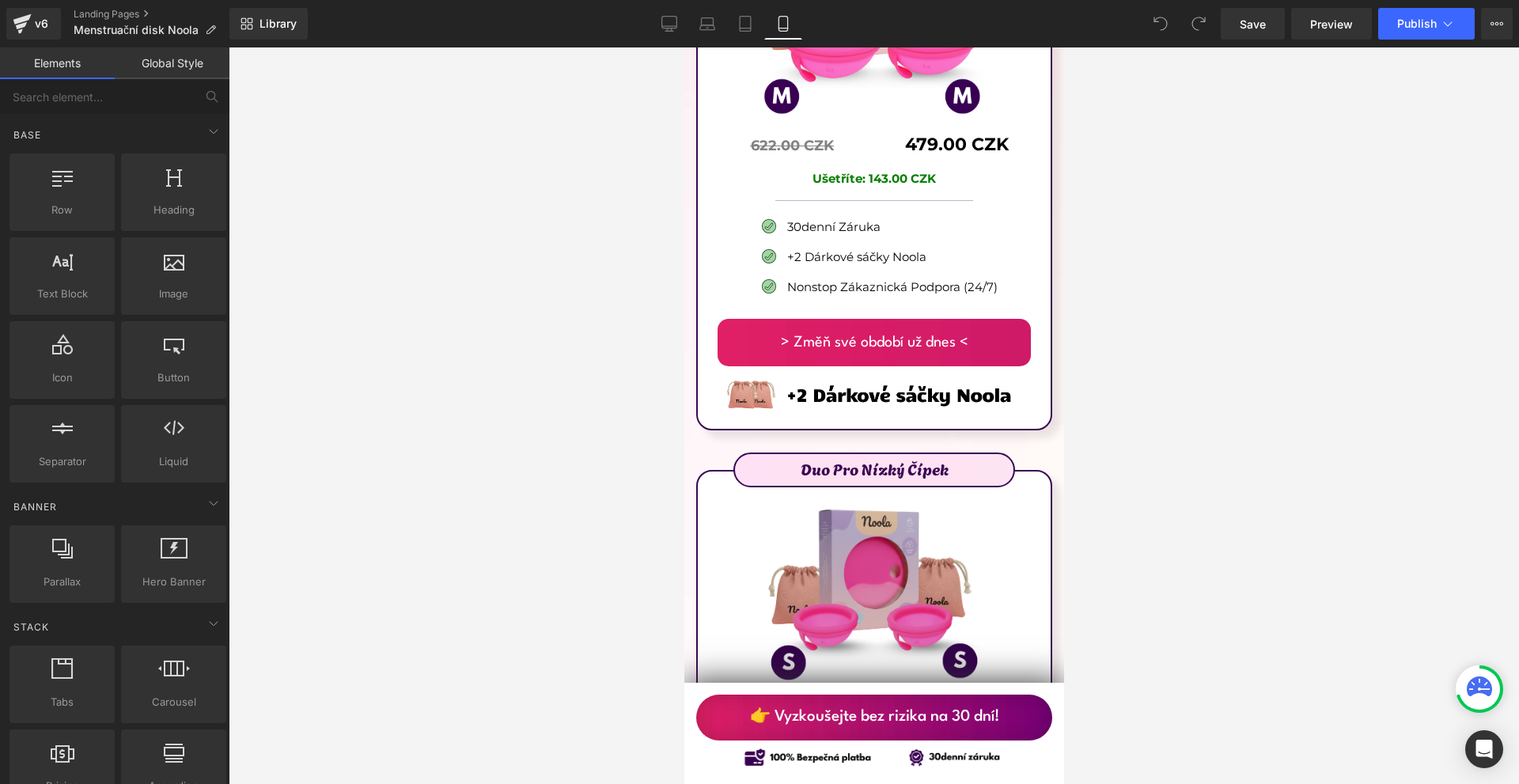
scroll to position [9890, 0]
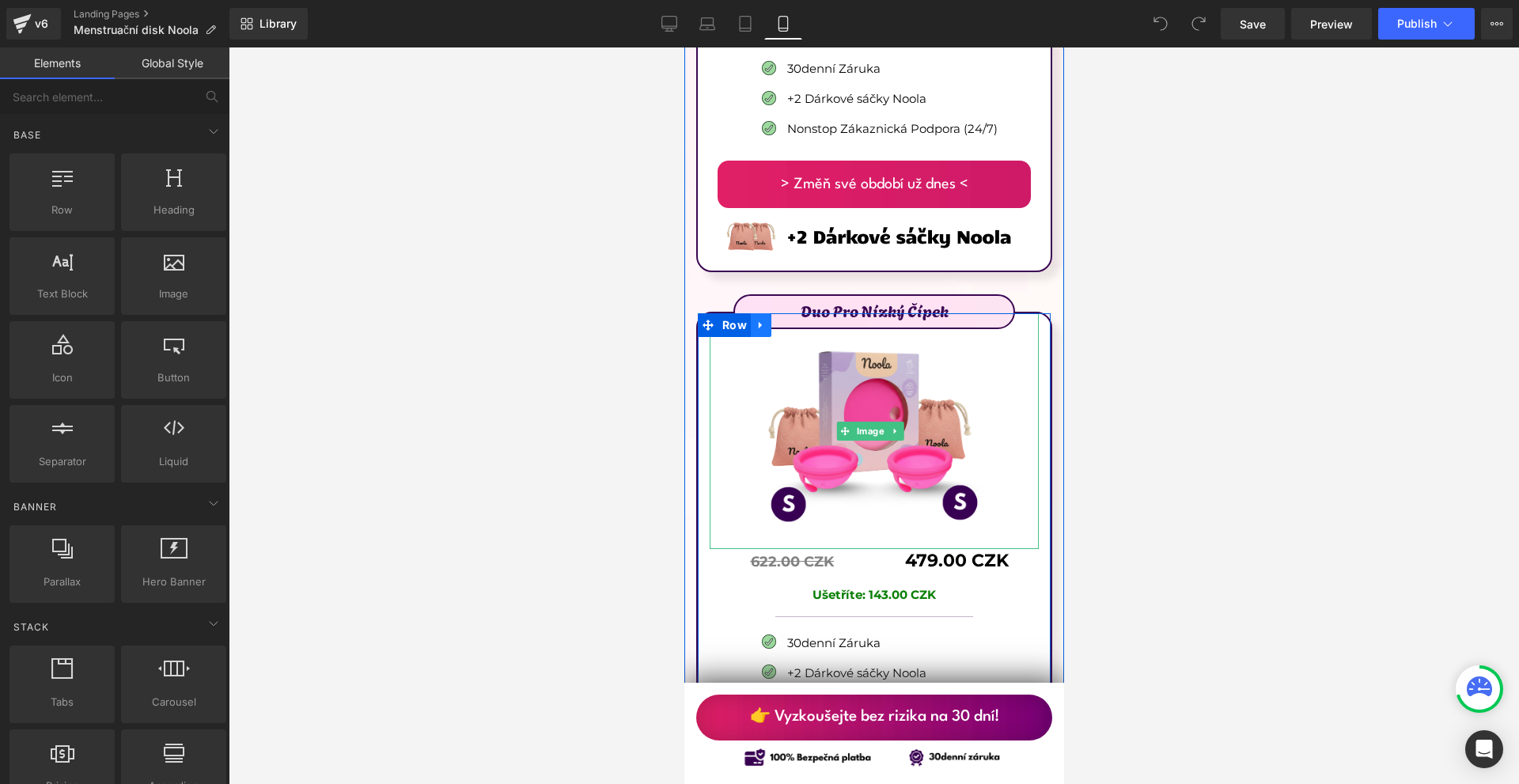
click at [760, 319] on icon at bounding box center [760, 325] width 11 height 12
click at [755, 320] on icon at bounding box center [760, 326] width 11 height 11
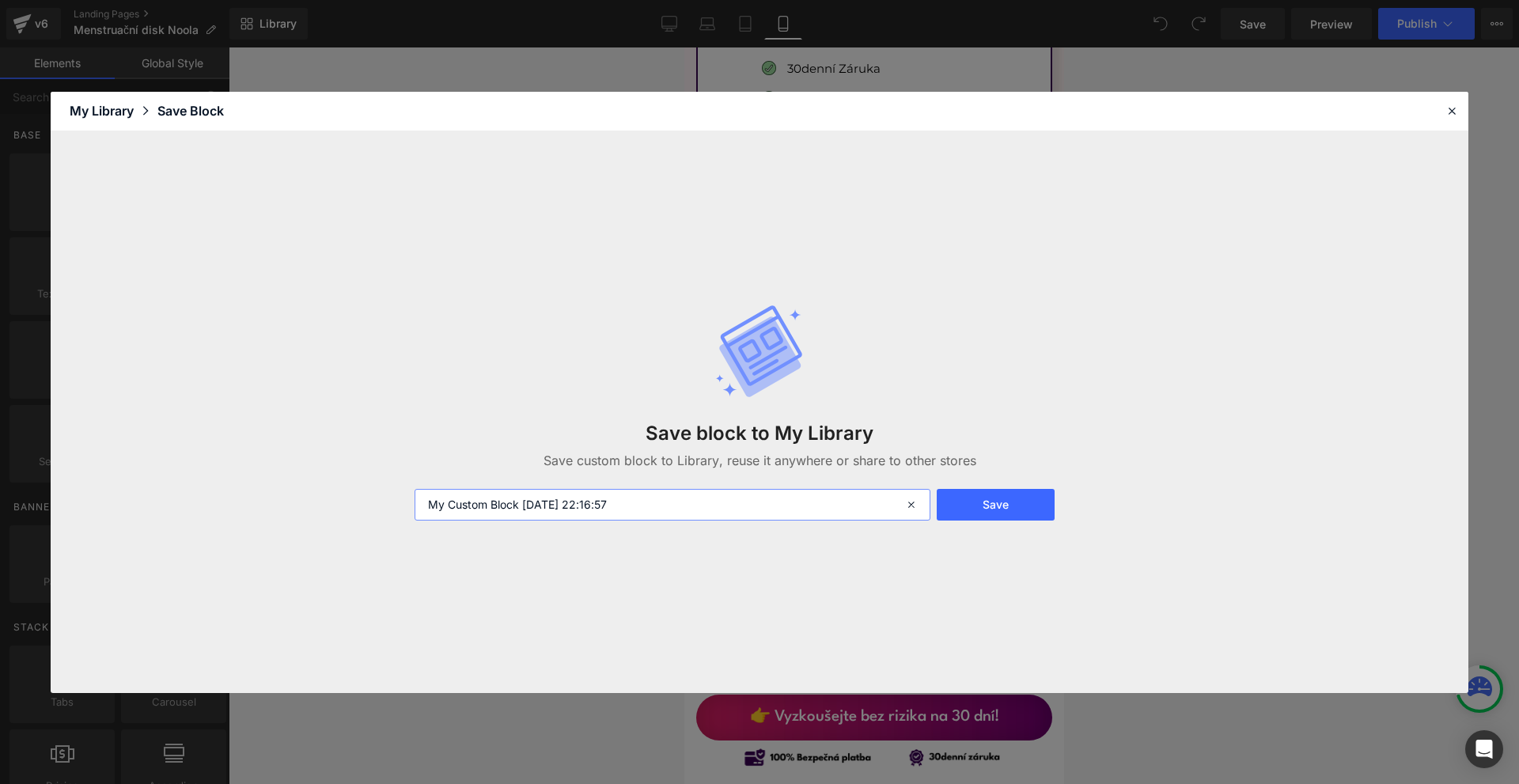
click at [656, 509] on input "My Custom Block [DATE] 22:16:57" at bounding box center [673, 504] width 516 height 31
click at [655, 510] on input "My Custom Block [DATE] 22:16:57" at bounding box center [673, 504] width 516 height 31
type input "csigazaba offer 3"
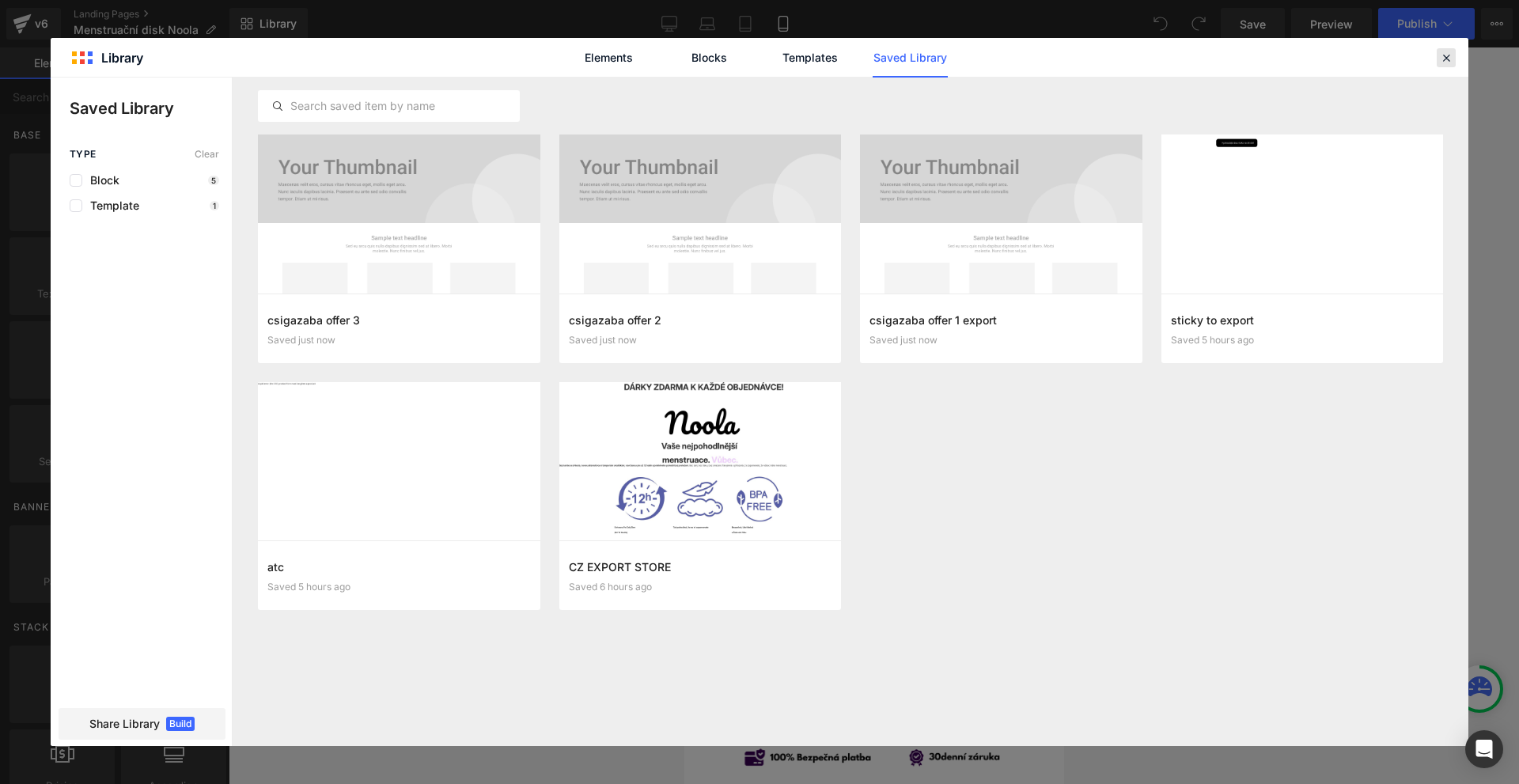
click at [1445, 47] on header "Library Elements Blocks Templates Saved Library" at bounding box center [760, 58] width 1418 height 39
click at [1444, 55] on icon at bounding box center [1447, 58] width 14 height 14
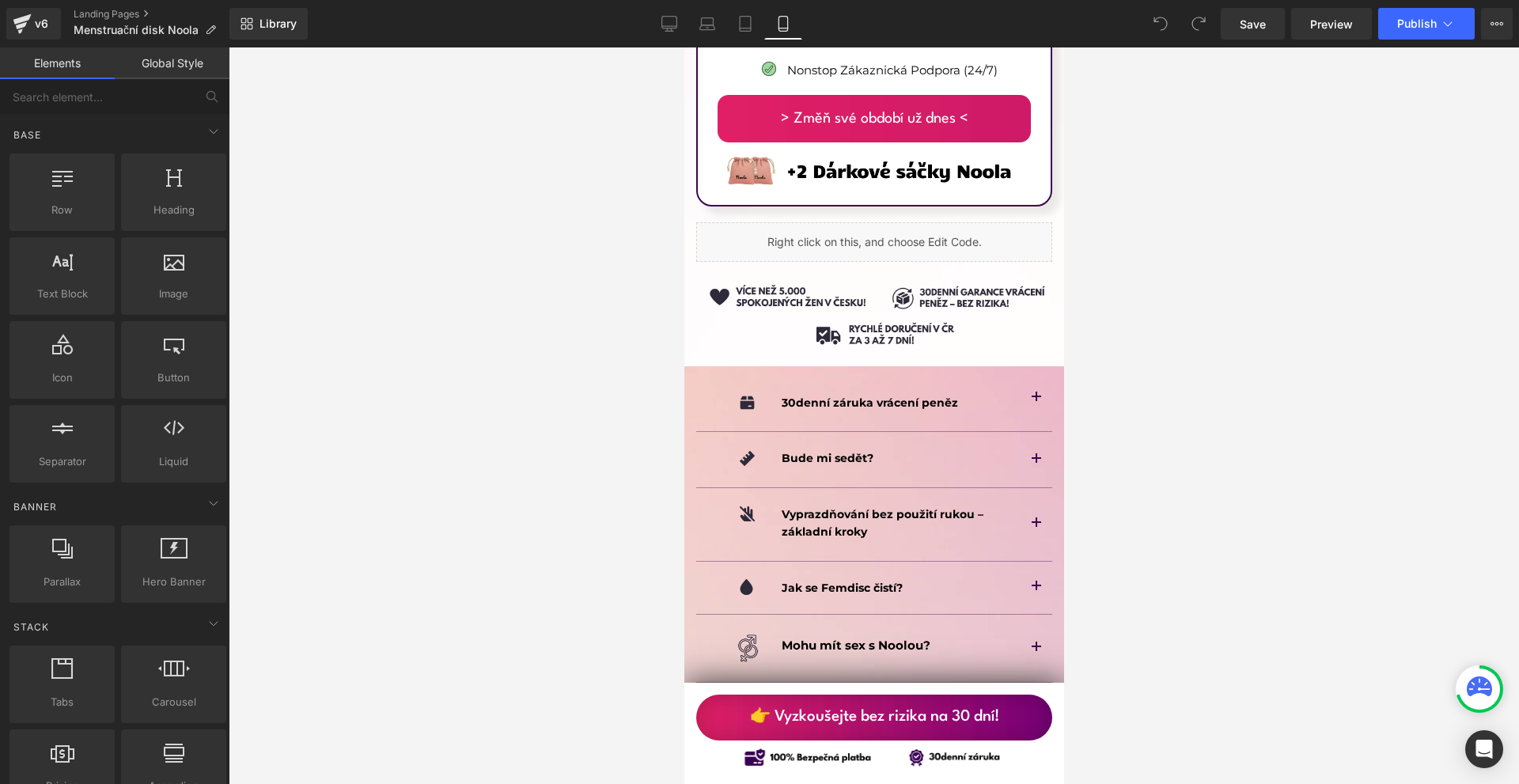
scroll to position [10681, 0]
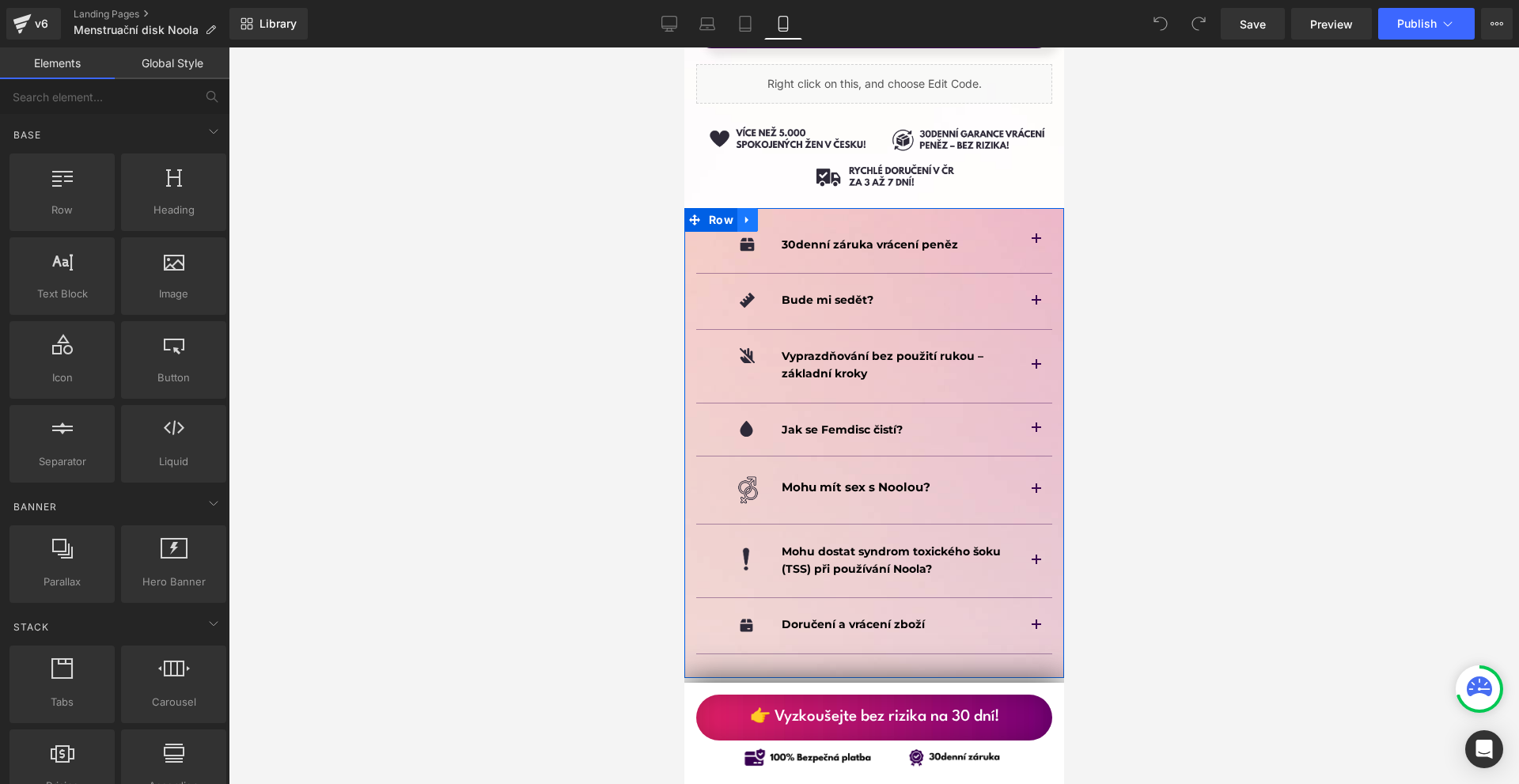
click at [748, 213] on icon at bounding box center [747, 219] width 11 height 12
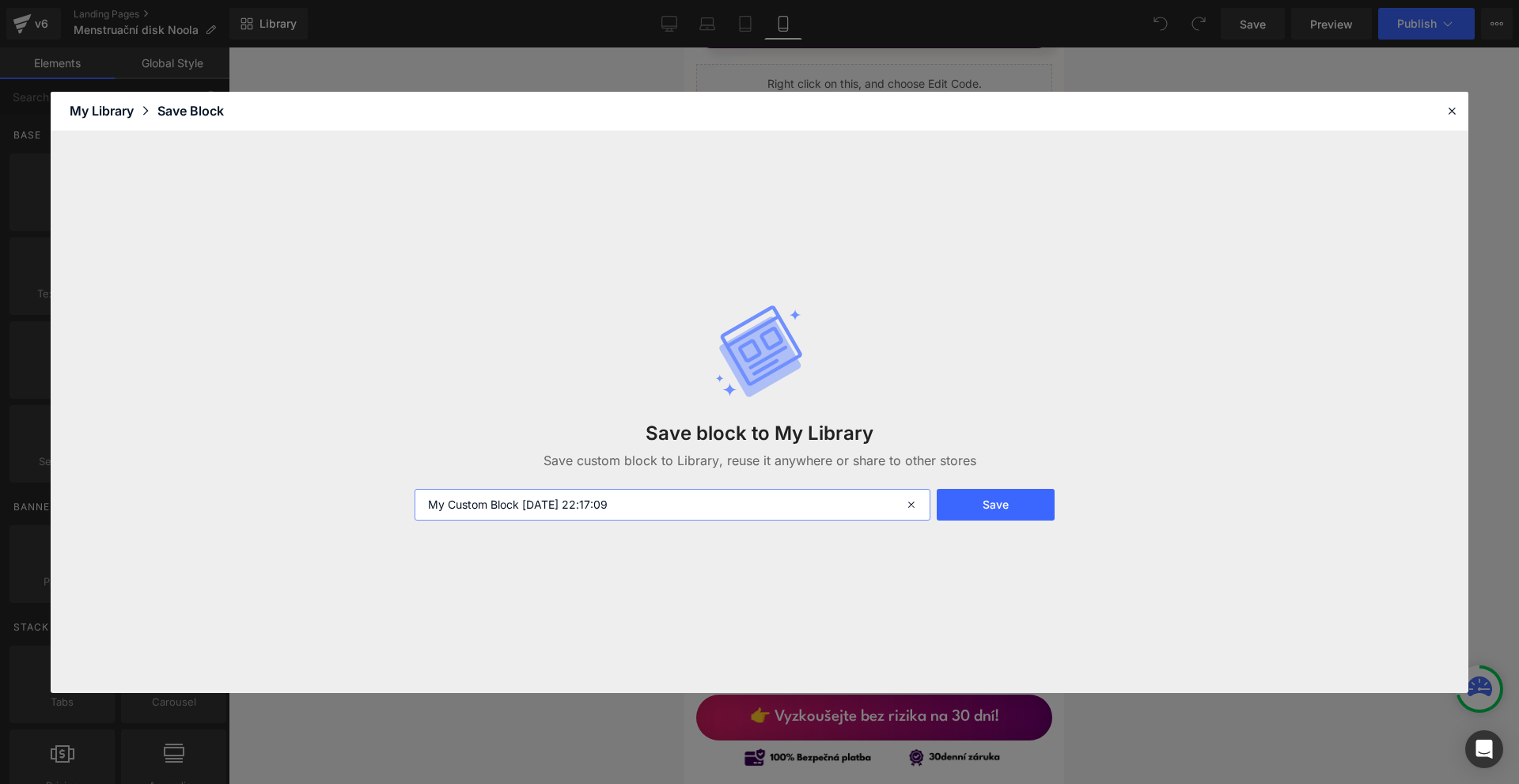
click at [662, 505] on input "My Custom Block [DATE] 22:17:09" at bounding box center [673, 504] width 516 height 31
type input "updated mini faq csigásoknak"
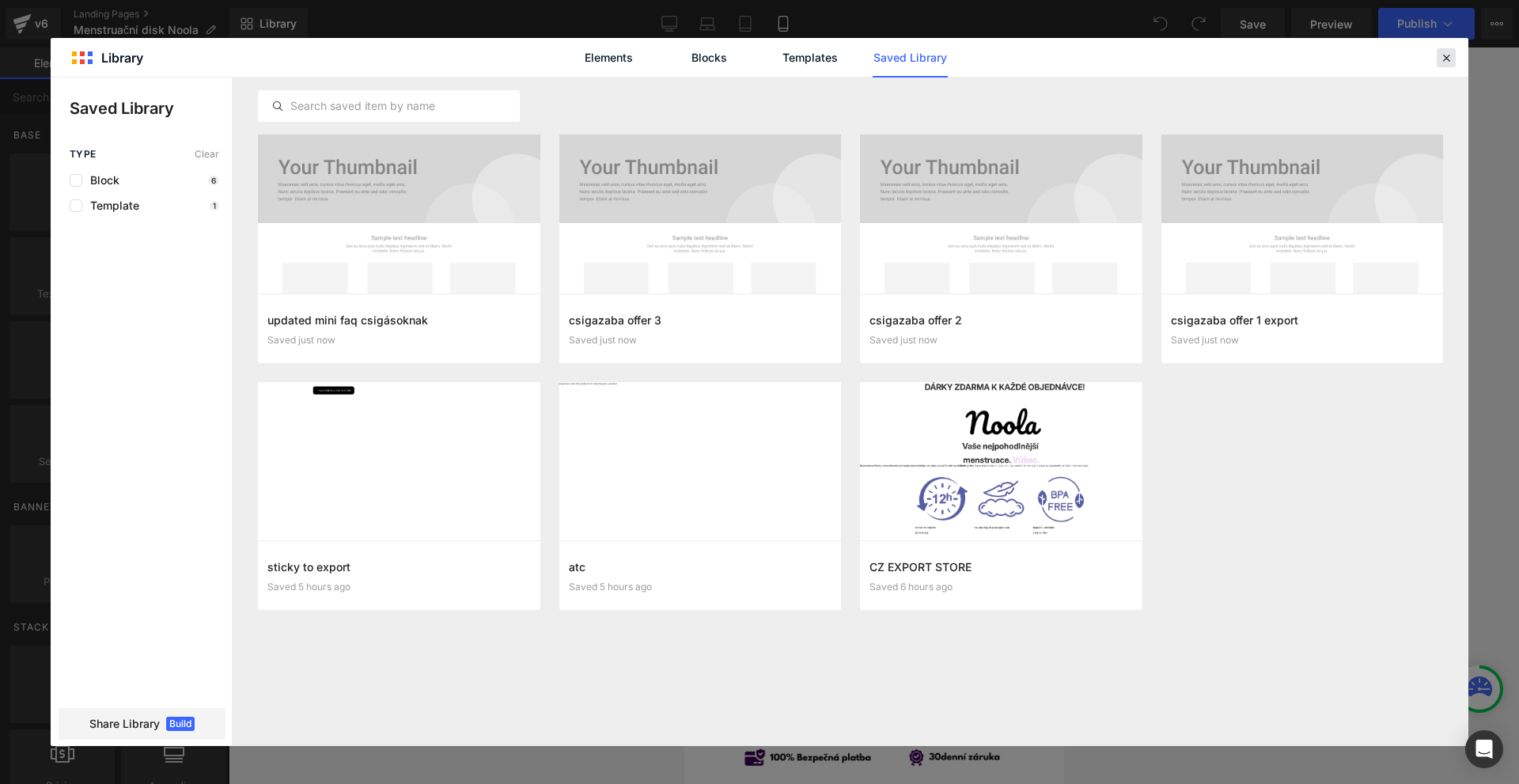
click at [1440, 57] on icon at bounding box center [1447, 58] width 14 height 14
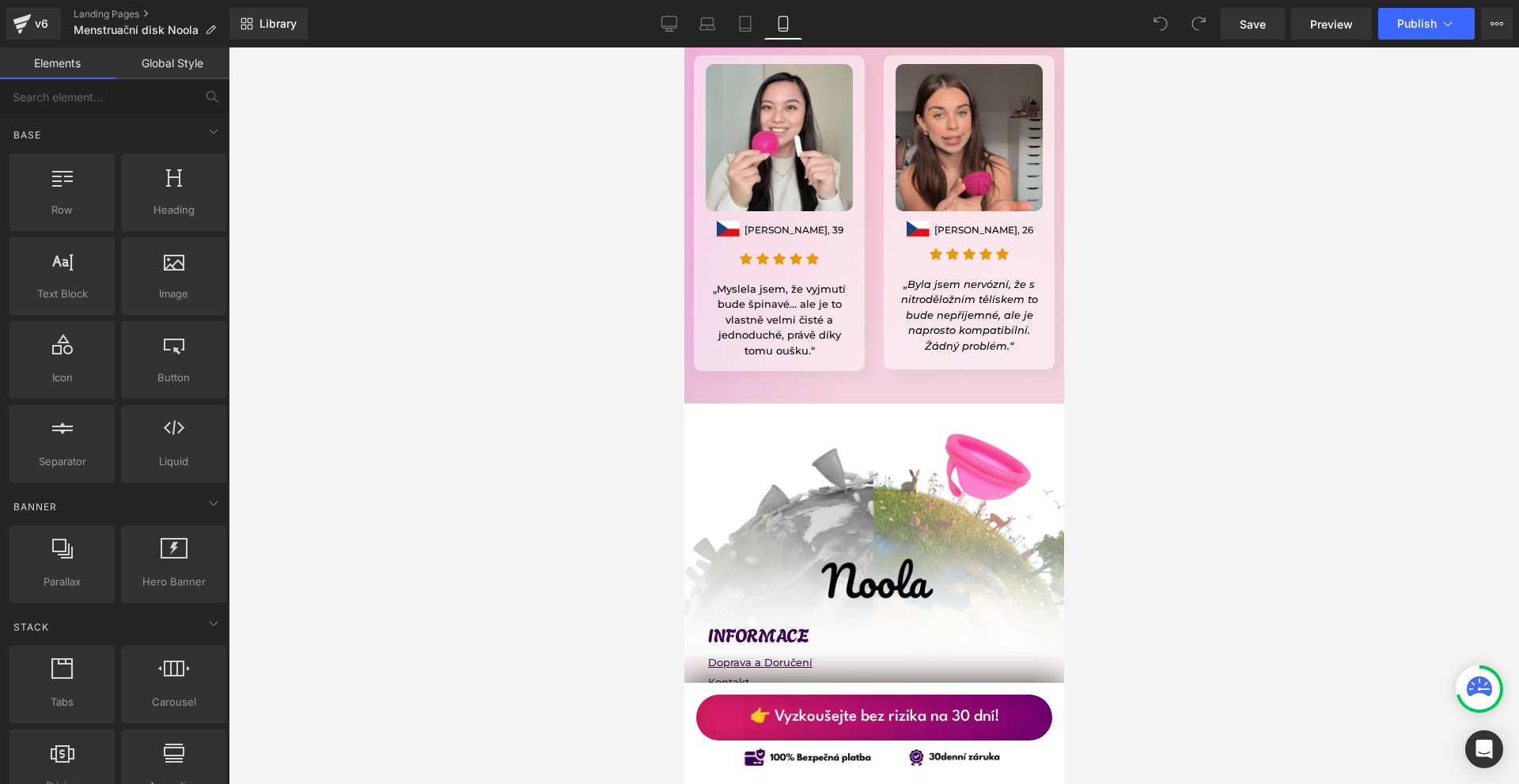
scroll to position [14163, 0]
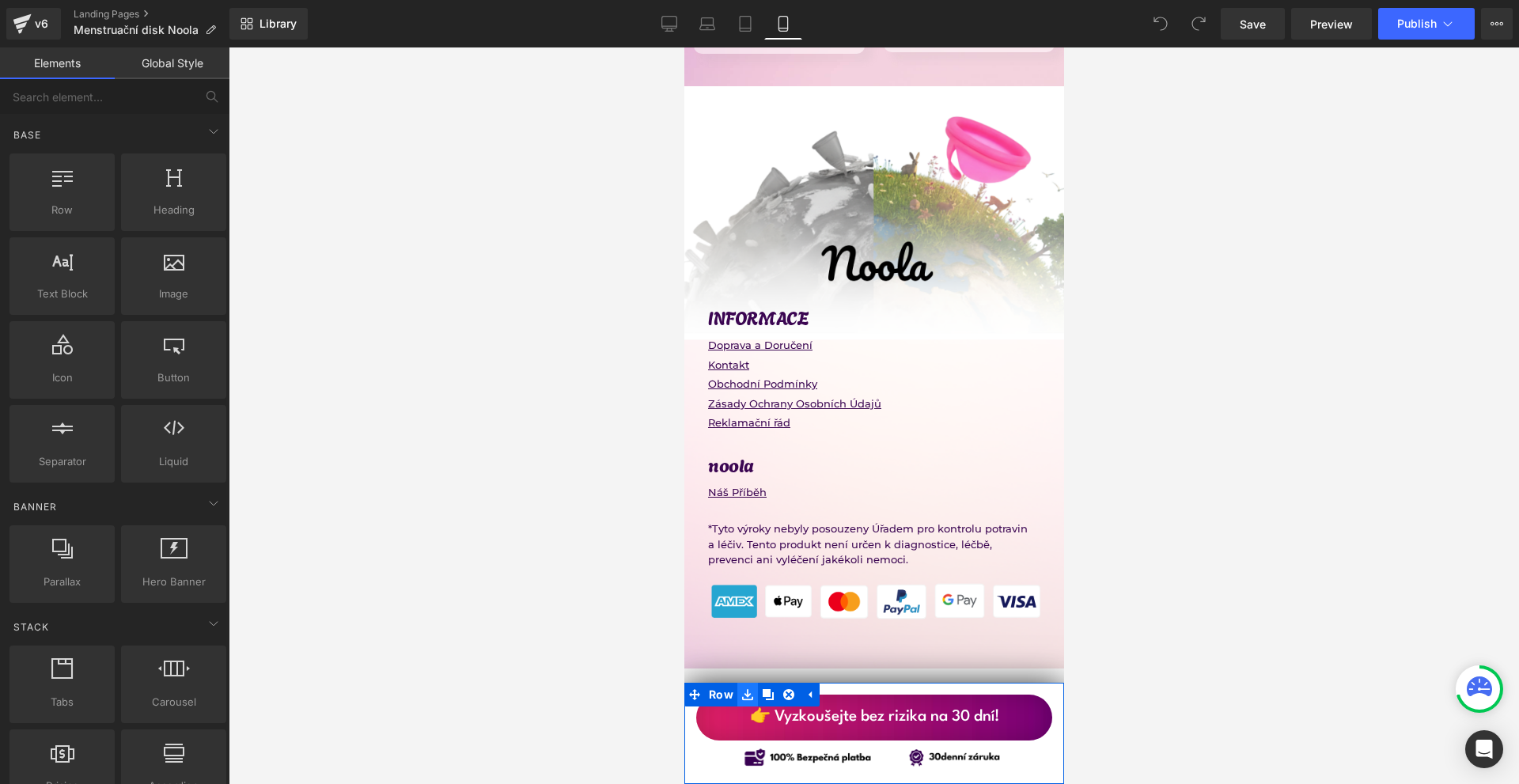
click at [742, 693] on icon at bounding box center [747, 695] width 11 height 12
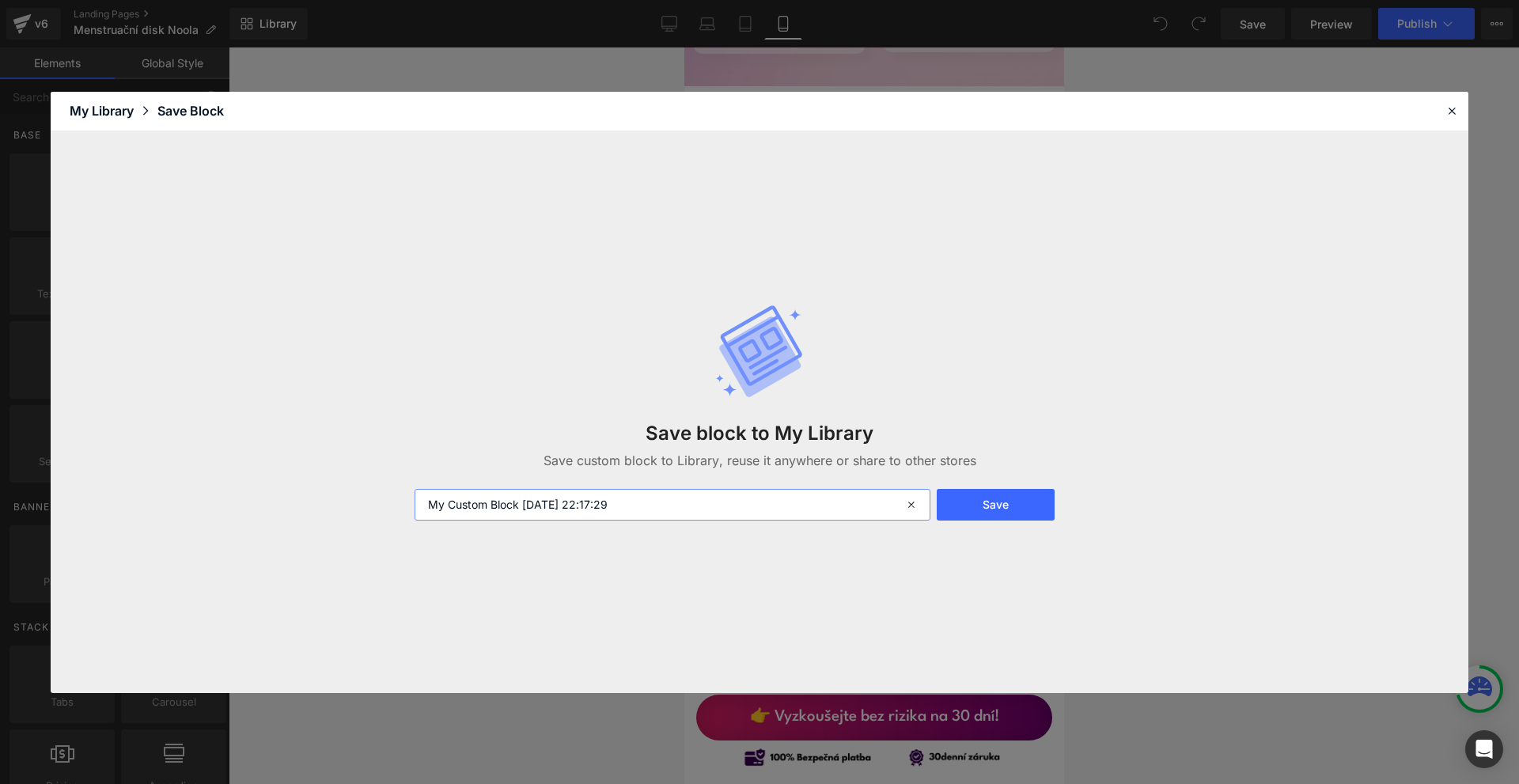
click at [658, 518] on input "My Custom Block [DATE] 22:17:29" at bounding box center [673, 504] width 516 height 31
type input "sticky nigga"
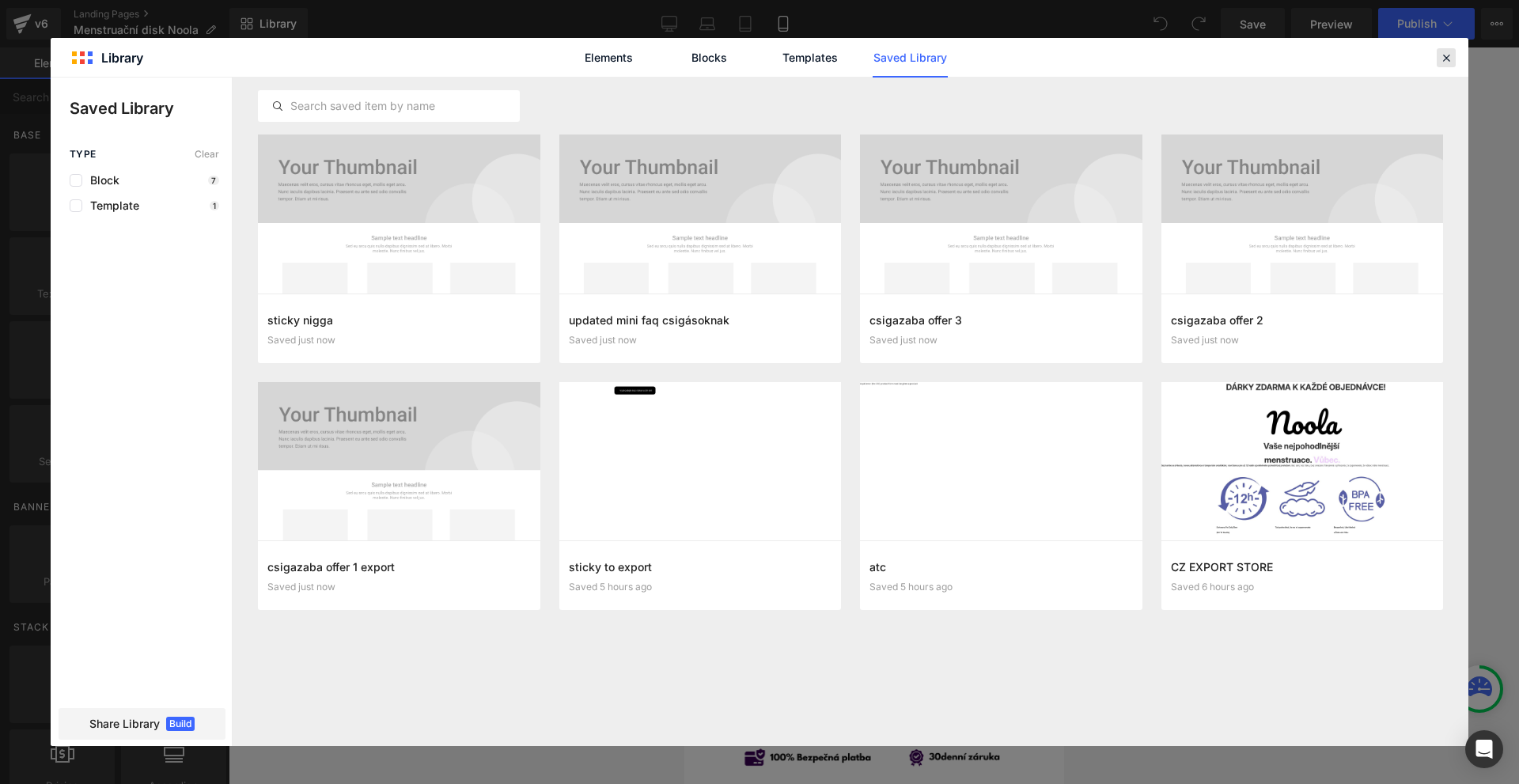
click at [1447, 52] on icon at bounding box center [1447, 58] width 14 height 14
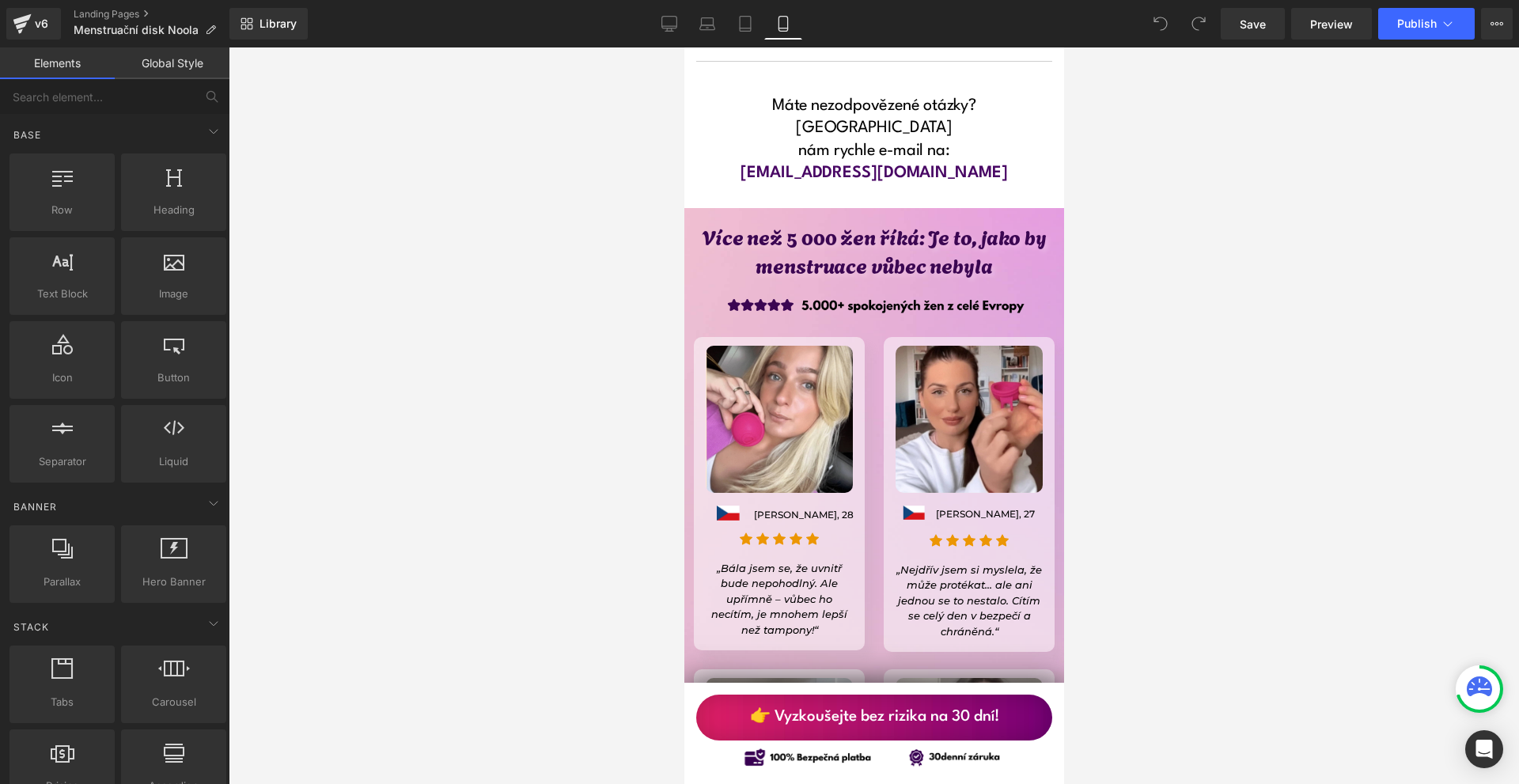
scroll to position [13134, 0]
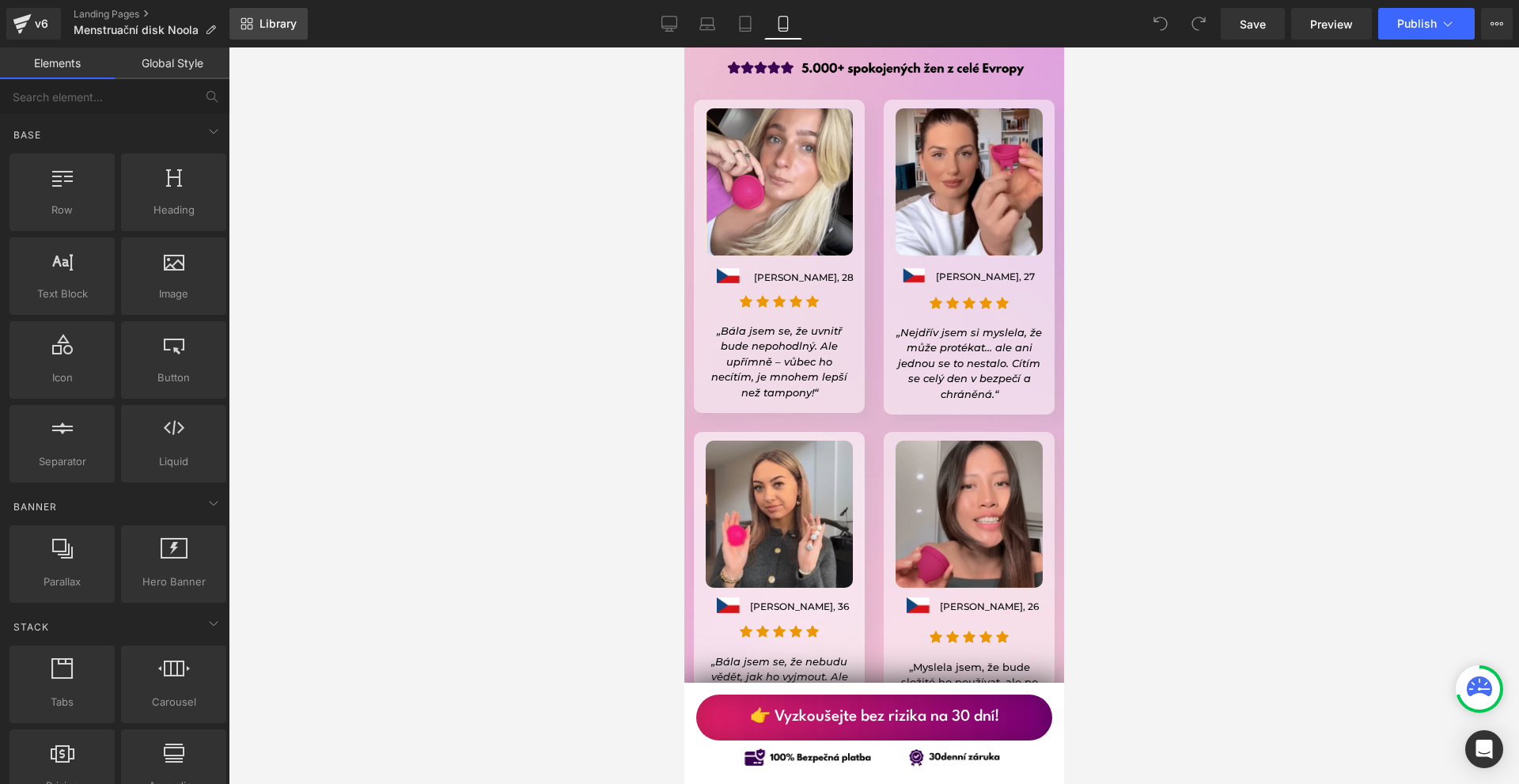
click at [277, 31] on link "Library" at bounding box center [268, 23] width 78 height 31
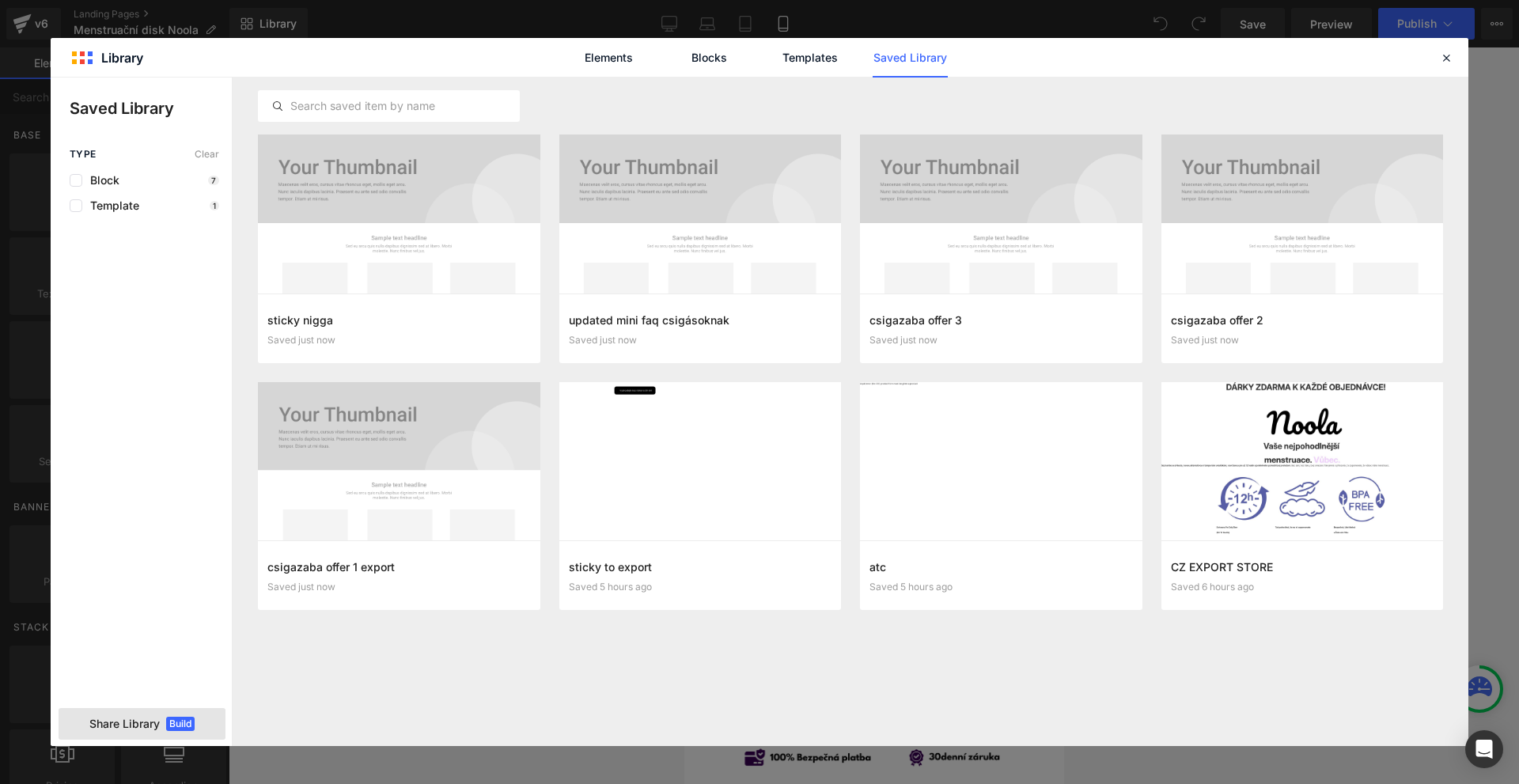
click at [153, 725] on span "Share Library" at bounding box center [124, 724] width 70 height 16
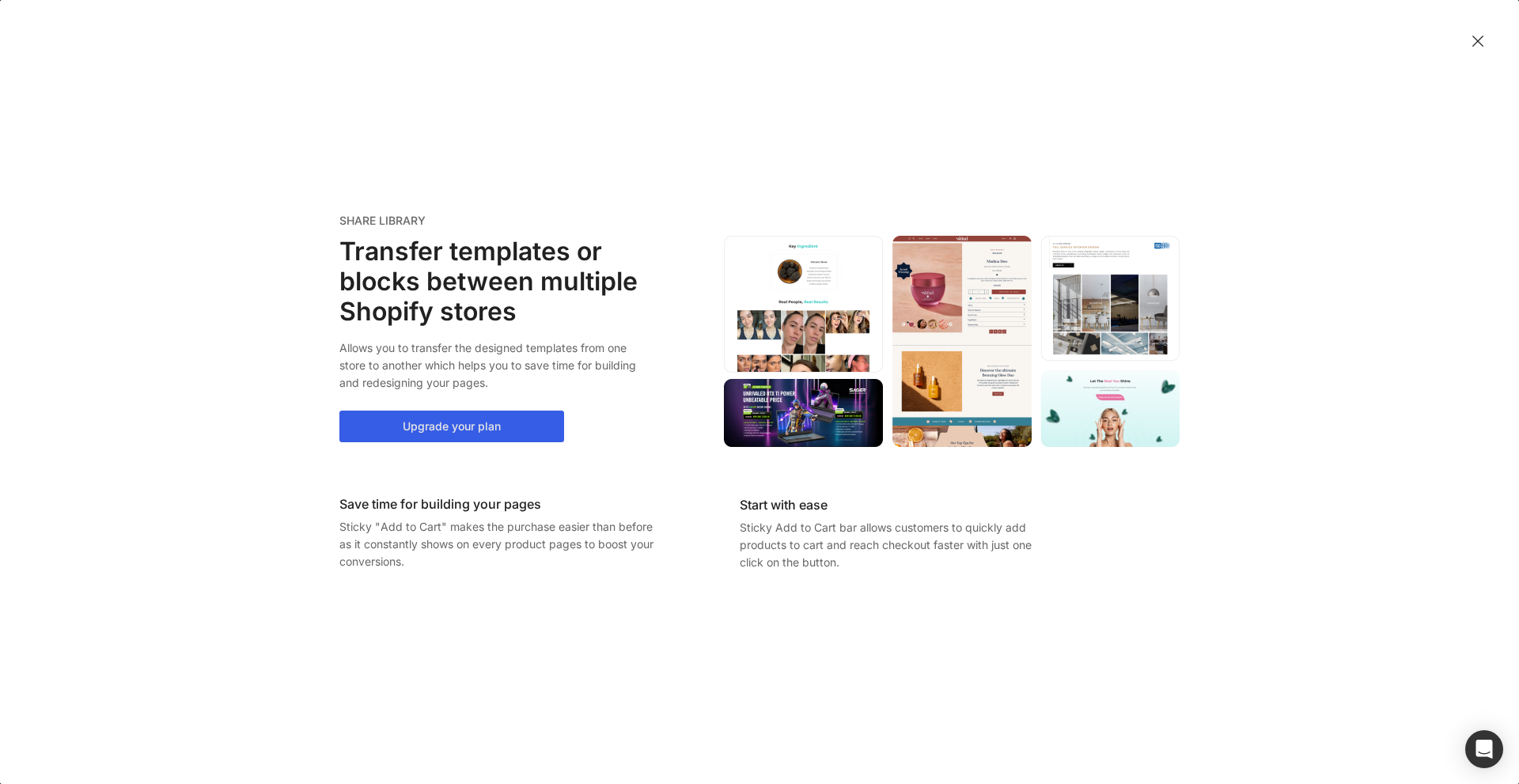
click at [416, 440] on button "Upgrade your plan" at bounding box center [452, 425] width 225 height 31
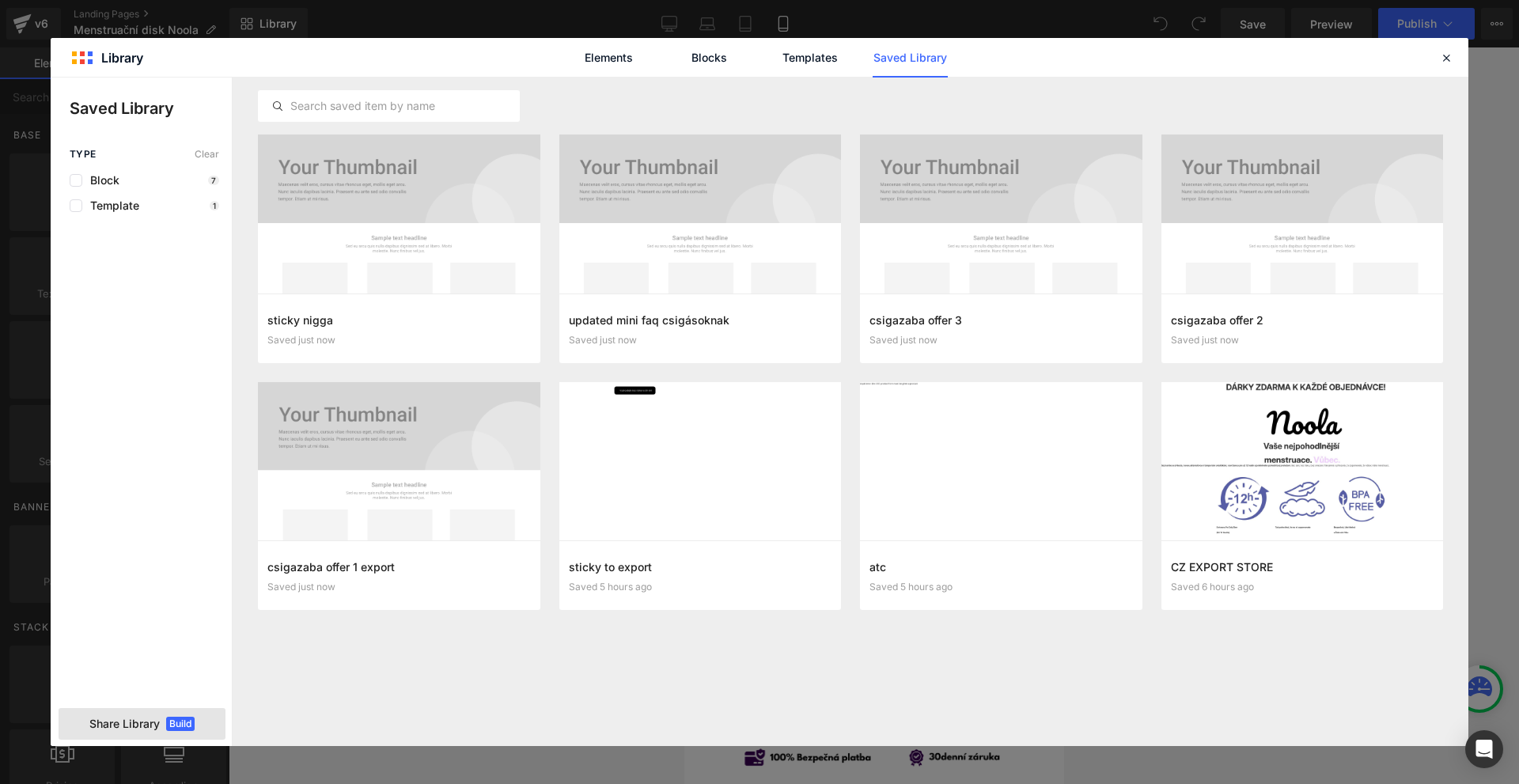
click at [135, 727] on span "Share Library" at bounding box center [124, 724] width 70 height 16
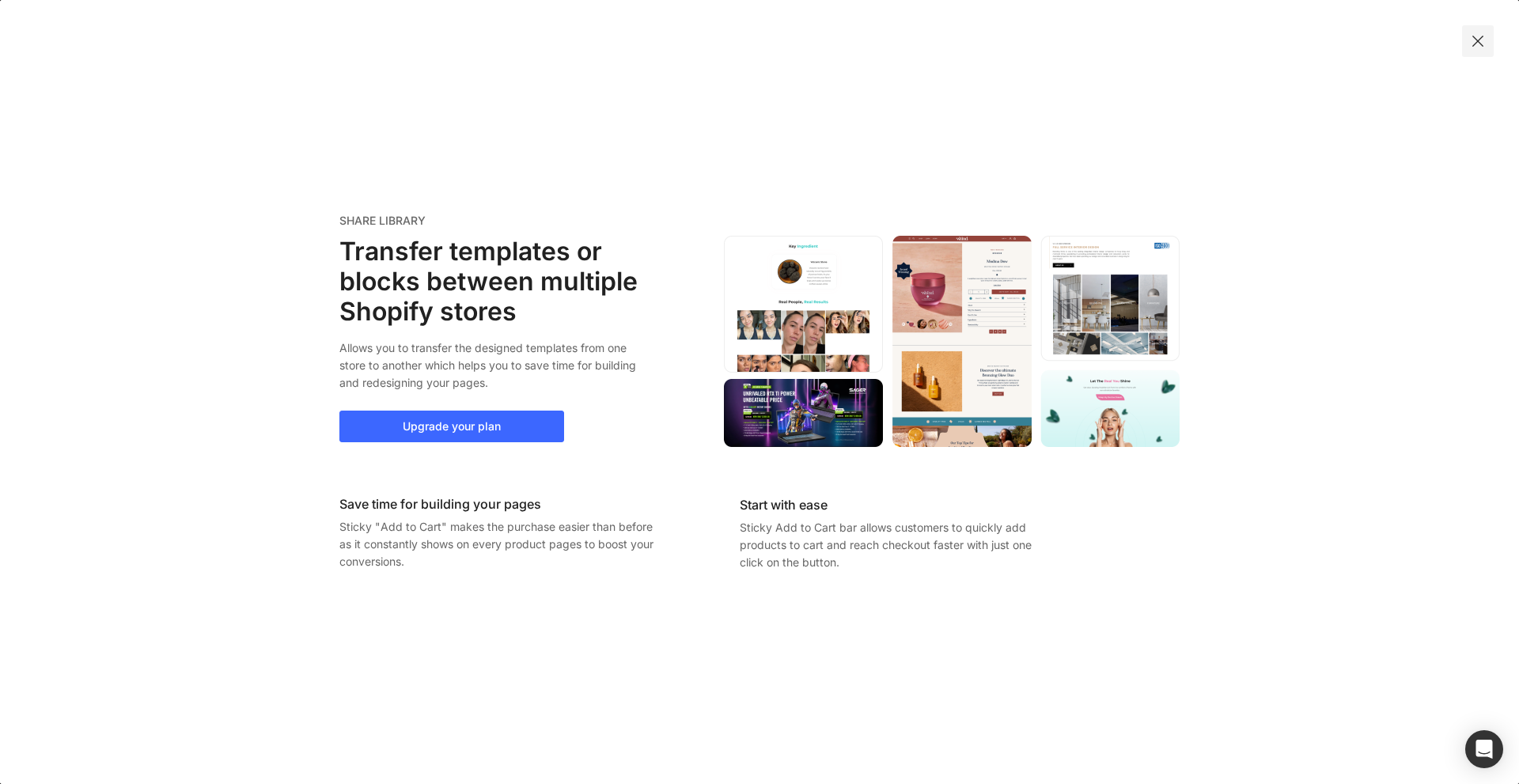
click at [1479, 31] on div at bounding box center [1477, 40] width 31 height 31
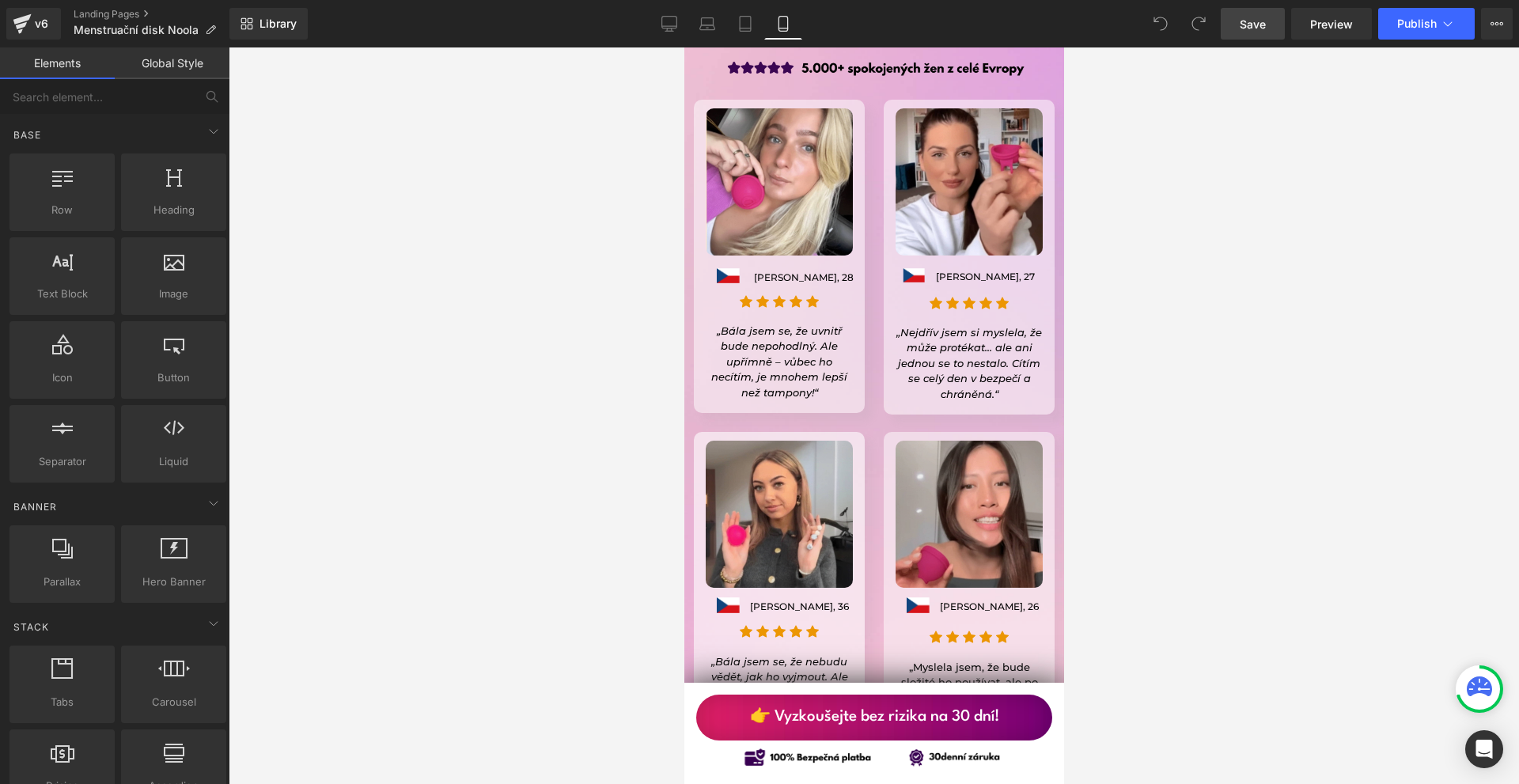
click at [1257, 32] on link "Save" at bounding box center [1253, 23] width 64 height 31
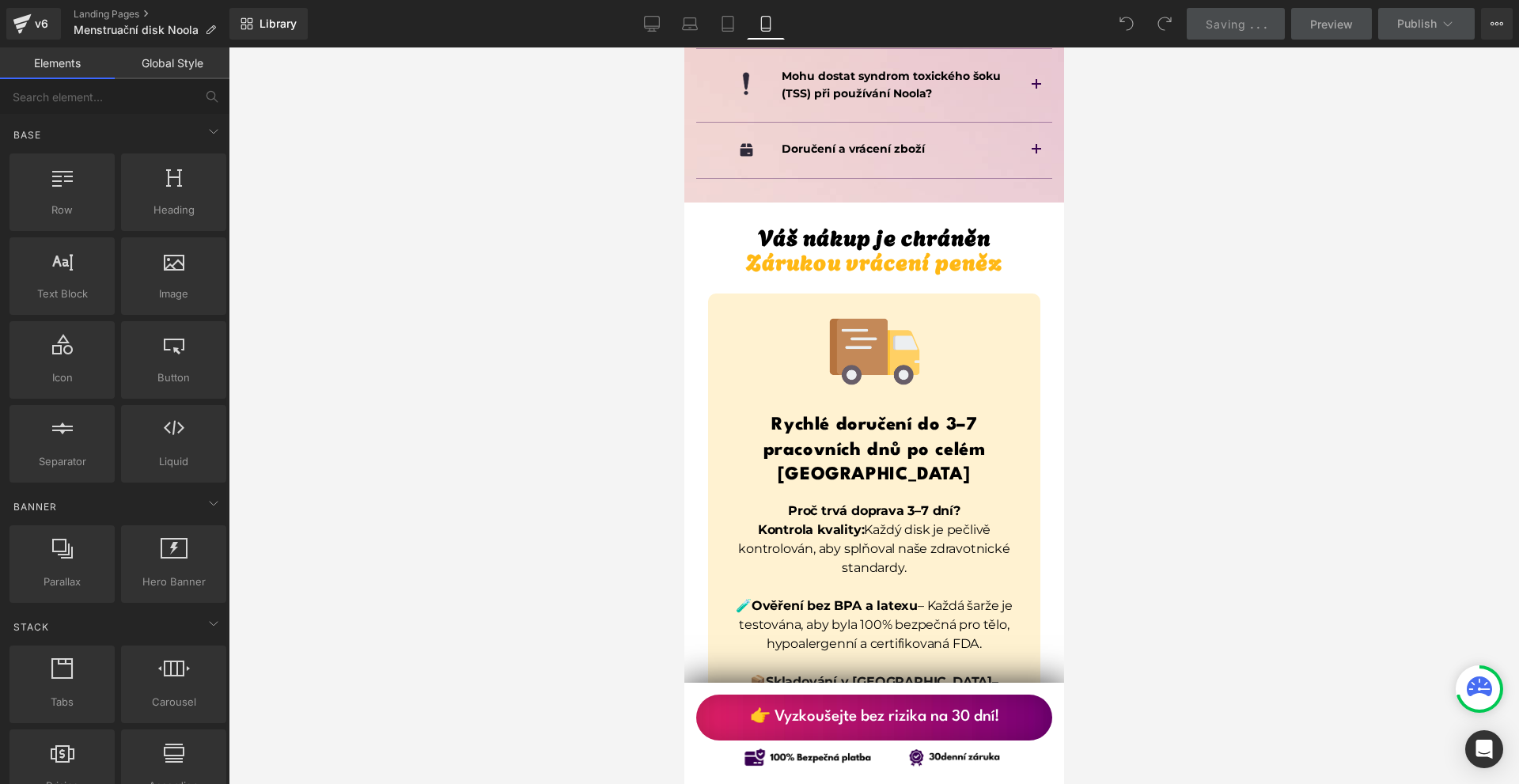
scroll to position [10602, 0]
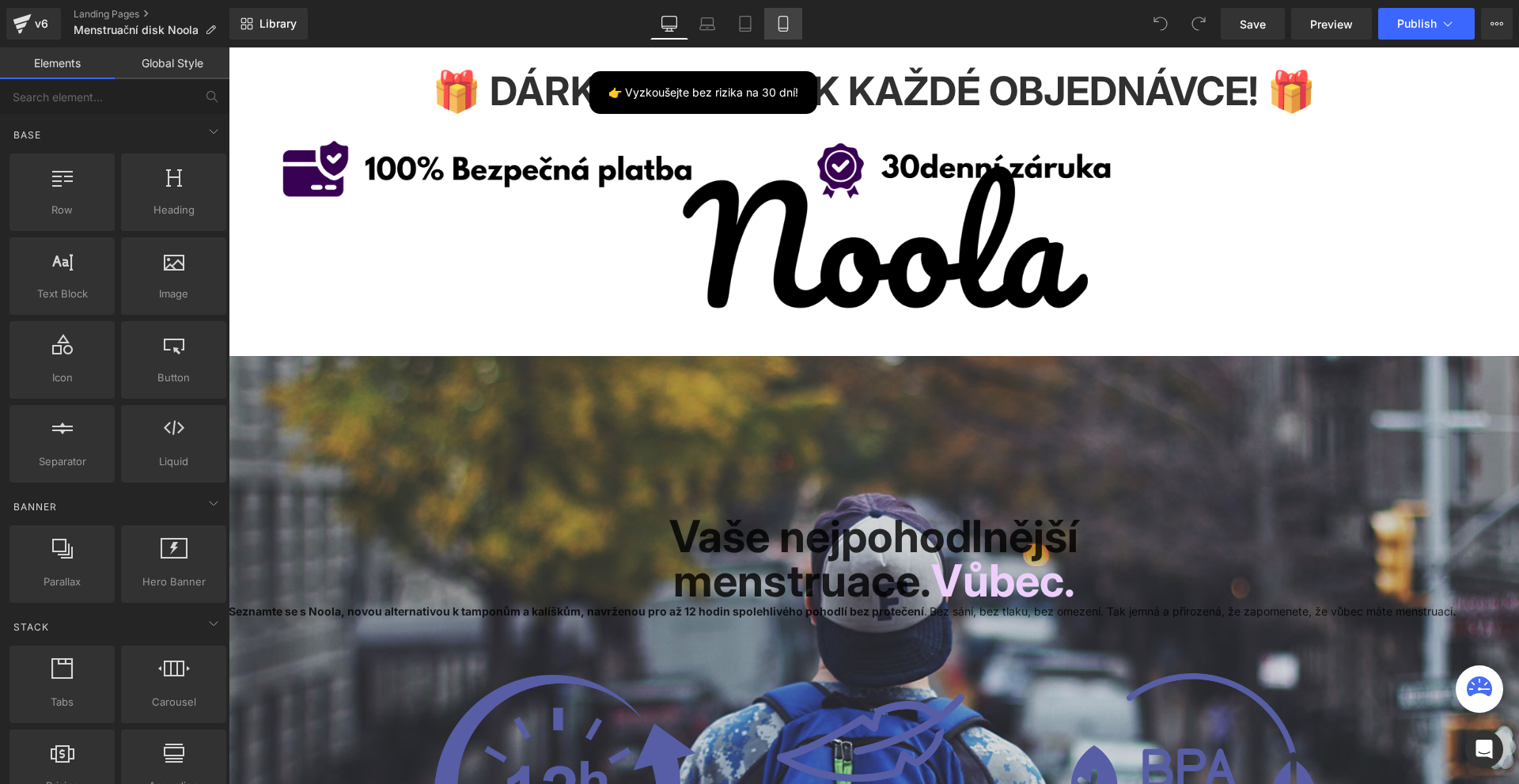
click at [781, 27] on icon at bounding box center [783, 24] width 16 height 16
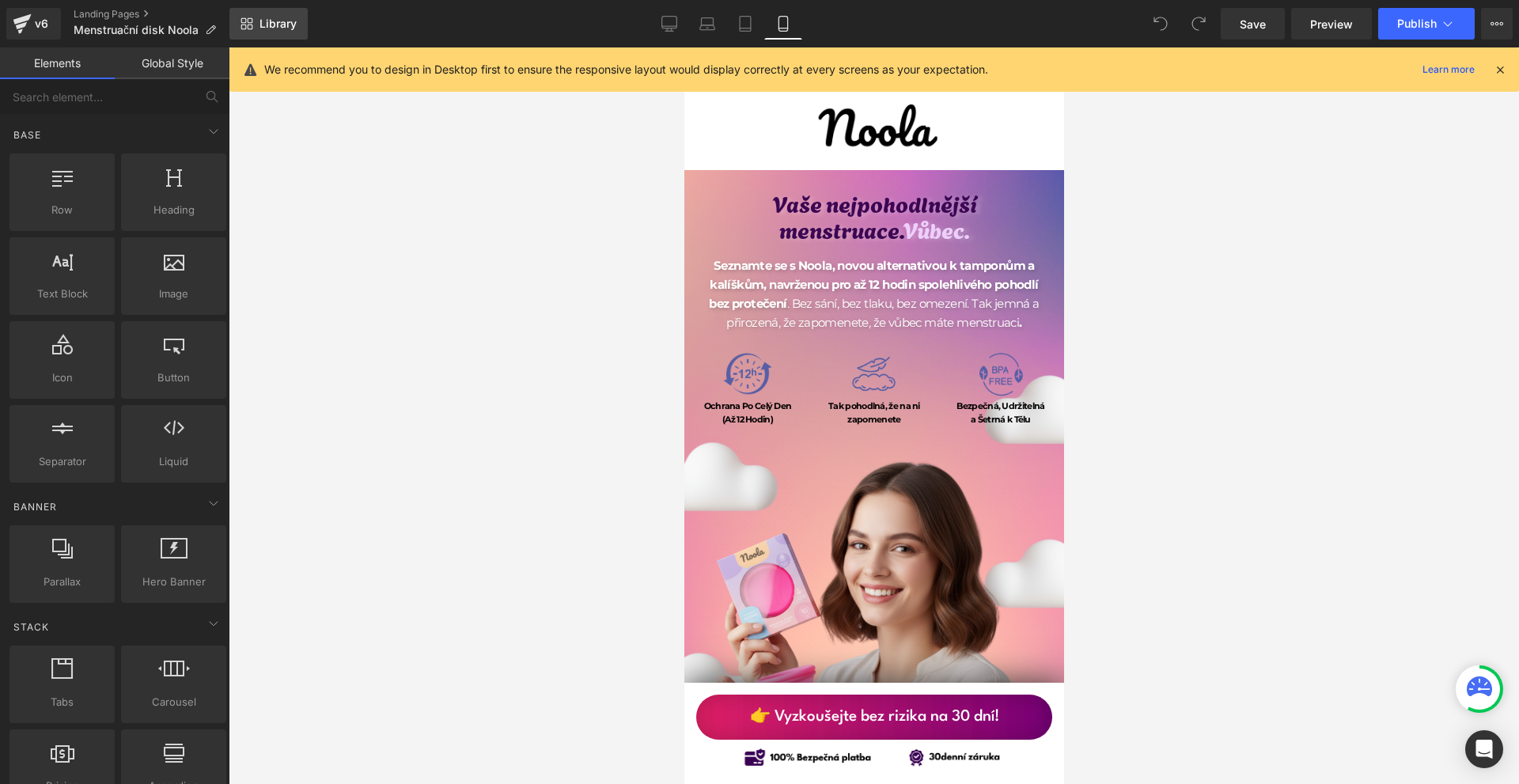
click at [274, 24] on span "Library" at bounding box center [278, 24] width 37 height 14
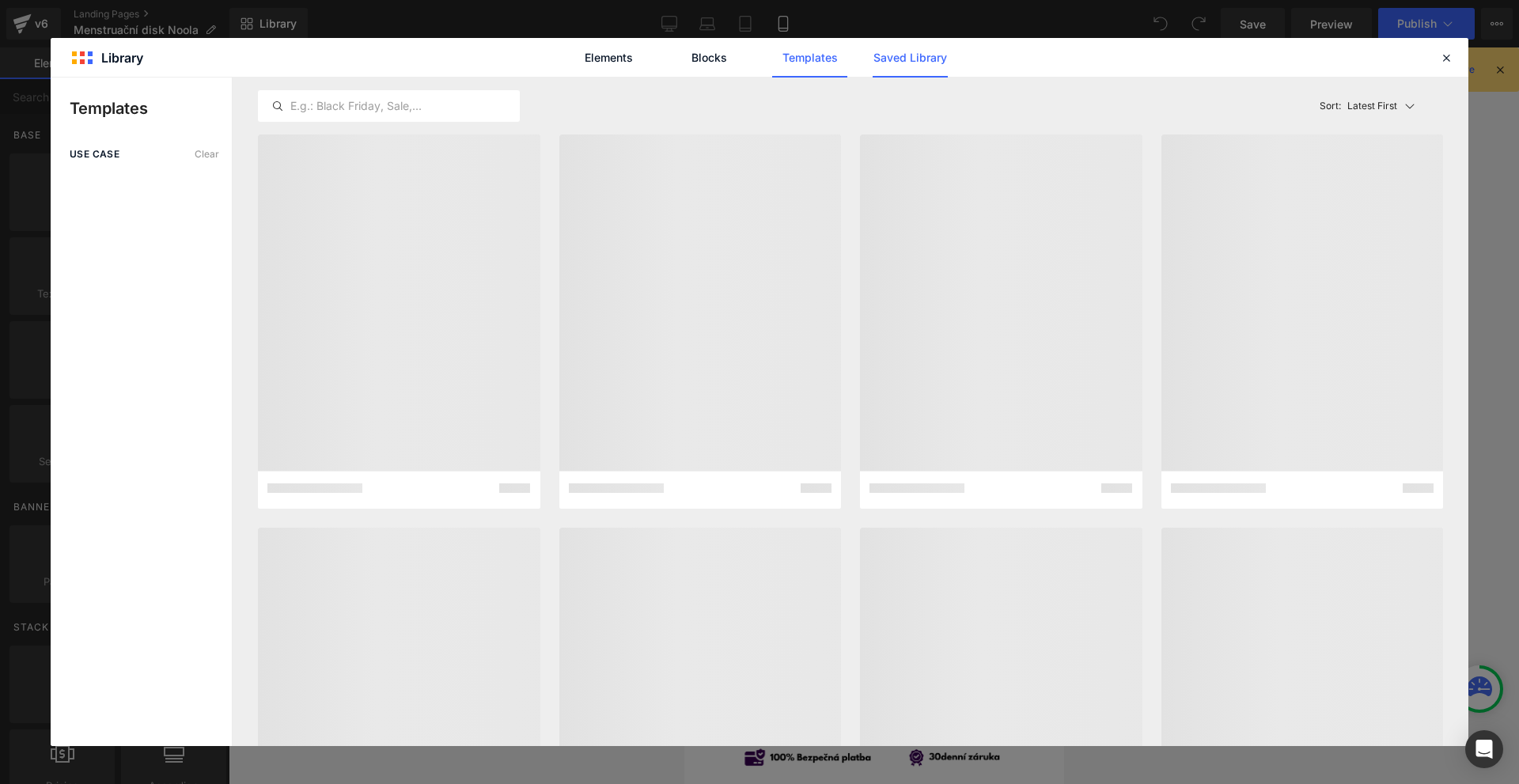
click at [907, 57] on link "Saved Library" at bounding box center [910, 58] width 75 height 39
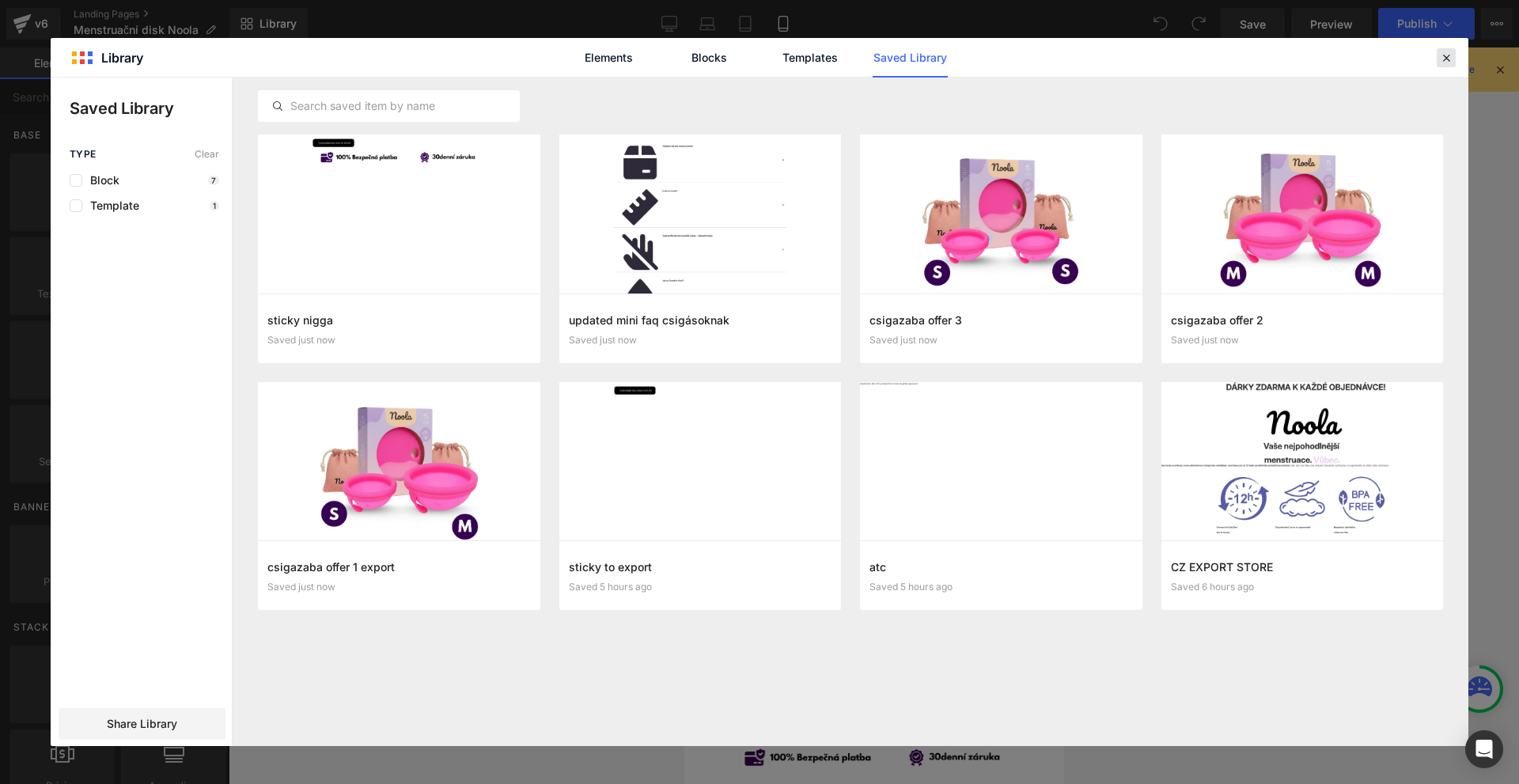
click at [1448, 59] on icon at bounding box center [1447, 58] width 14 height 14
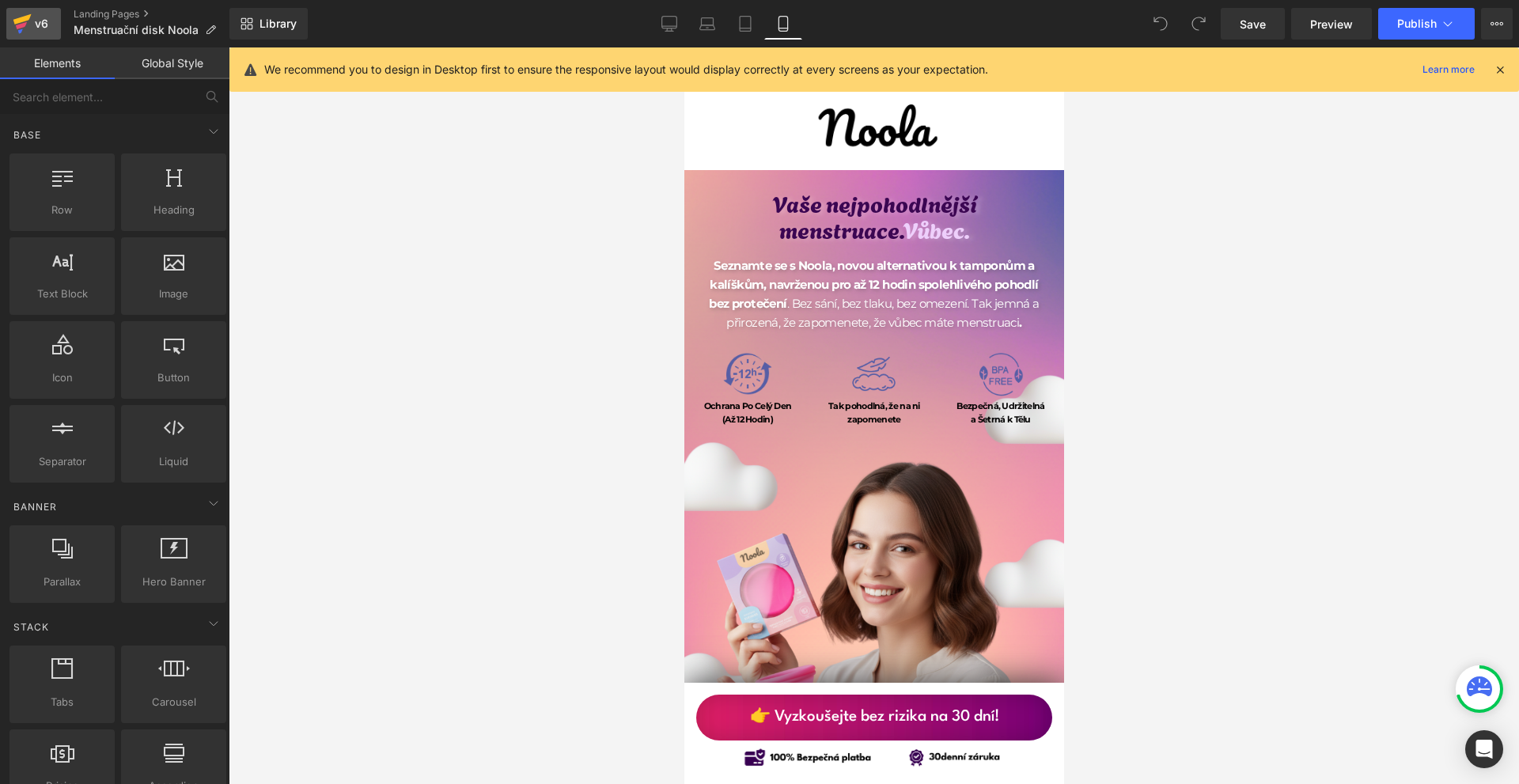
click at [37, 19] on div "v6" at bounding box center [41, 23] width 20 height 21
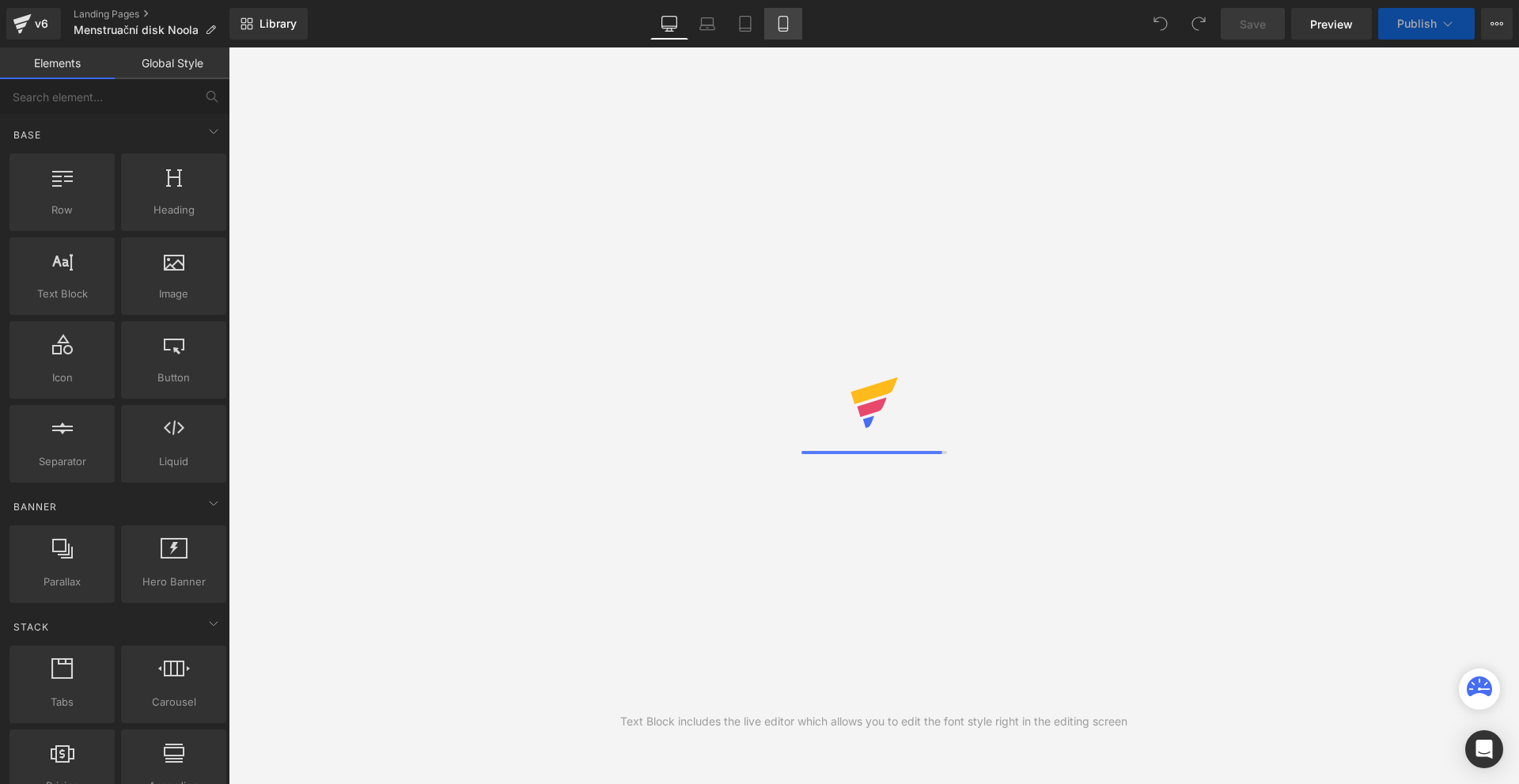
click at [788, 18] on icon at bounding box center [783, 24] width 9 height 15
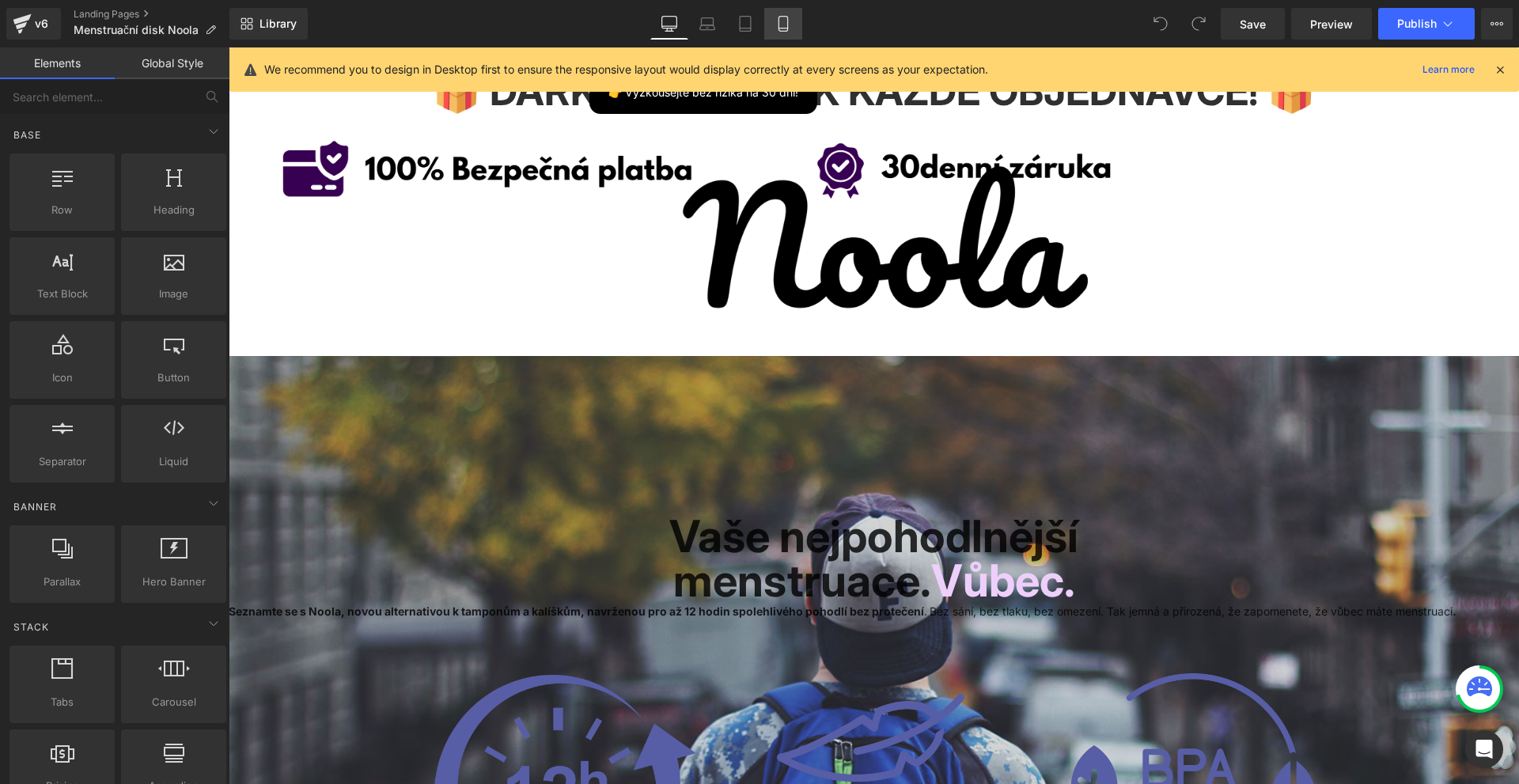
click at [784, 11] on link "Mobile" at bounding box center [783, 23] width 38 height 31
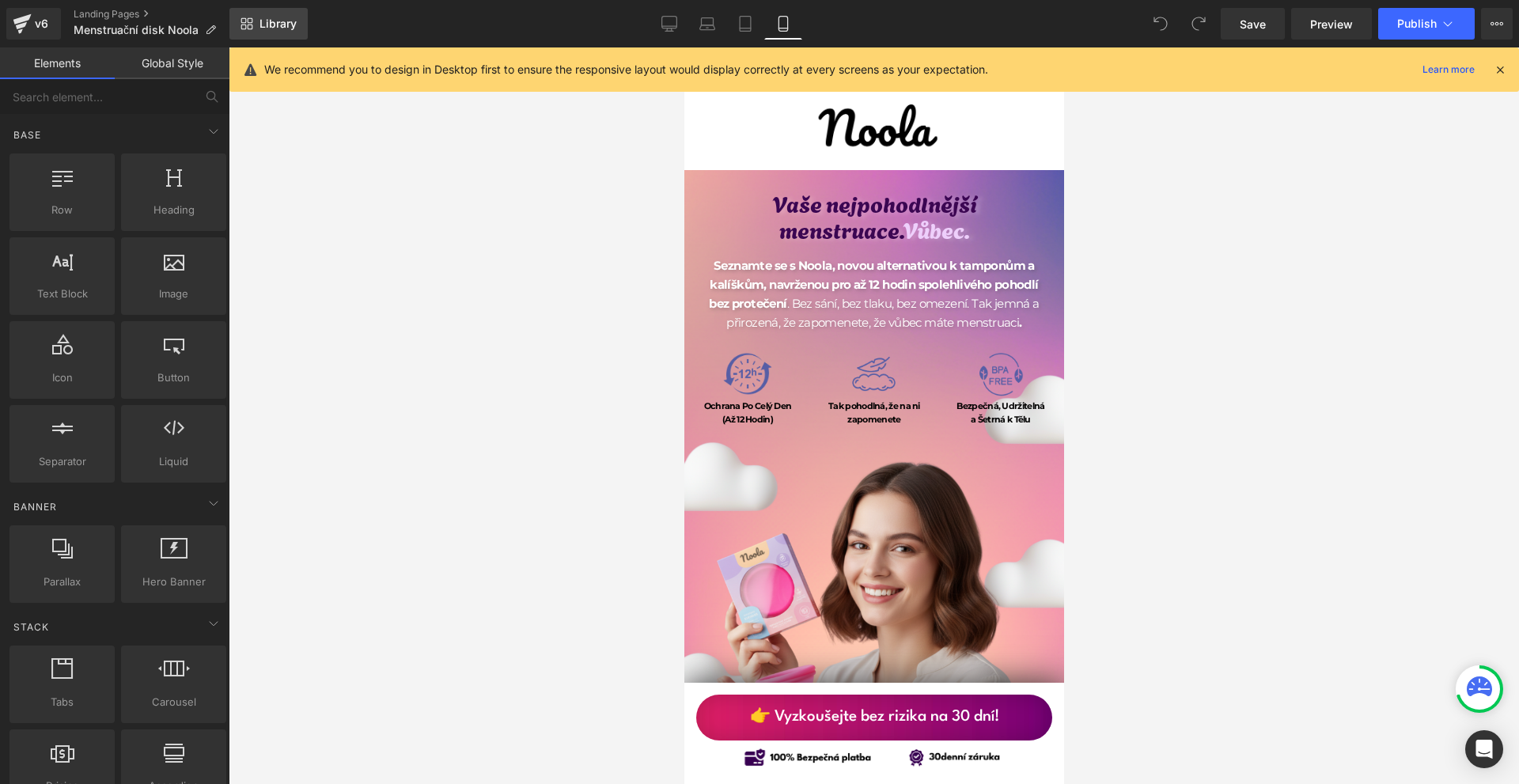
click at [257, 20] on link "Library" at bounding box center [268, 23] width 78 height 31
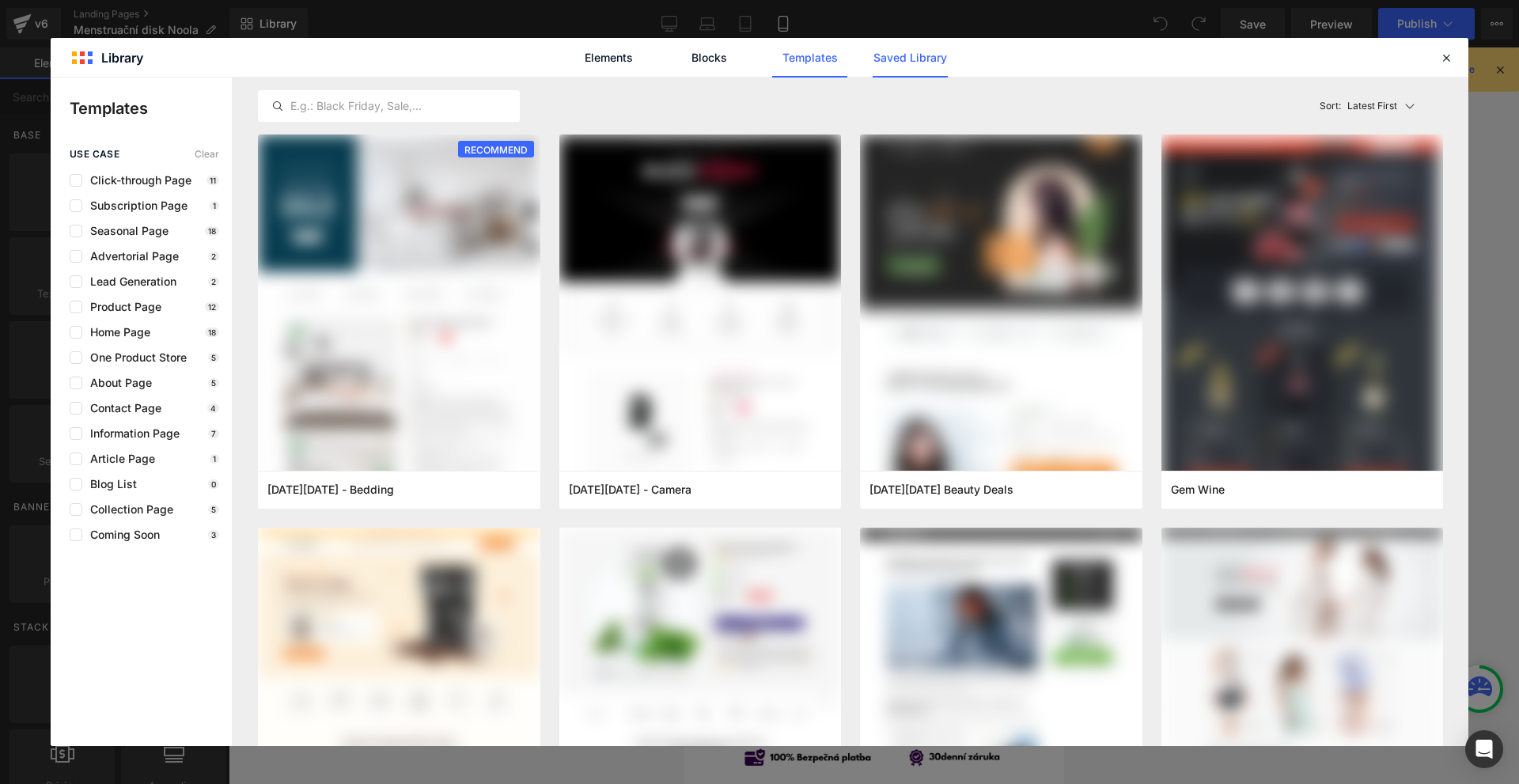
click at [914, 49] on link "Saved Library" at bounding box center [910, 58] width 75 height 39
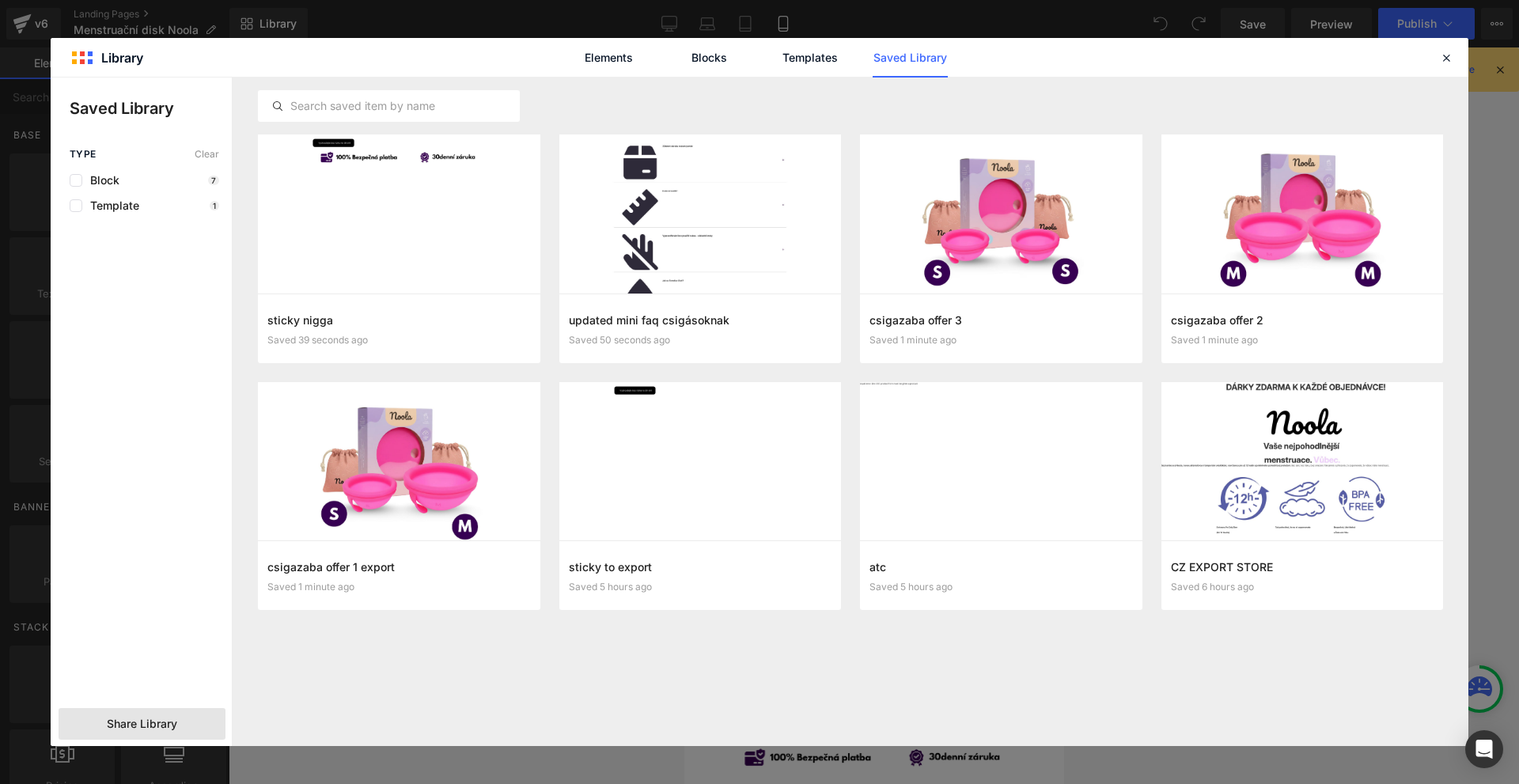
click at [176, 711] on div "Share Library" at bounding box center [142, 723] width 167 height 31
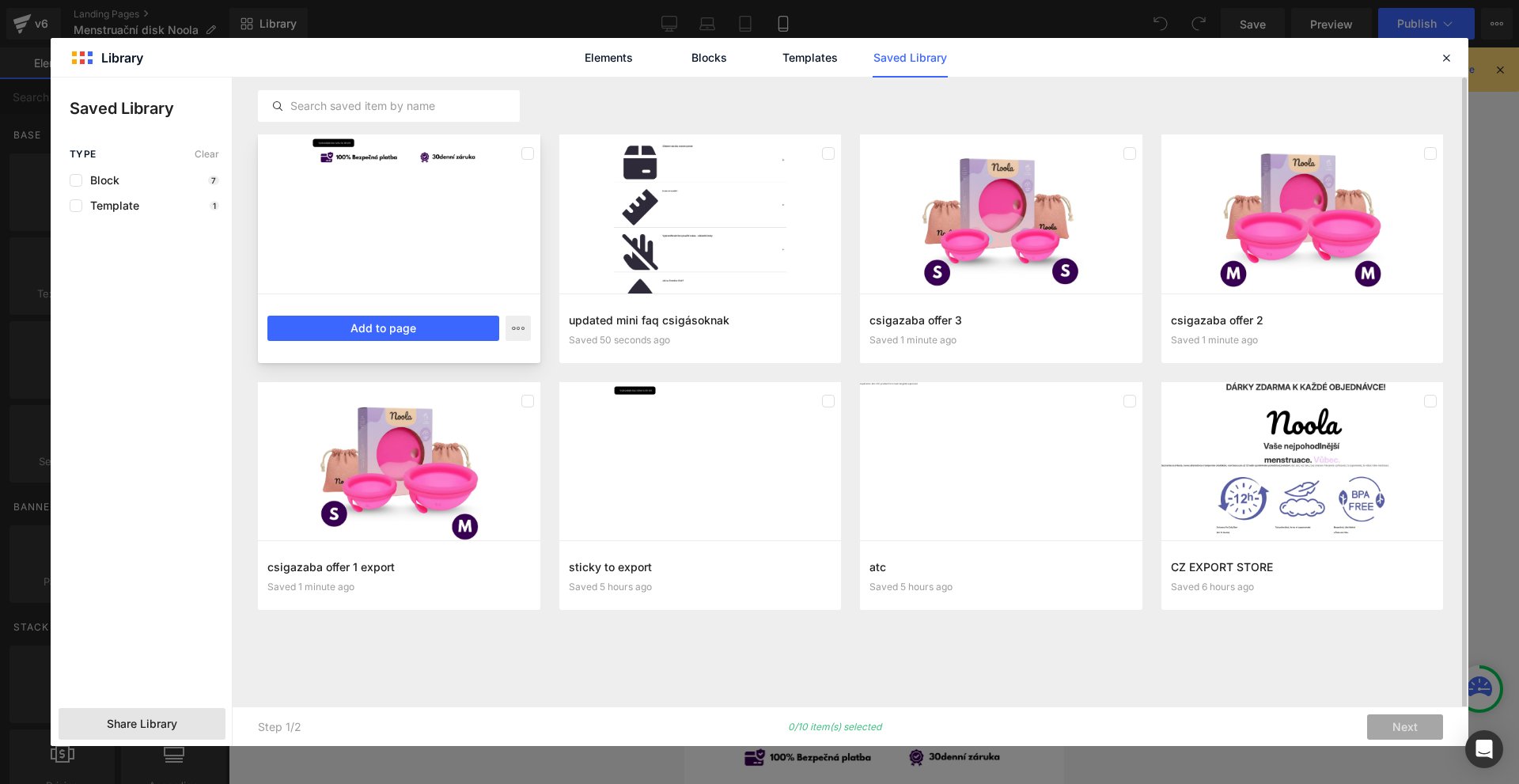
click at [421, 256] on div at bounding box center [399, 214] width 283 height 159
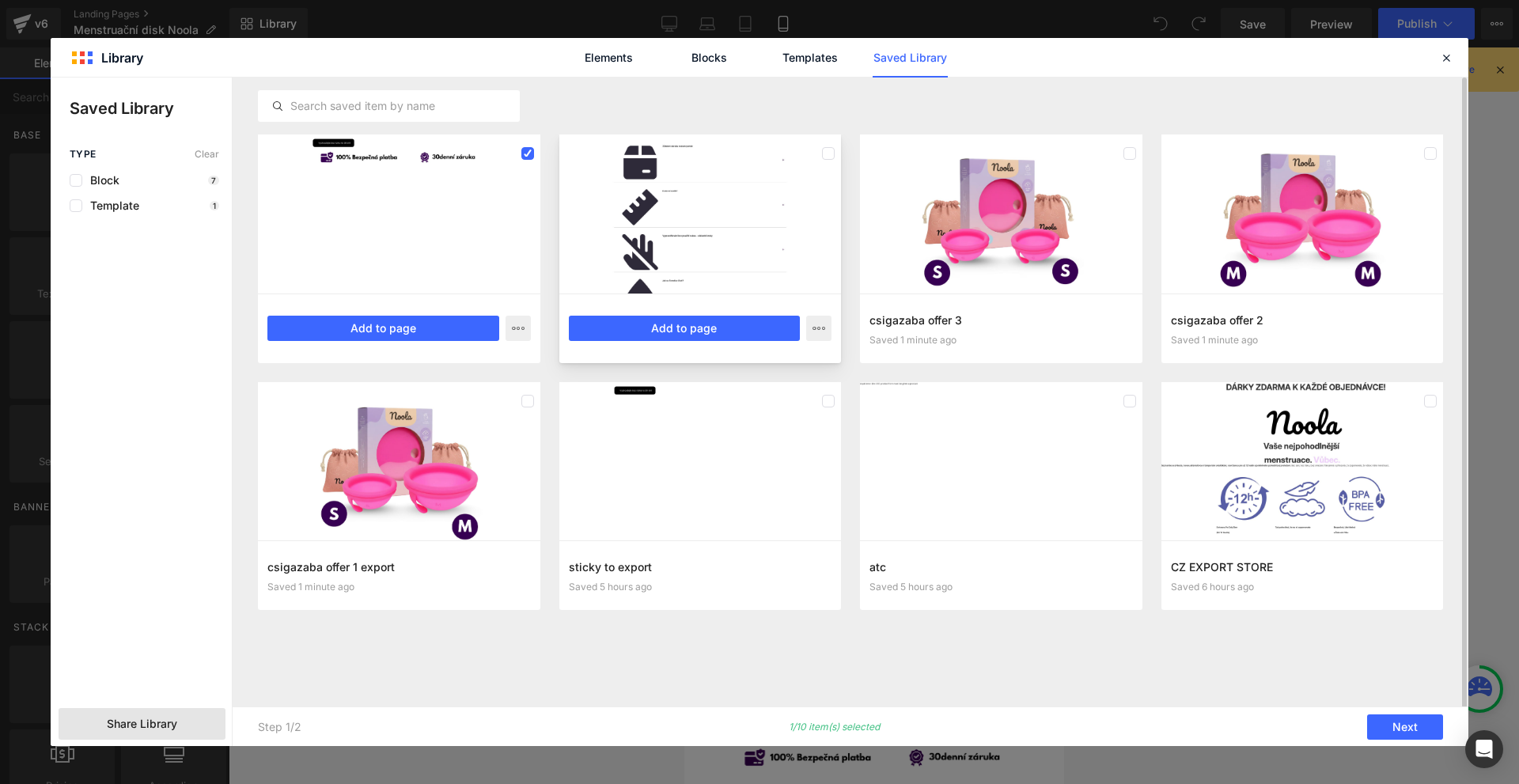
click at [633, 241] on div at bounding box center [700, 214] width 283 height 159
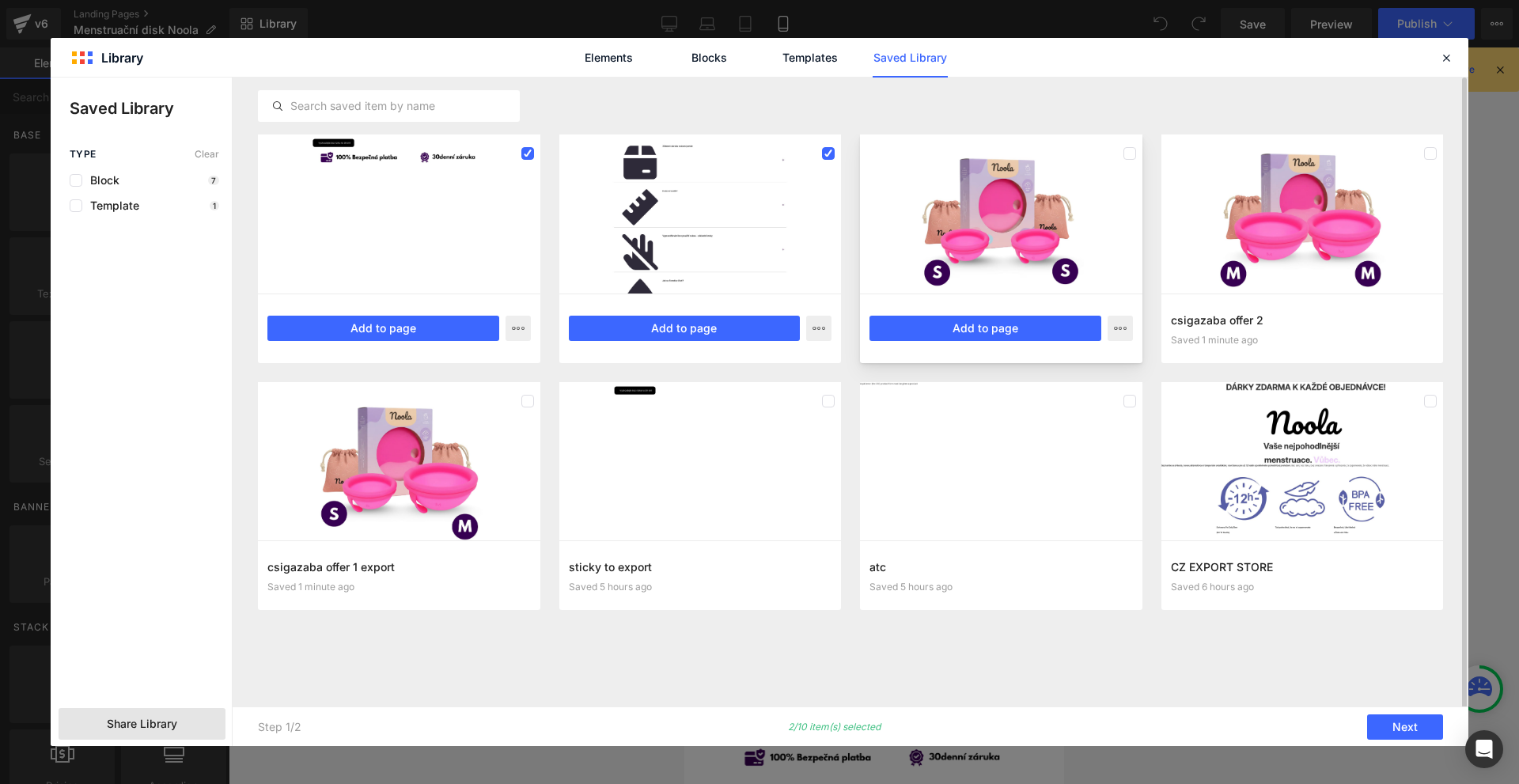
click at [904, 234] on div at bounding box center [1001, 214] width 283 height 159
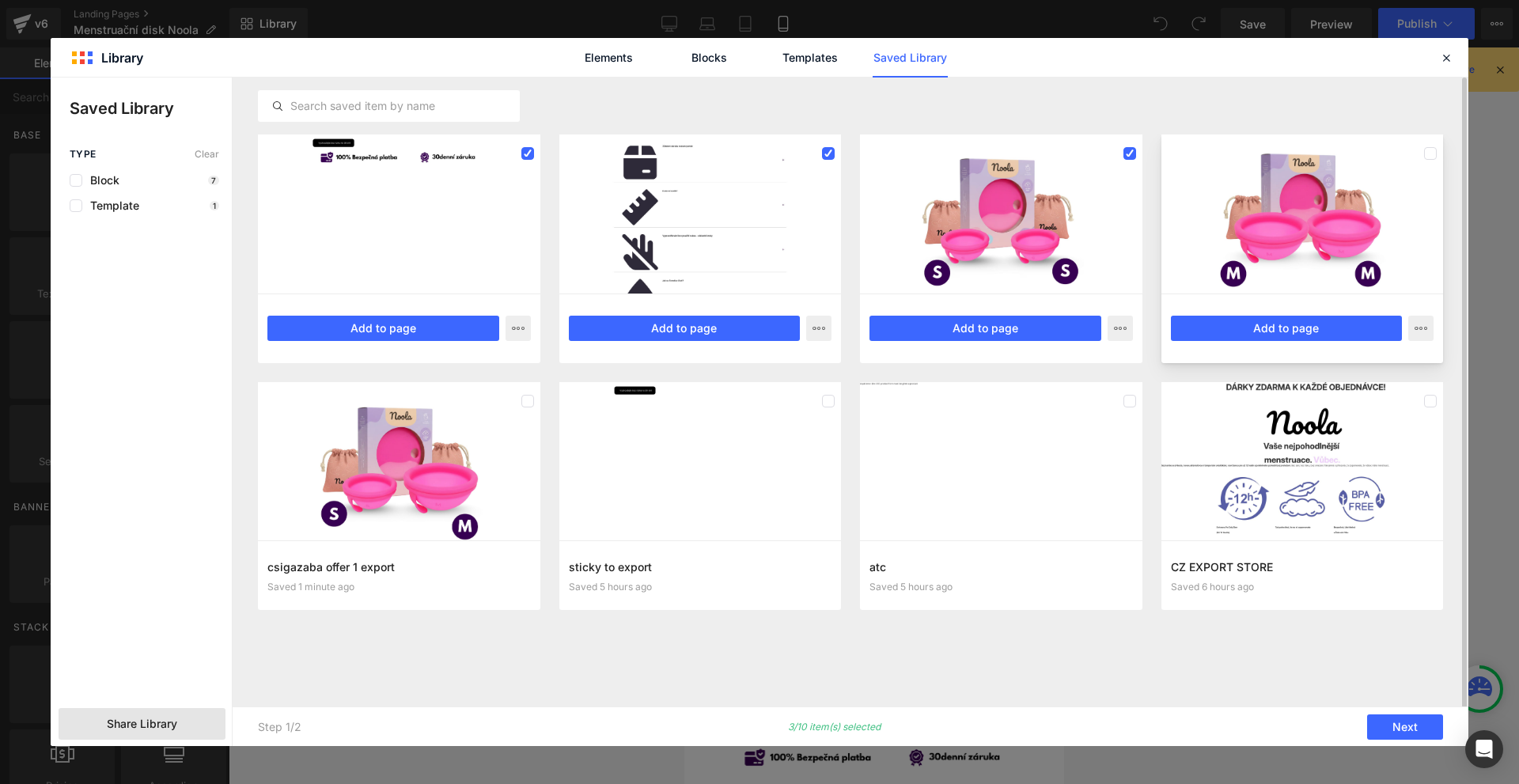
click at [1197, 220] on div at bounding box center [1302, 214] width 283 height 159
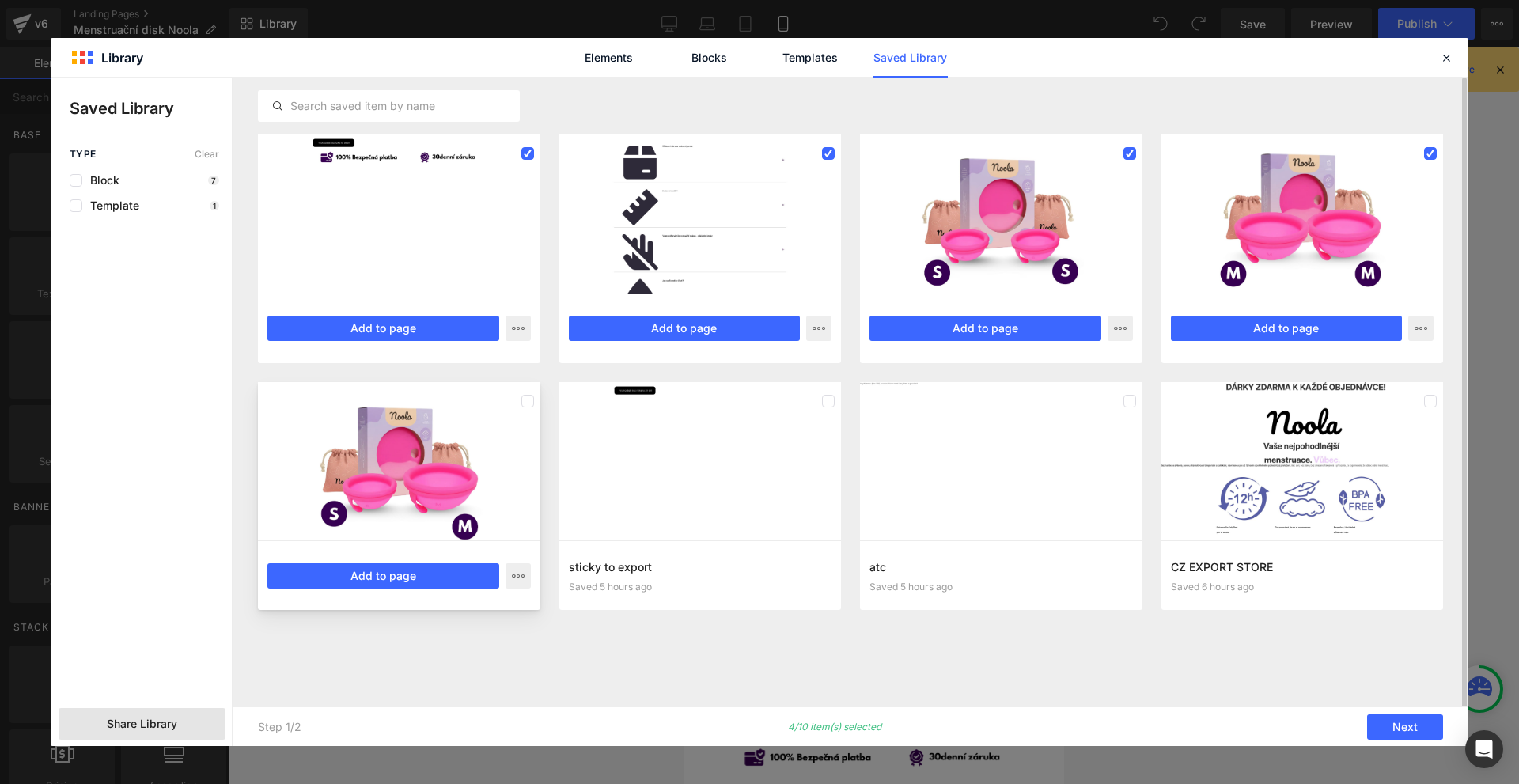
click at [433, 518] on div at bounding box center [399, 461] width 283 height 159
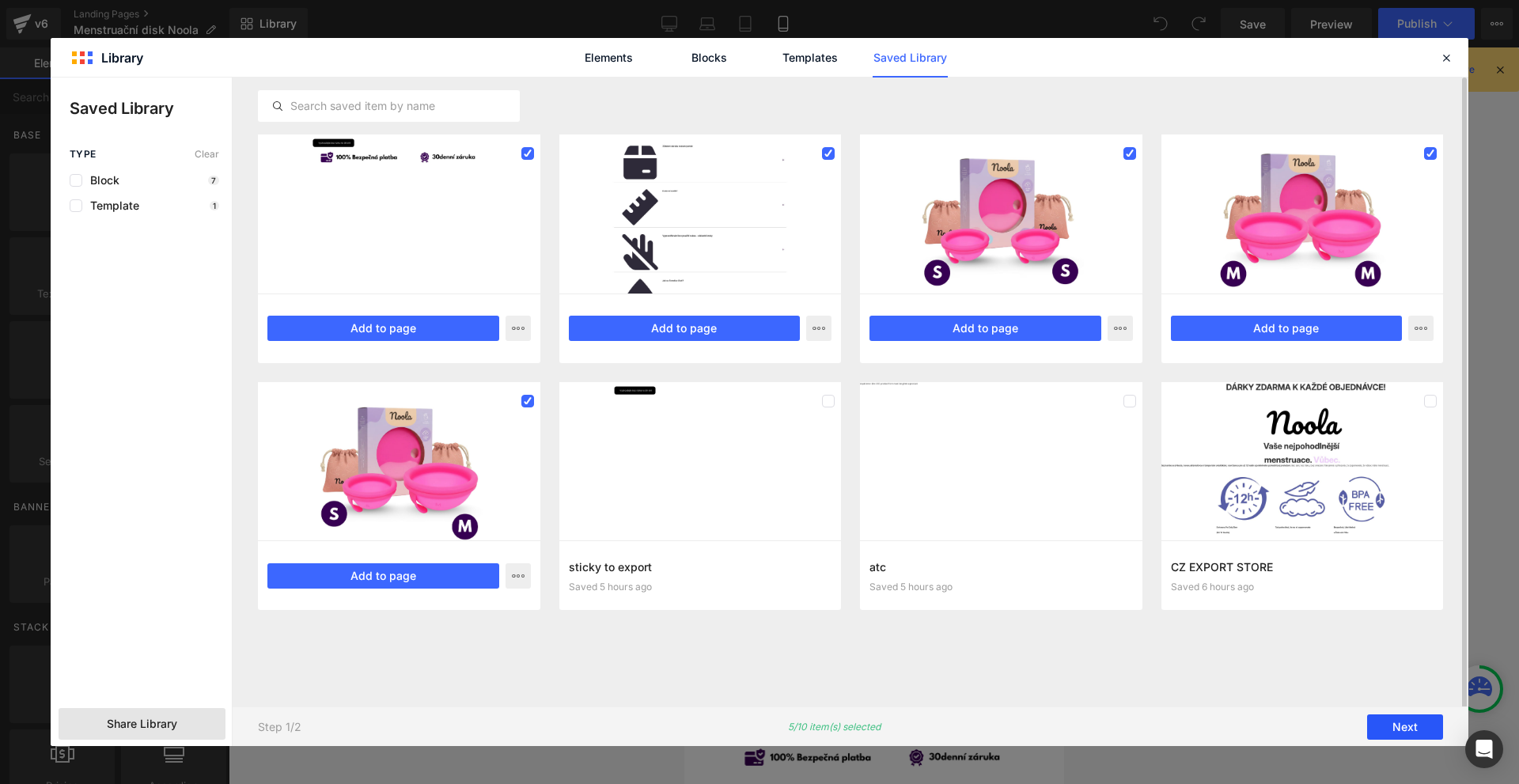
click at [1399, 732] on button "Next" at bounding box center [1405, 727] width 76 height 25
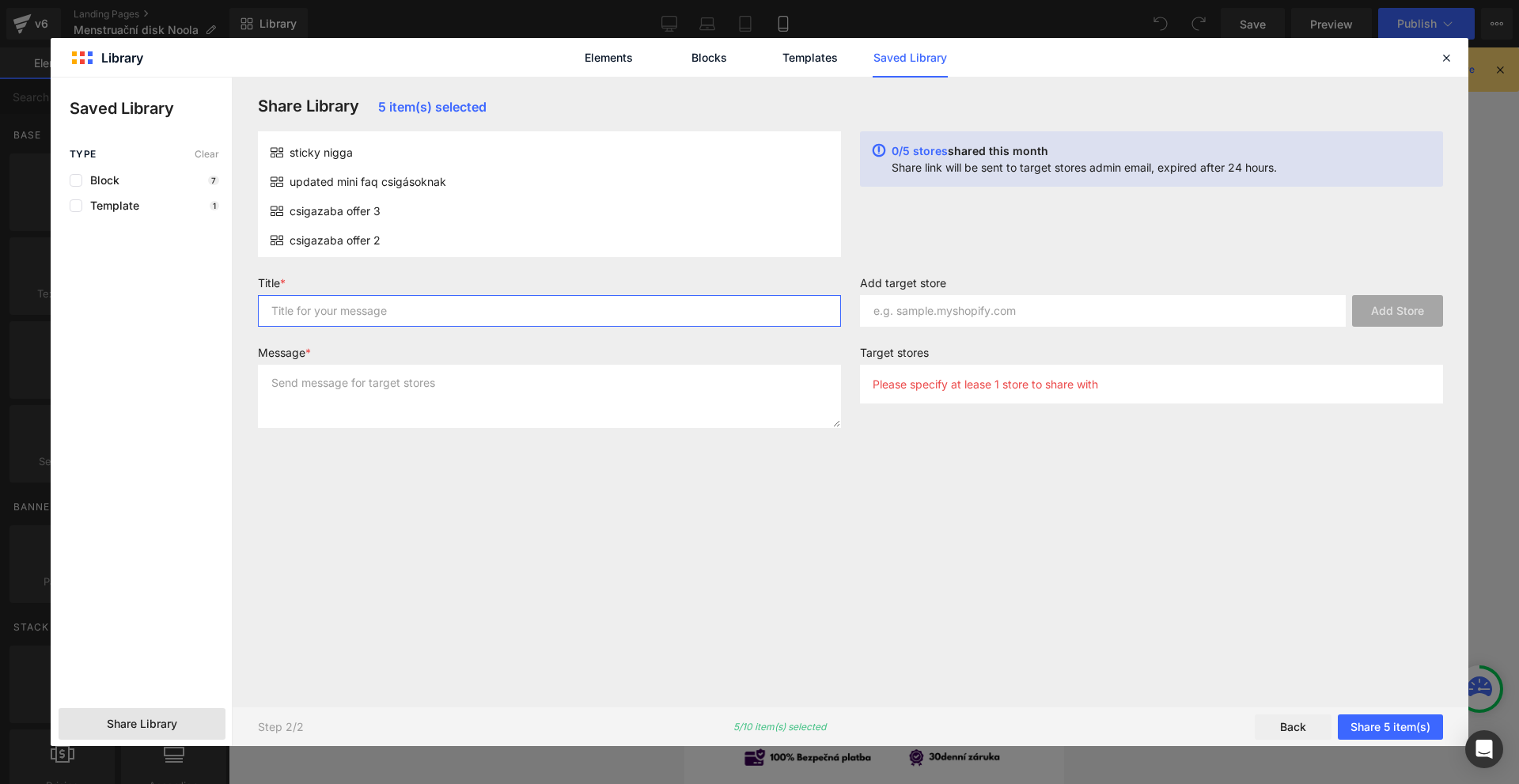
click at [408, 314] on input "text" at bounding box center [549, 310] width 583 height 31
type input "assd asd"
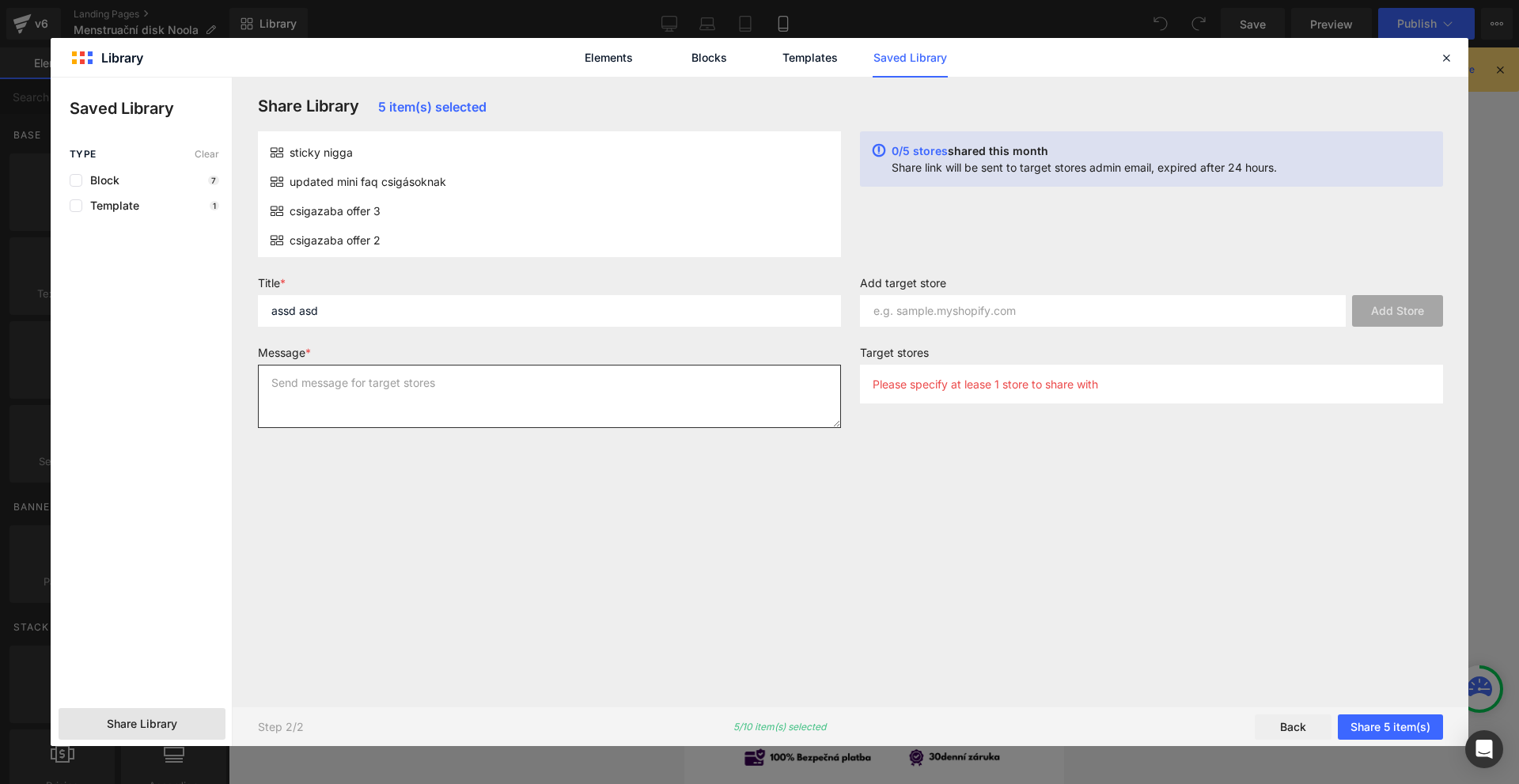
click at [390, 383] on textarea at bounding box center [549, 396] width 583 height 63
type textarea "asd"
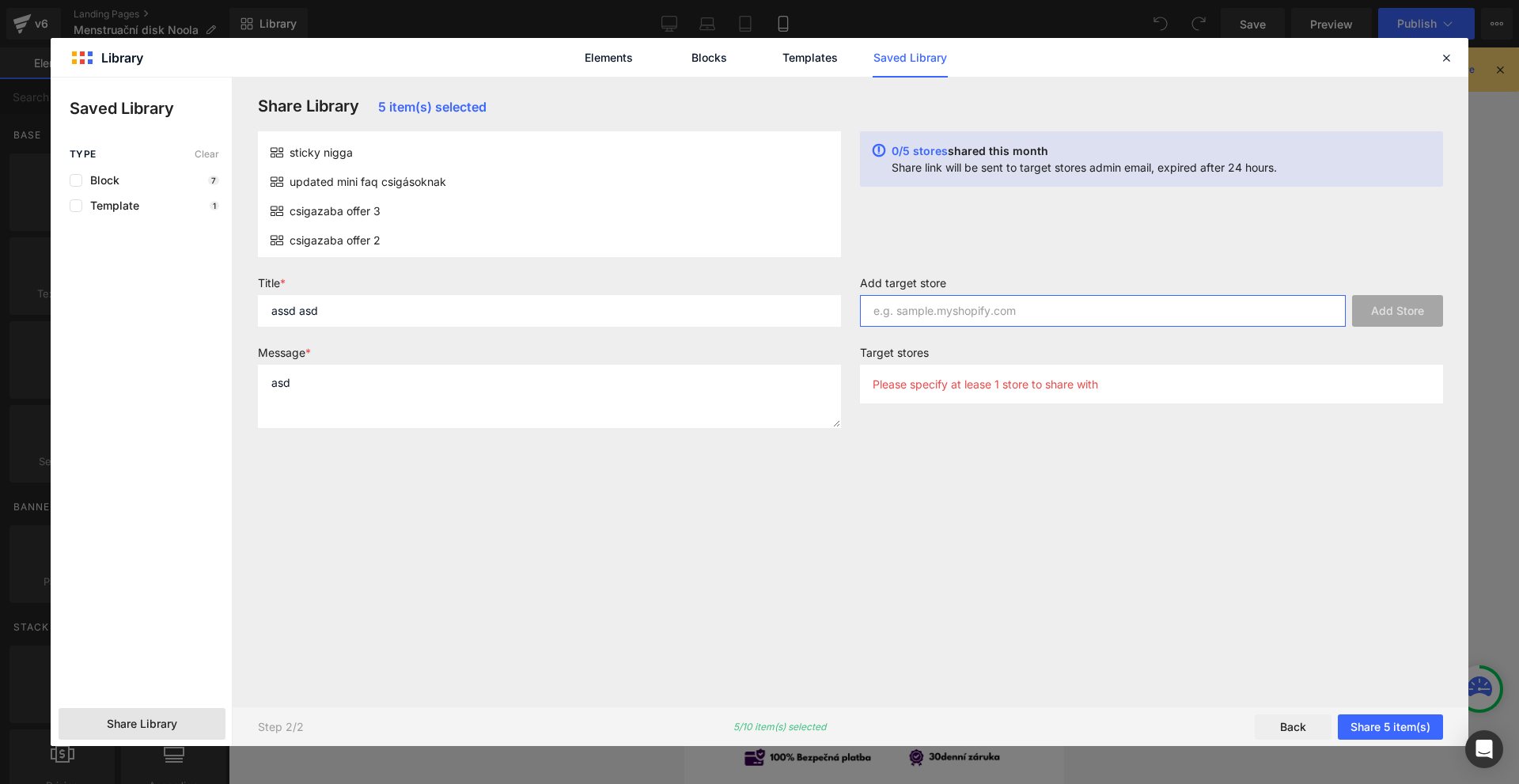
click at [923, 303] on input "text" at bounding box center [1102, 310] width 486 height 31
click at [975, 305] on input "text" at bounding box center [1102, 310] width 486 height 31
paste input "xhzu55-hy.myshopify.com"
type input "xhzu55-hy.myshopify.com"
click at [1401, 305] on button "Add Store" at bounding box center [1398, 310] width 91 height 31
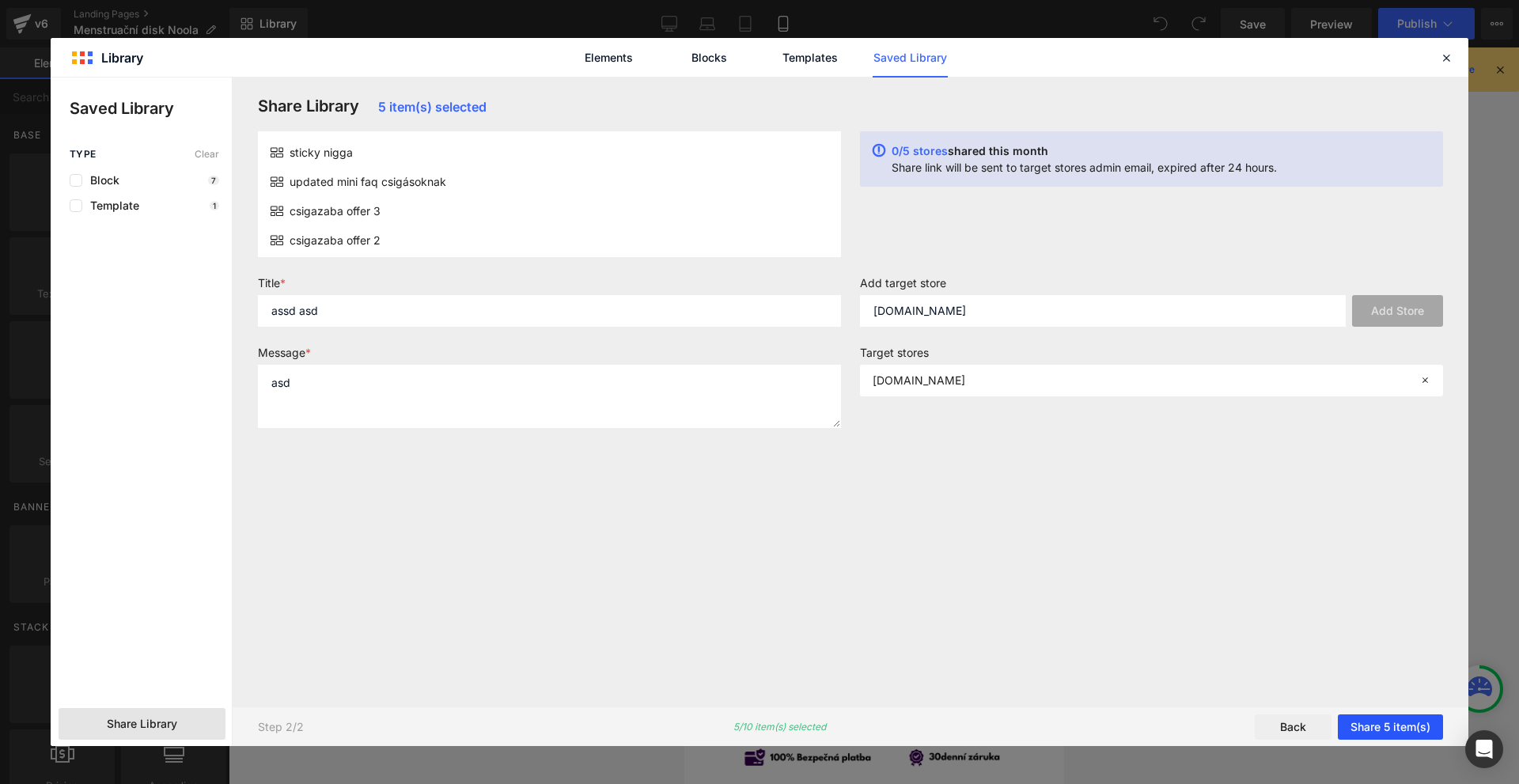
click at [1379, 721] on button "Share 5 item(s)" at bounding box center [1391, 727] width 105 height 25
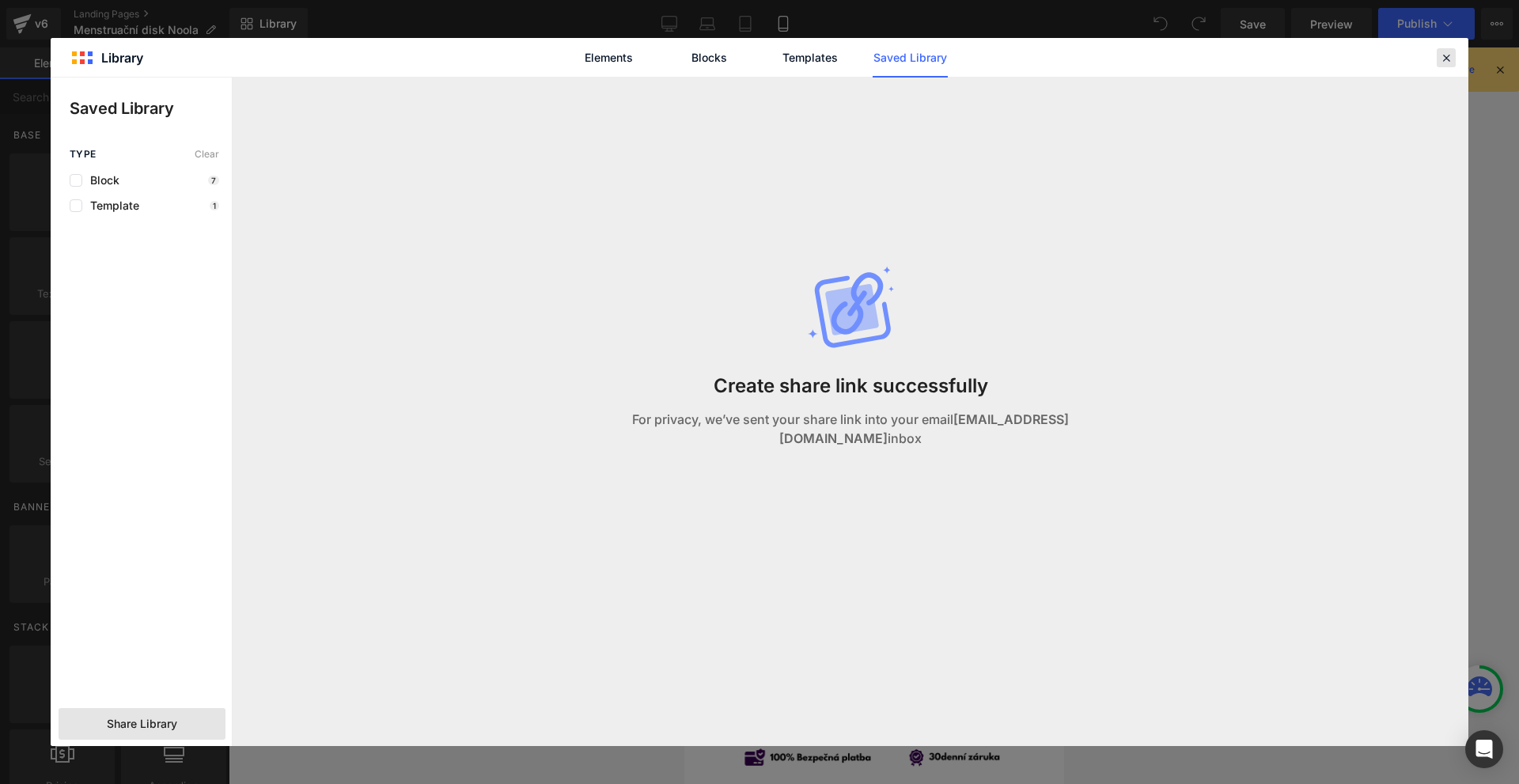
click at [1449, 54] on icon at bounding box center [1447, 58] width 14 height 14
